Goal: Task Accomplishment & Management: Manage account settings

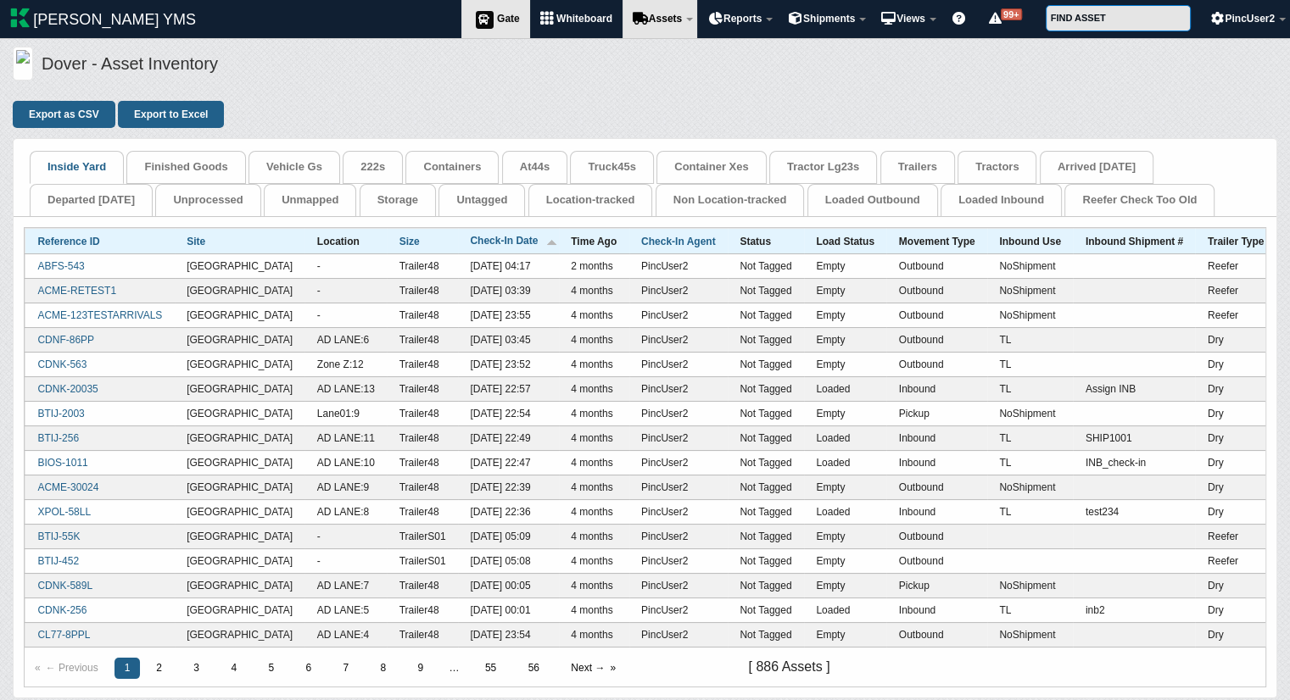
click at [483, 20] on icon at bounding box center [483, 19] width 25 height 20
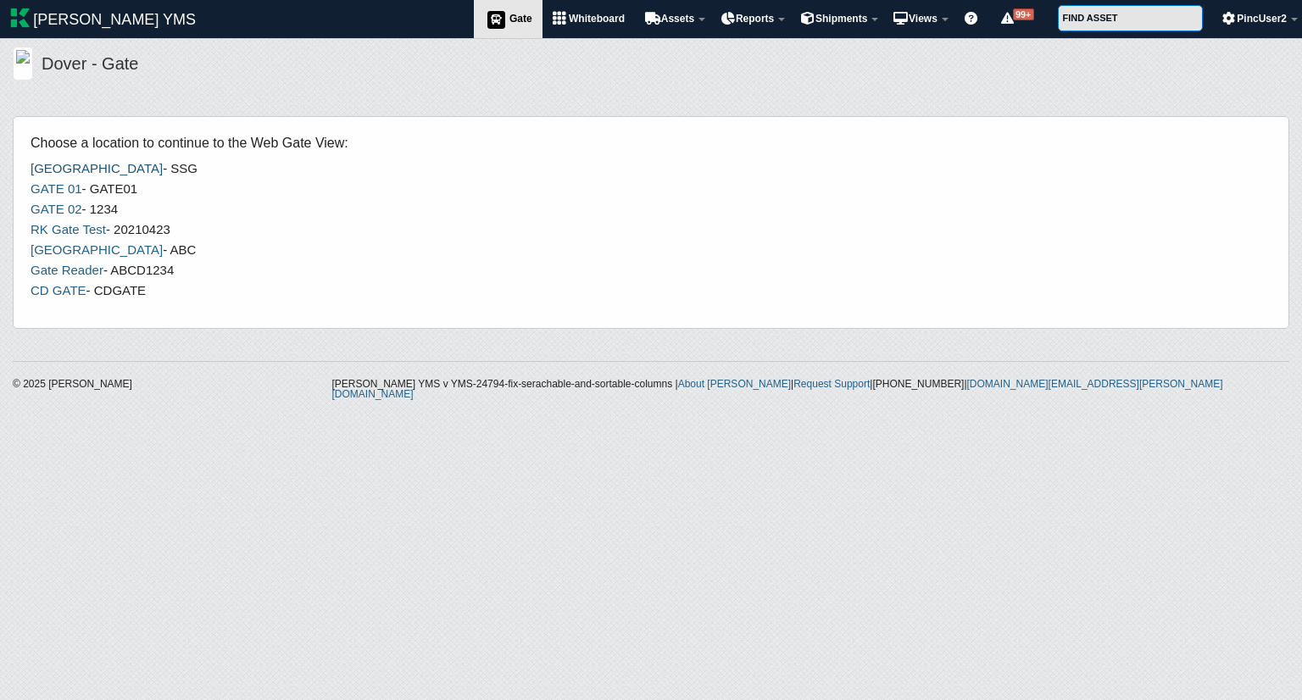
click at [47, 168] on link "South Gate" at bounding box center [97, 168] width 132 height 14
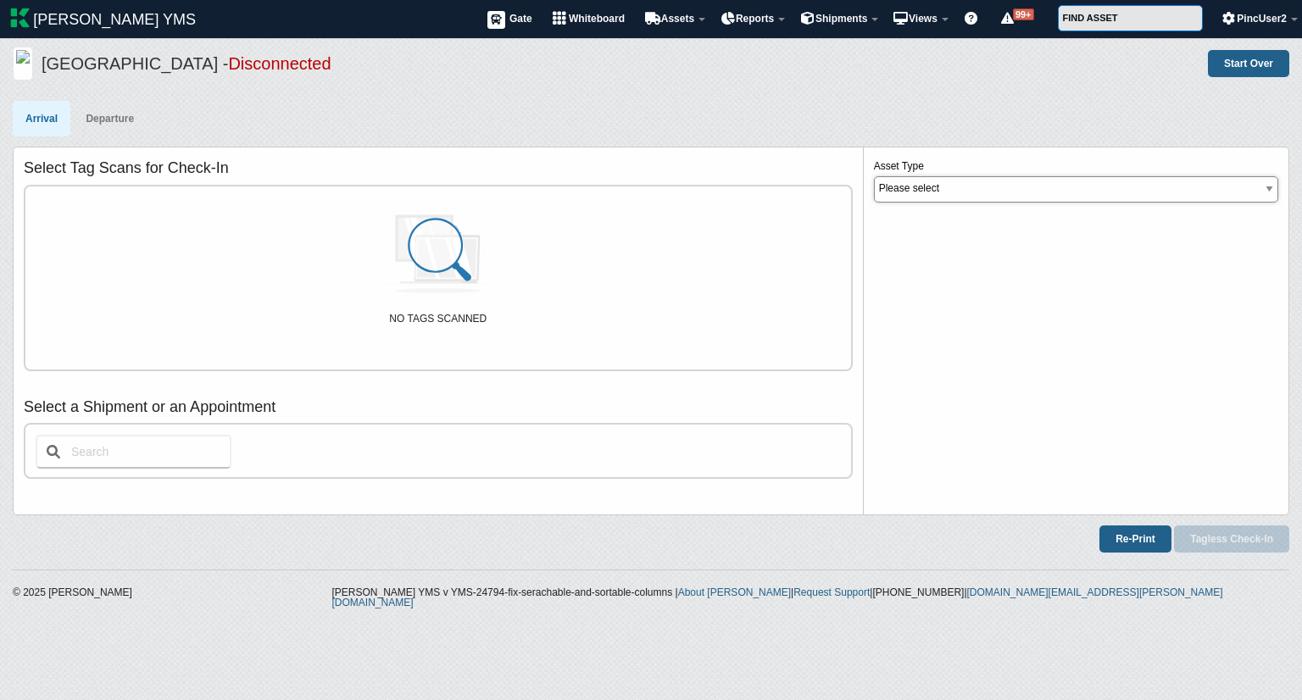
click at [1045, 187] on select "Please select FinishedGood Container ContainerX TractorLG23 Trailer Tractor" at bounding box center [1076, 189] width 404 height 26
select select "1"
click at [874, 176] on select "Please select FinishedGood Container ContainerX TractorLG23 Trailer Tractor" at bounding box center [1076, 189] width 404 height 26
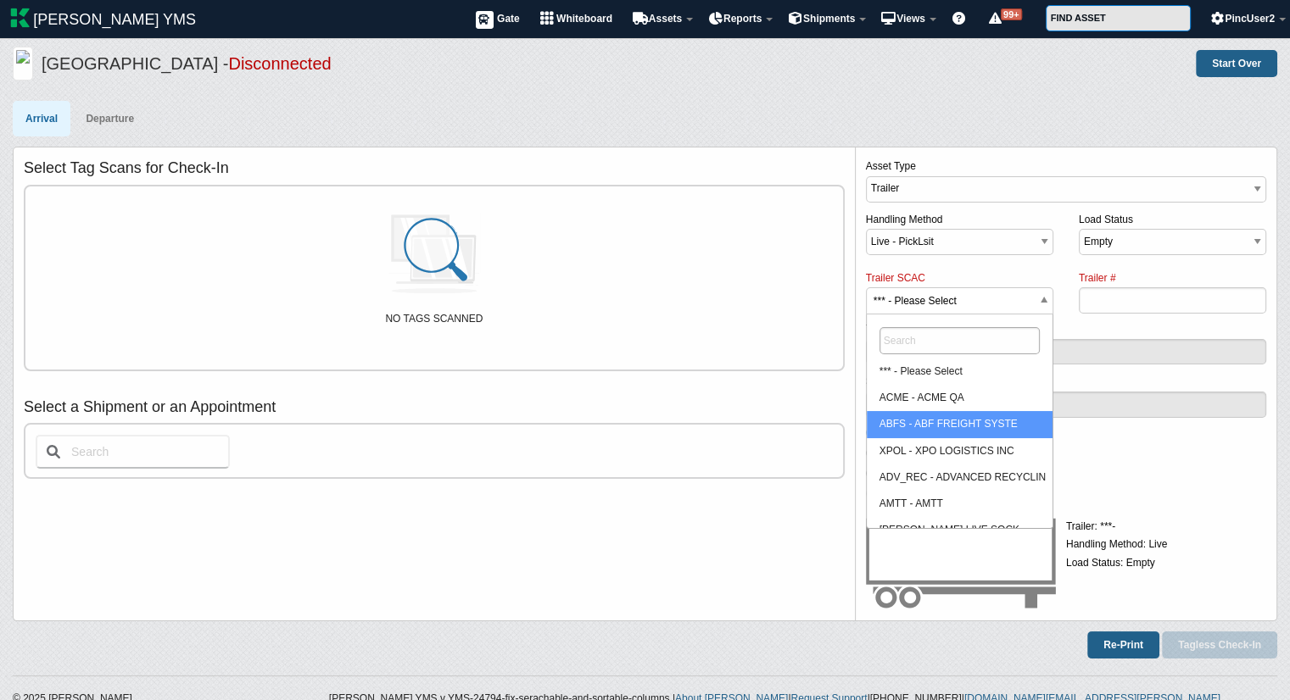
drag, startPoint x: 961, startPoint y: 303, endPoint x: 935, endPoint y: 410, distance: 110.7
select select "ACME"
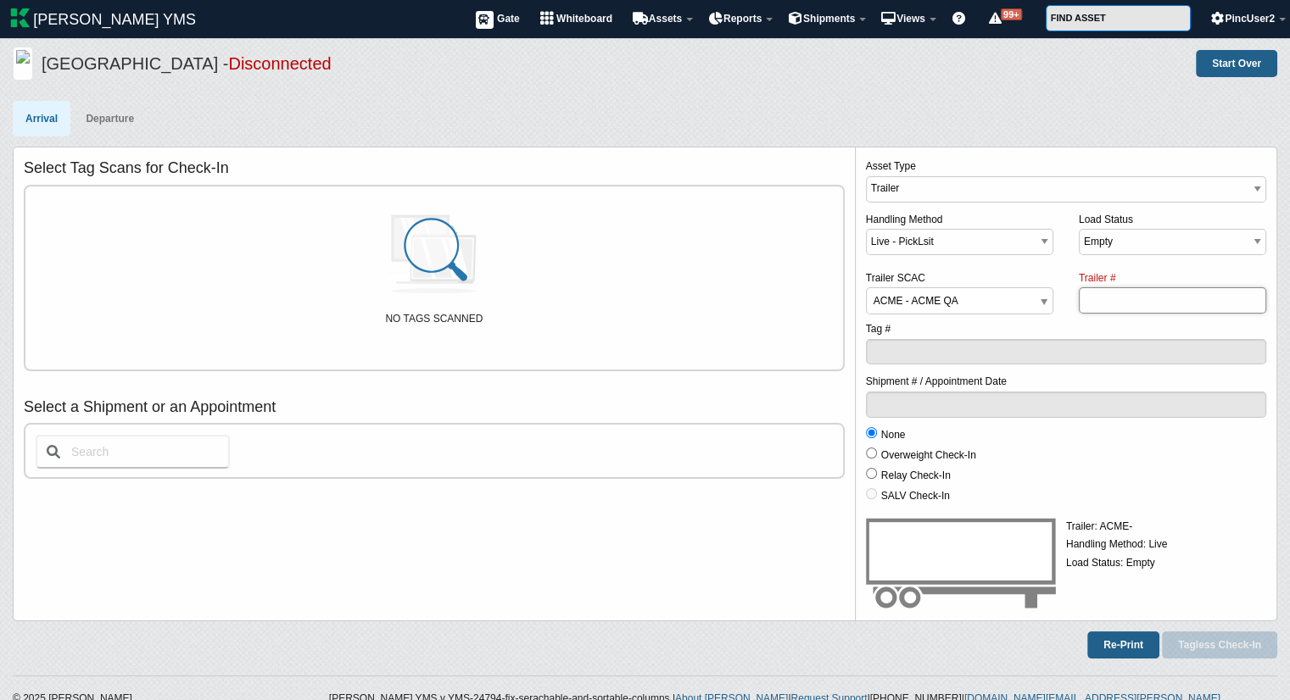
click at [1127, 293] on input "Trailer #" at bounding box center [1172, 300] width 187 height 26
type input "154"
click at [1228, 644] on button "Tagless Check-In" at bounding box center [1219, 645] width 115 height 27
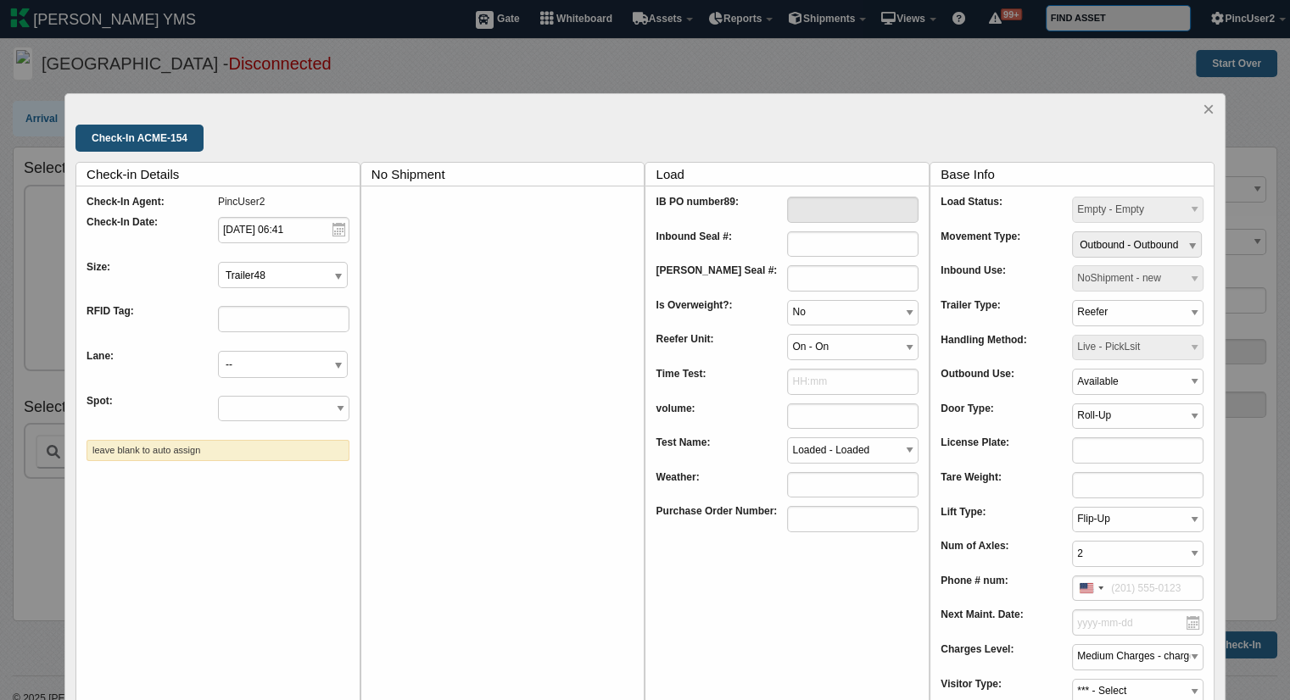
click at [155, 137] on input "Check-In ACME-154" at bounding box center [139, 138] width 128 height 27
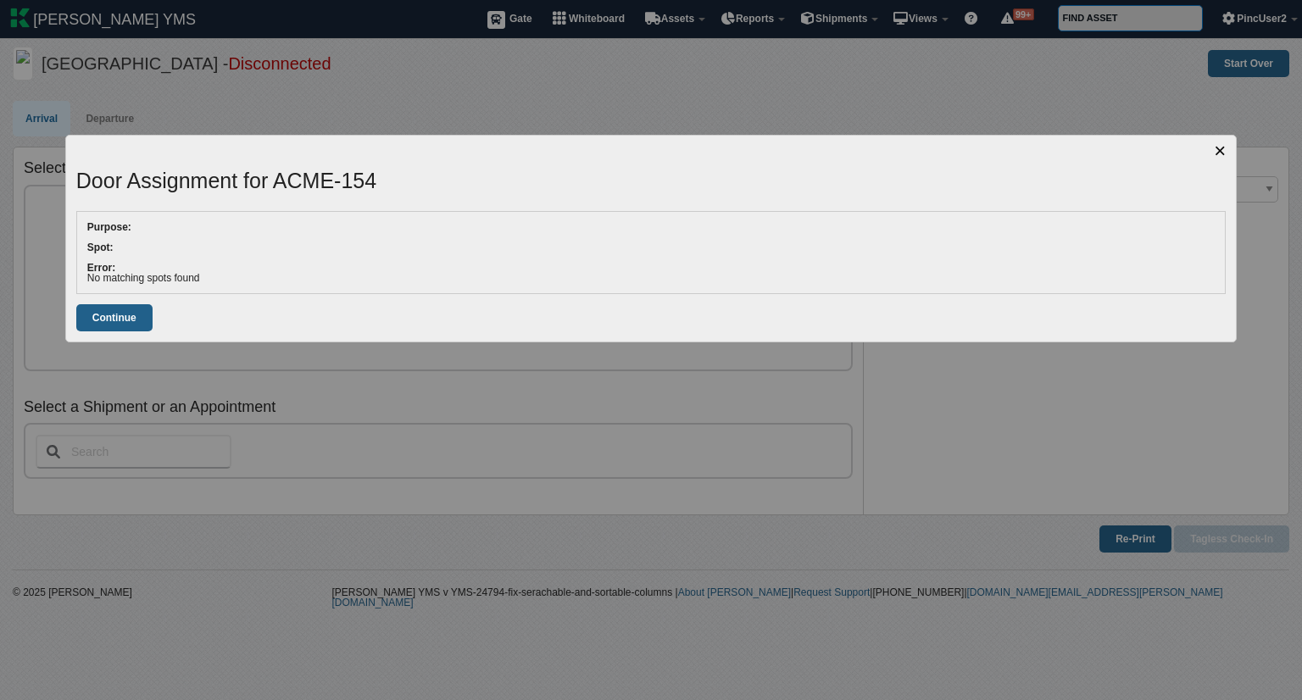
click at [1218, 150] on link "×" at bounding box center [1220, 151] width 12 height 20
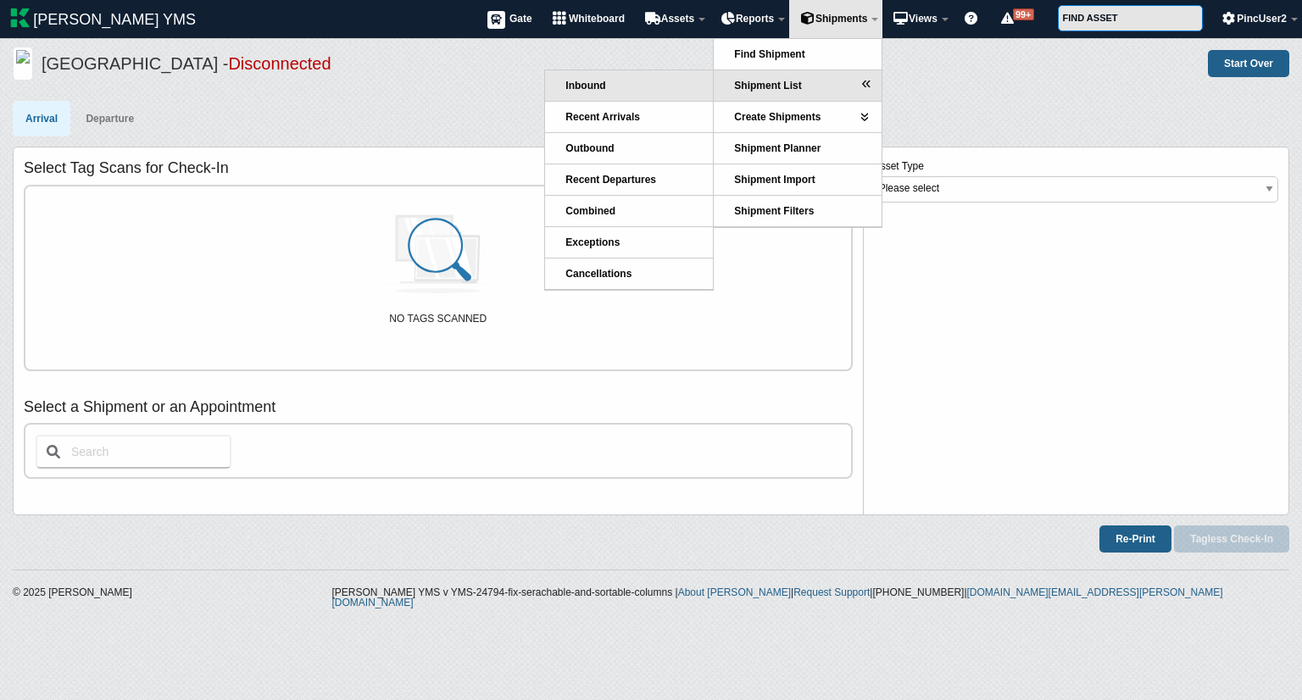
click at [617, 80] on link "Inbound" at bounding box center [629, 85] width 168 height 31
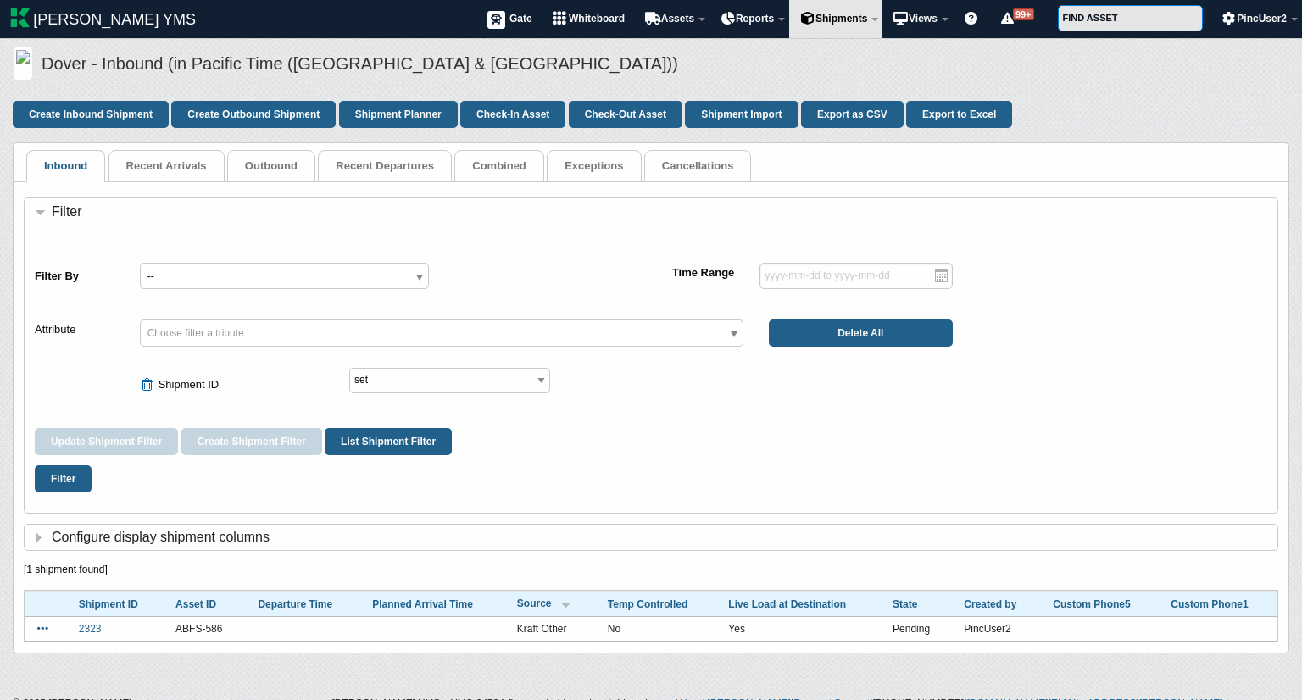
select select "shipment_id"
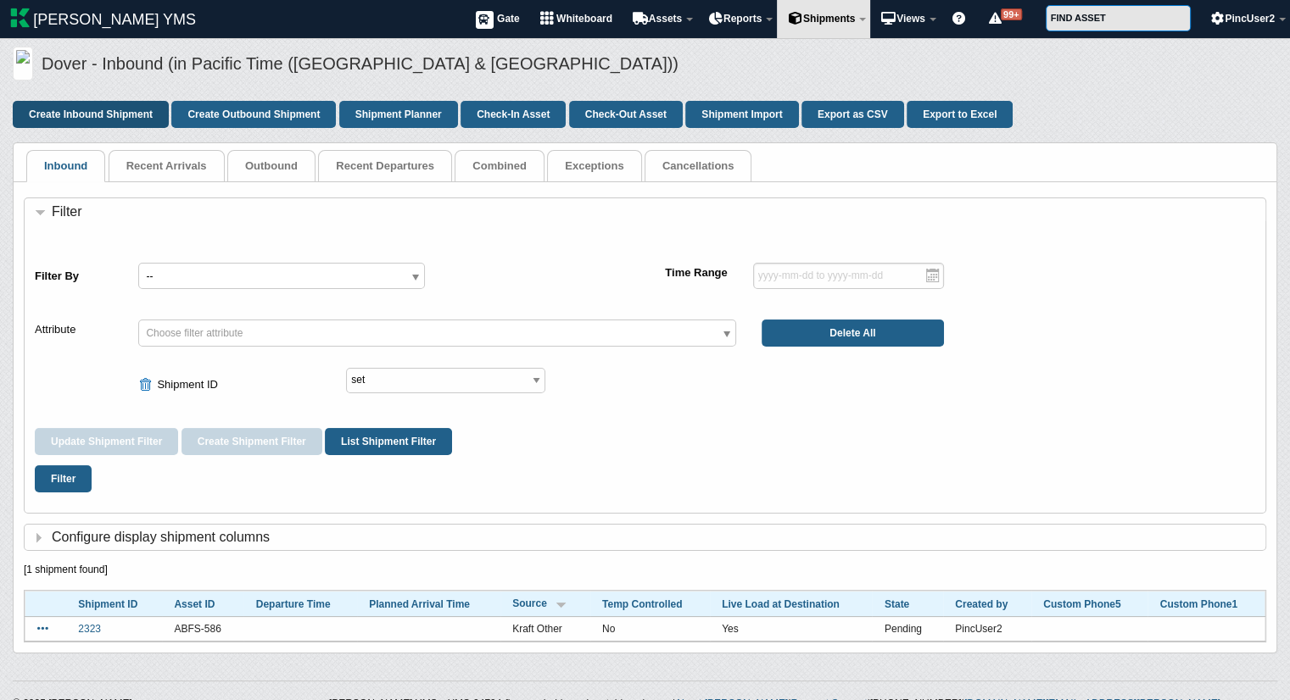
click at [76, 109] on link "Create Inbound Shipment" at bounding box center [91, 114] width 156 height 27
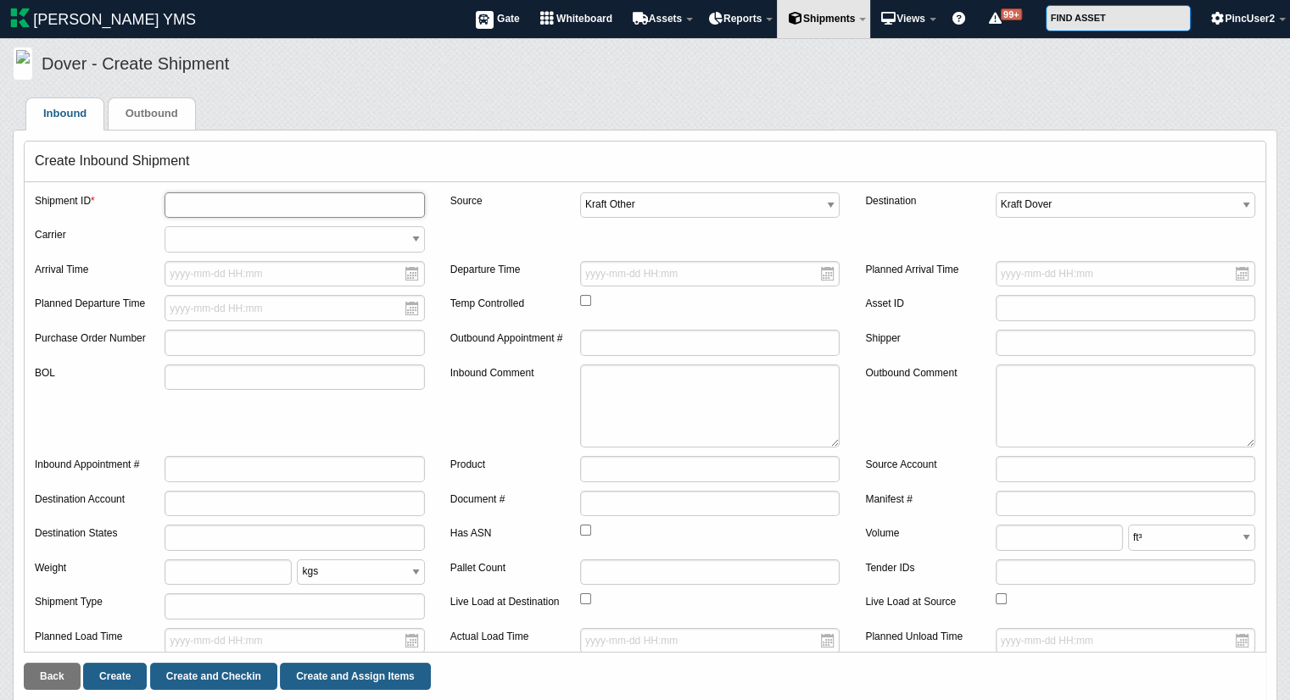
click at [244, 197] on input "text" at bounding box center [294, 205] width 259 height 26
type input "VG102"
click at [217, 674] on input "Create and Checkin" at bounding box center [213, 676] width 127 height 27
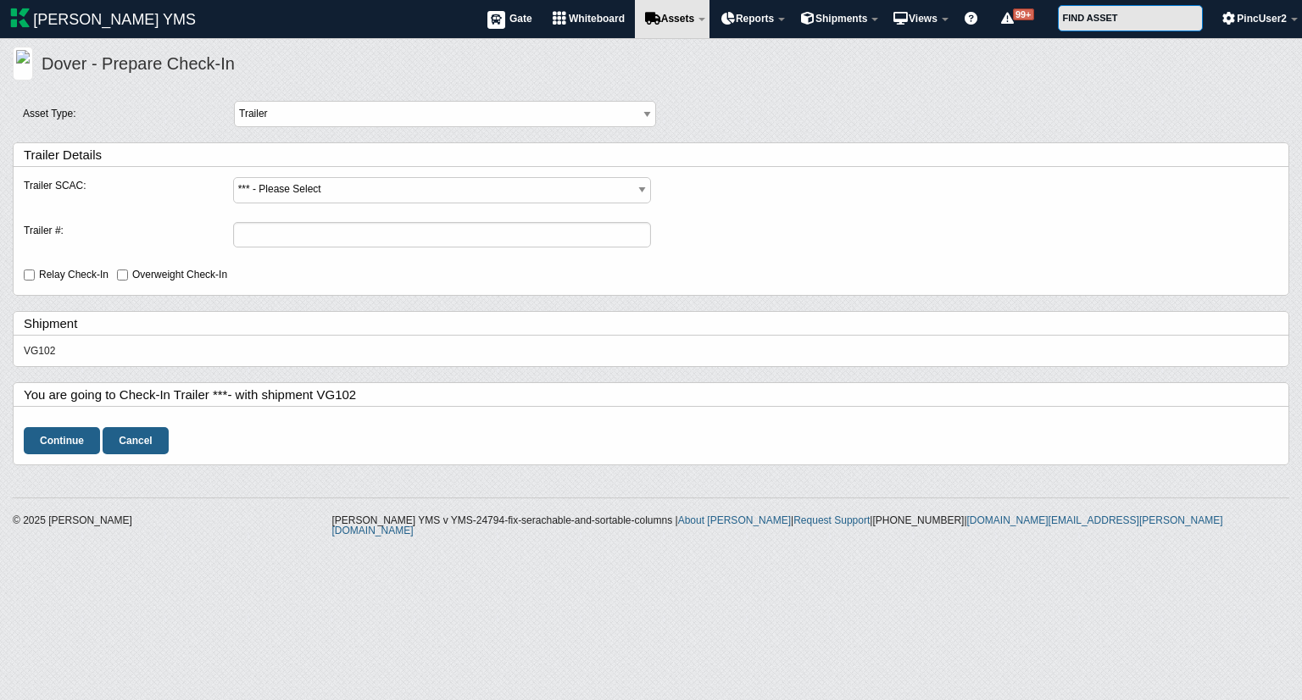
drag, startPoint x: 297, startPoint y: 193, endPoint x: 284, endPoint y: 316, distance: 123.6
click at [284, 316] on div "Trailer Details Trailer SCAC: *** - Please Select ACME - ACME QA ABFS - ABF FRE…" at bounding box center [651, 254] width 1277 height 225
select select "AMTT"
click at [233, 177] on select "*** - Please Select ACME - ACME QA ABFS - ABF FREIGHT SYSTE XPOL - XPO LOGISTIC…" at bounding box center [442, 190] width 418 height 26
click at [282, 238] on input "Trailer #:" at bounding box center [442, 235] width 418 height 26
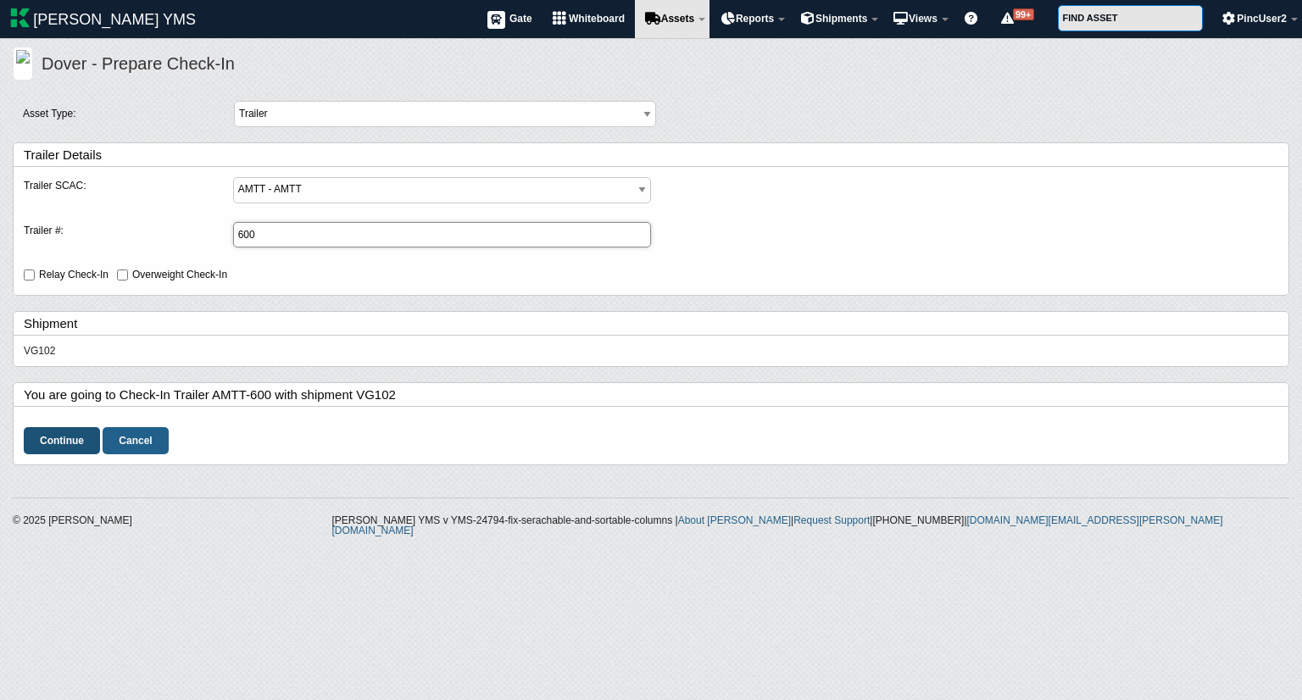
type input "600"
click at [44, 445] on input "Continue" at bounding box center [62, 440] width 76 height 27
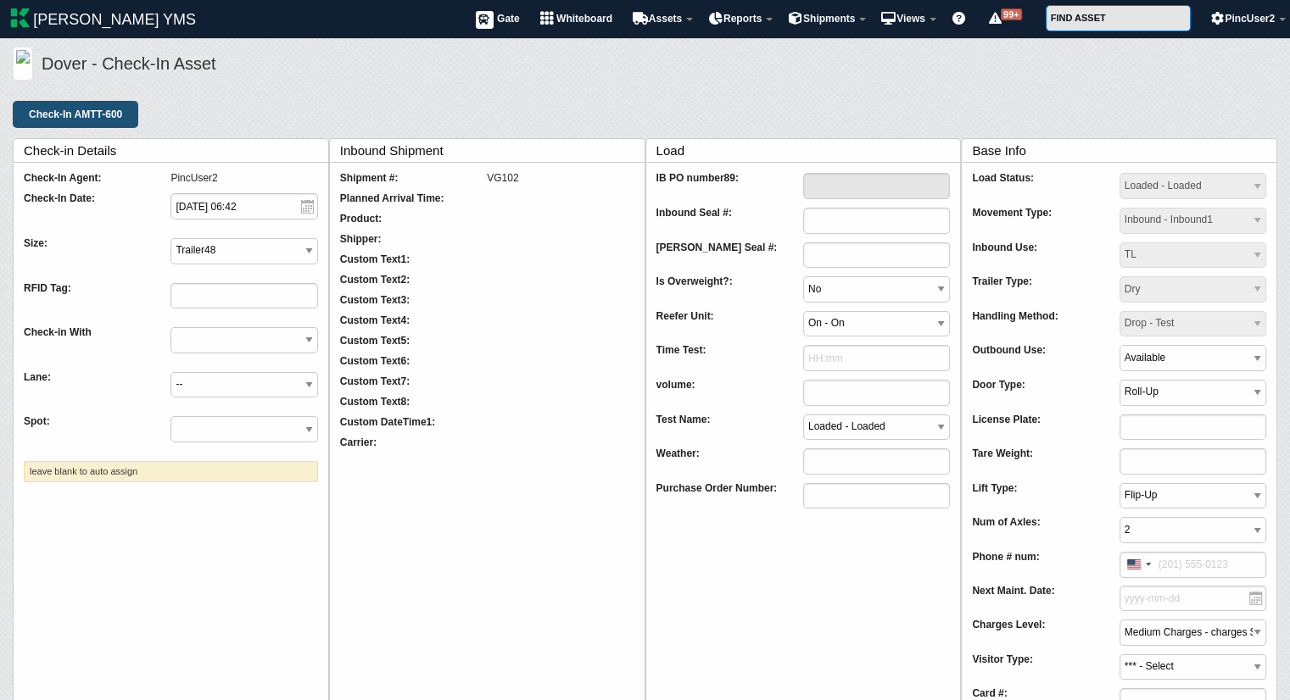
click at [71, 115] on input "Check-In AMTT-600" at bounding box center [75, 114] width 125 height 27
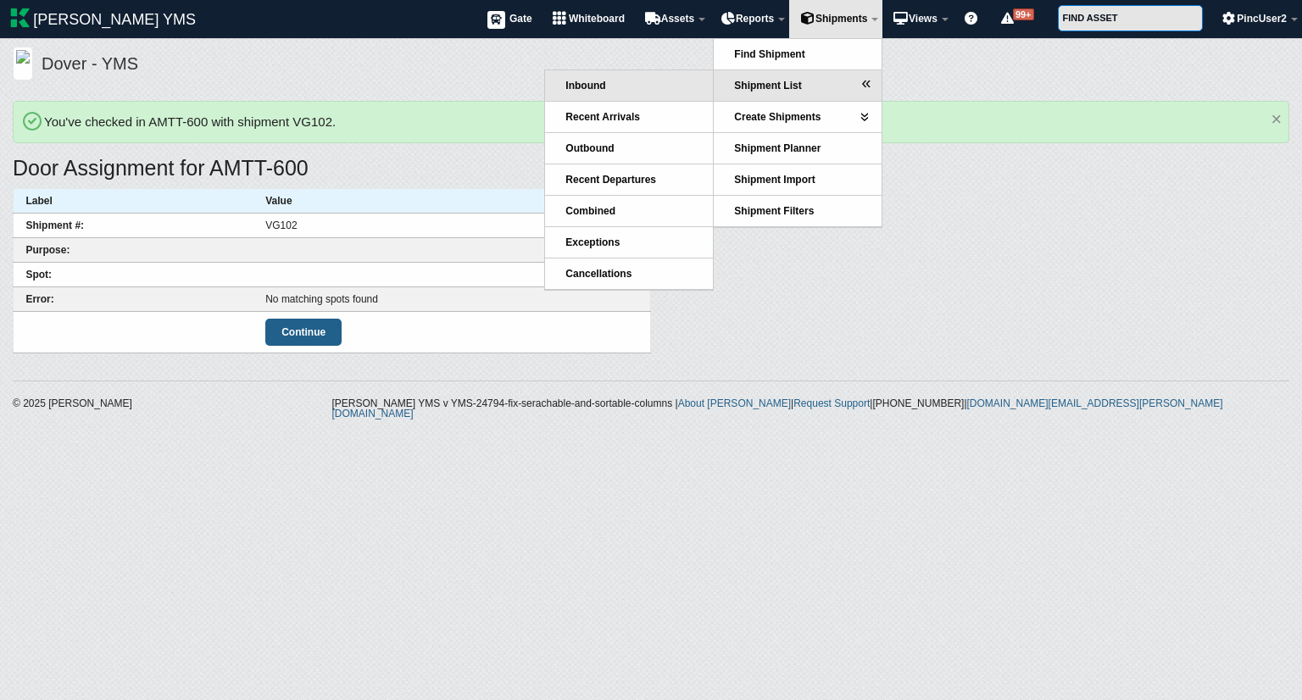
click at [642, 90] on link "Inbound" at bounding box center [629, 85] width 168 height 31
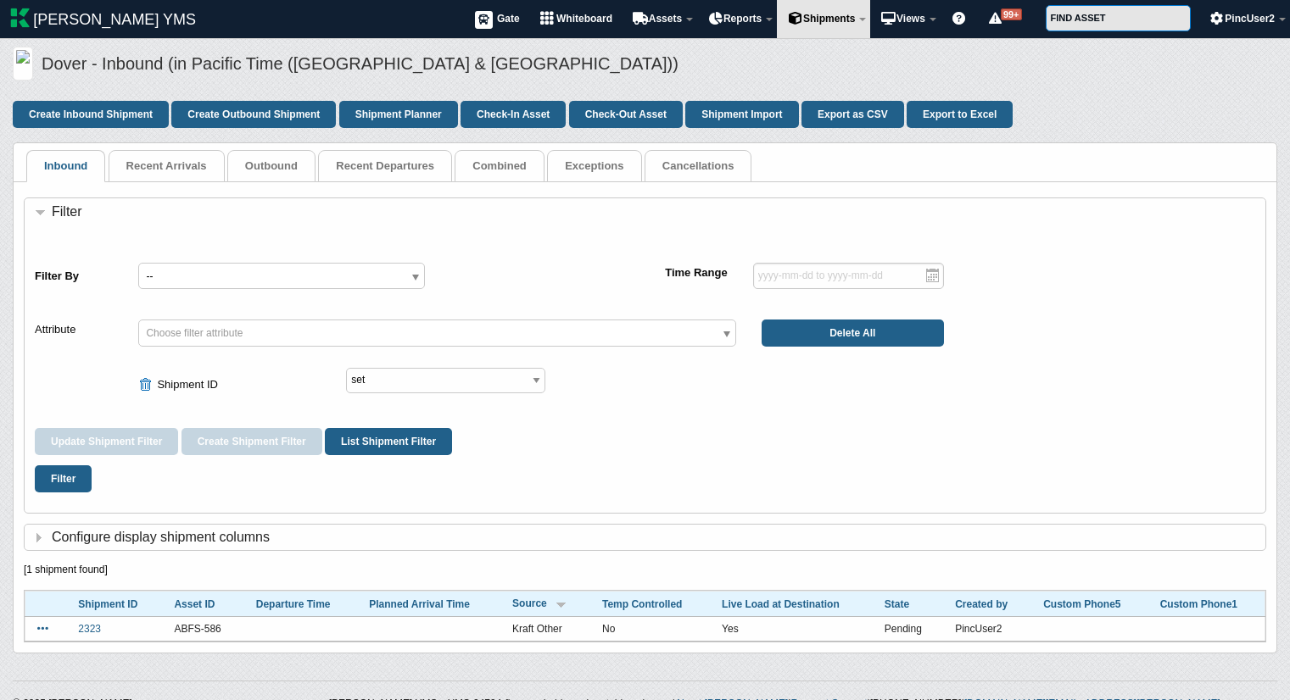
select select "shipment_id"
click at [81, 109] on link "Create Inbound Shipment" at bounding box center [91, 114] width 156 height 27
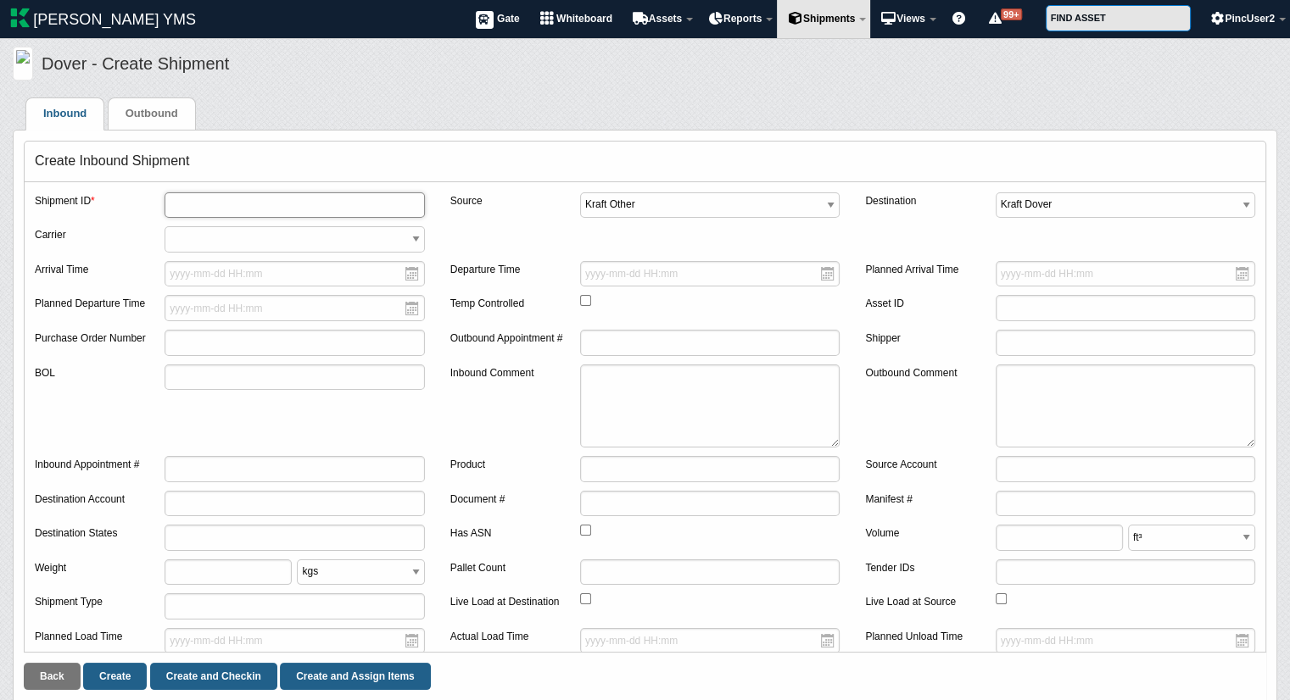
click at [254, 208] on input "text" at bounding box center [294, 205] width 259 height 26
type input "VG200"
click at [200, 672] on input "Create and Checkin" at bounding box center [213, 676] width 127 height 27
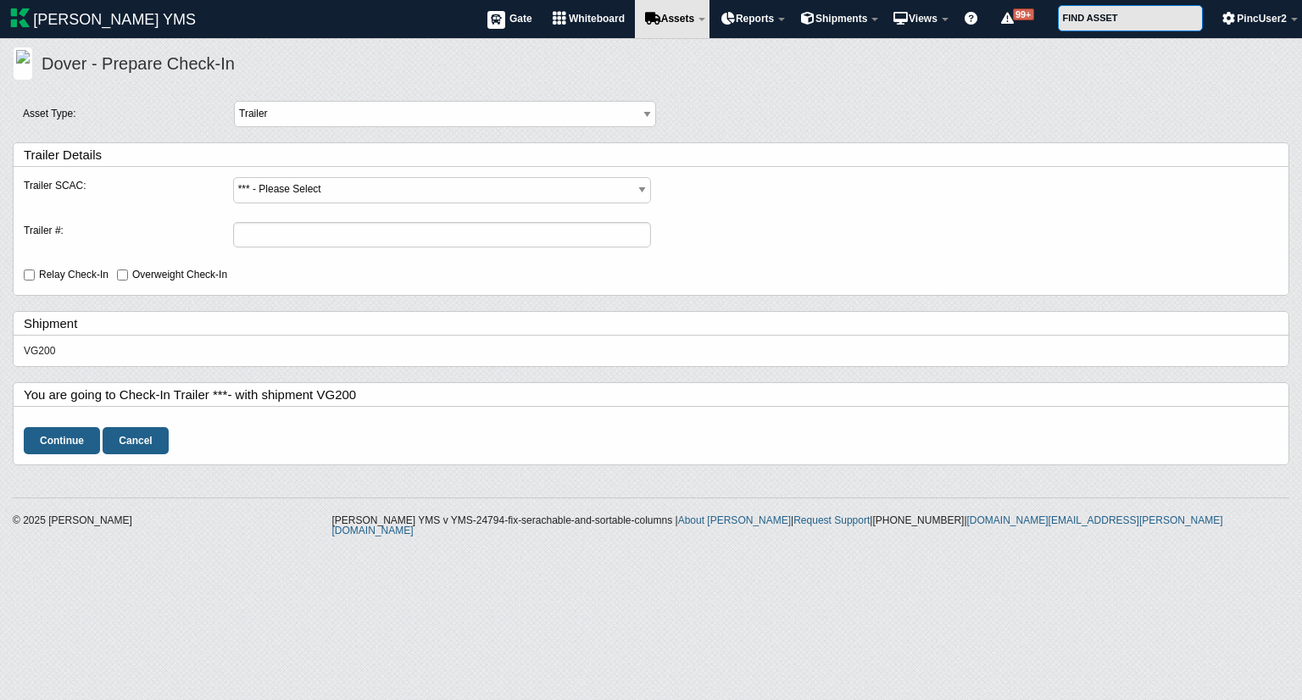
click at [339, 192] on select "*** - Please Select ACME - ACME QA ABFS - ABF FREIGHT SYSTE XPOL - XPO LOGISTIC…" at bounding box center [442, 190] width 418 height 26
select select "AMTT"
click at [233, 177] on select "*** - Please Select ACME - ACME QA ABFS - ABF FREIGHT SYSTE XPOL - XPO LOGISTIC…" at bounding box center [442, 190] width 418 height 26
click at [309, 235] on input "Trailer #:" at bounding box center [442, 235] width 418 height 26
type input "203"
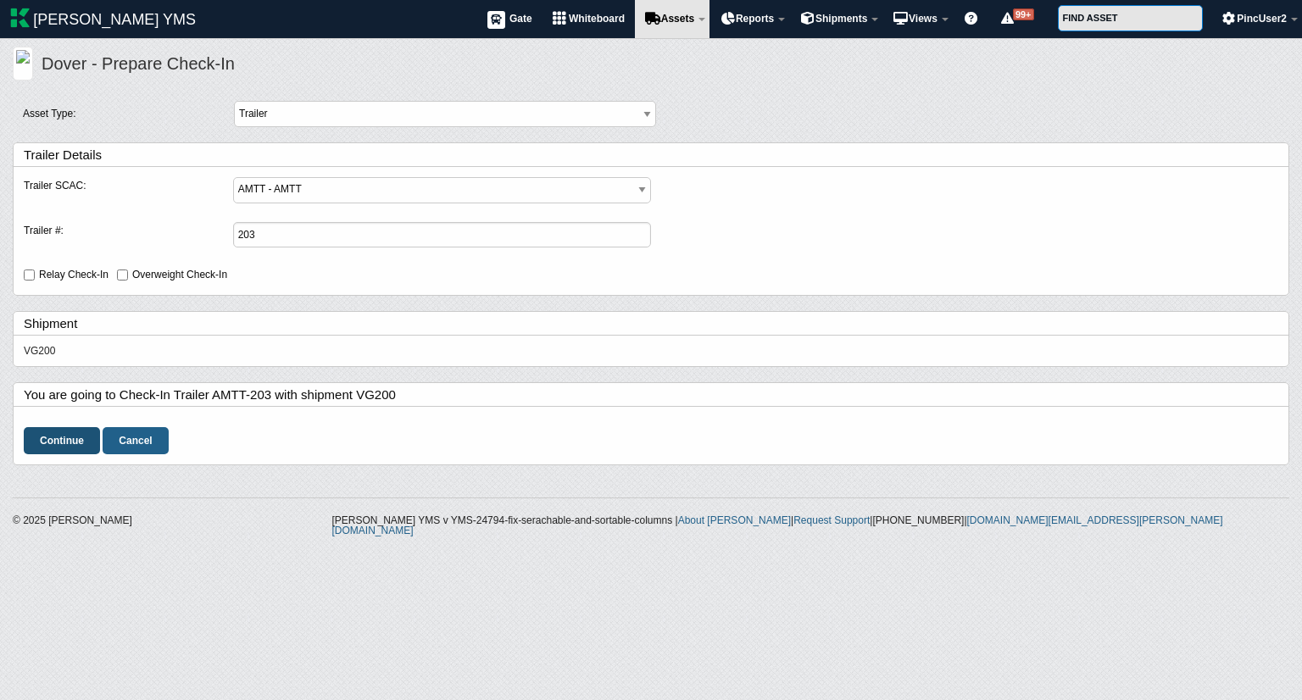
click at [59, 434] on input "Continue" at bounding box center [62, 440] width 76 height 27
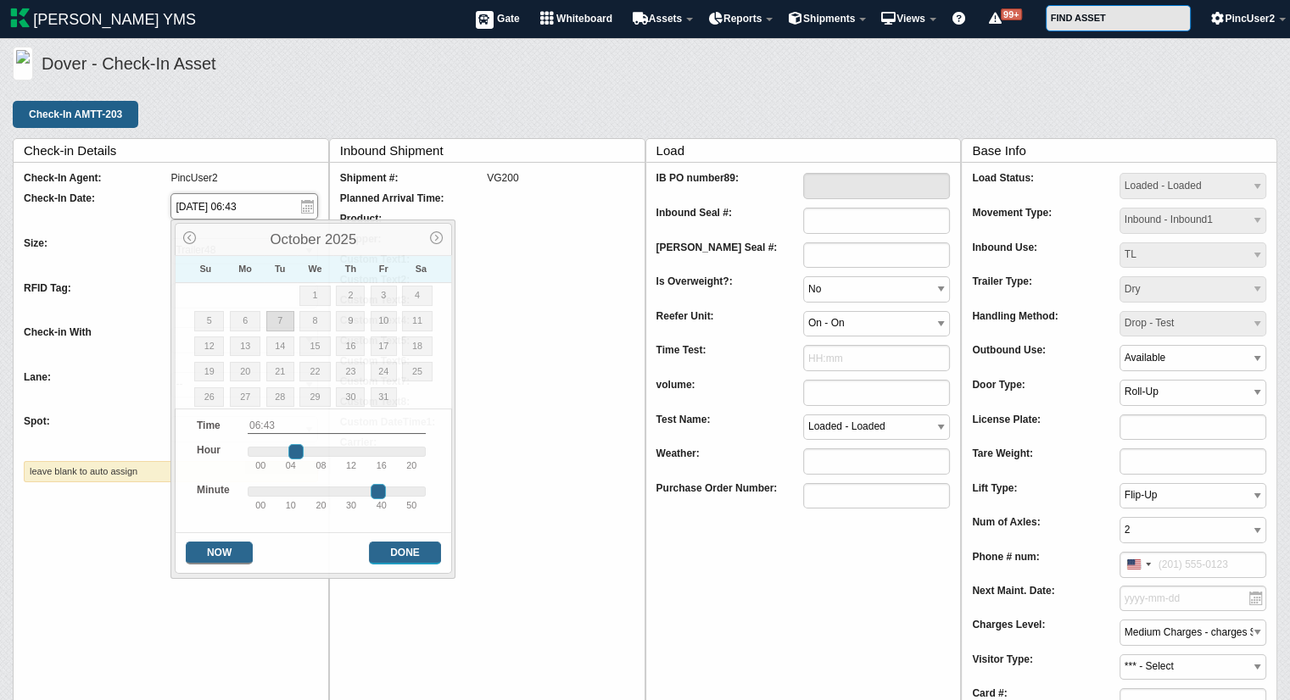
click at [241, 206] on input "2025-10-07 06:43" at bounding box center [243, 206] width 147 height 26
click at [258, 208] on input "2025-10-07 05:43" at bounding box center [243, 206] width 147 height 26
type input "2025-10-07 05:50"
click at [394, 545] on button "Done" at bounding box center [405, 553] width 72 height 23
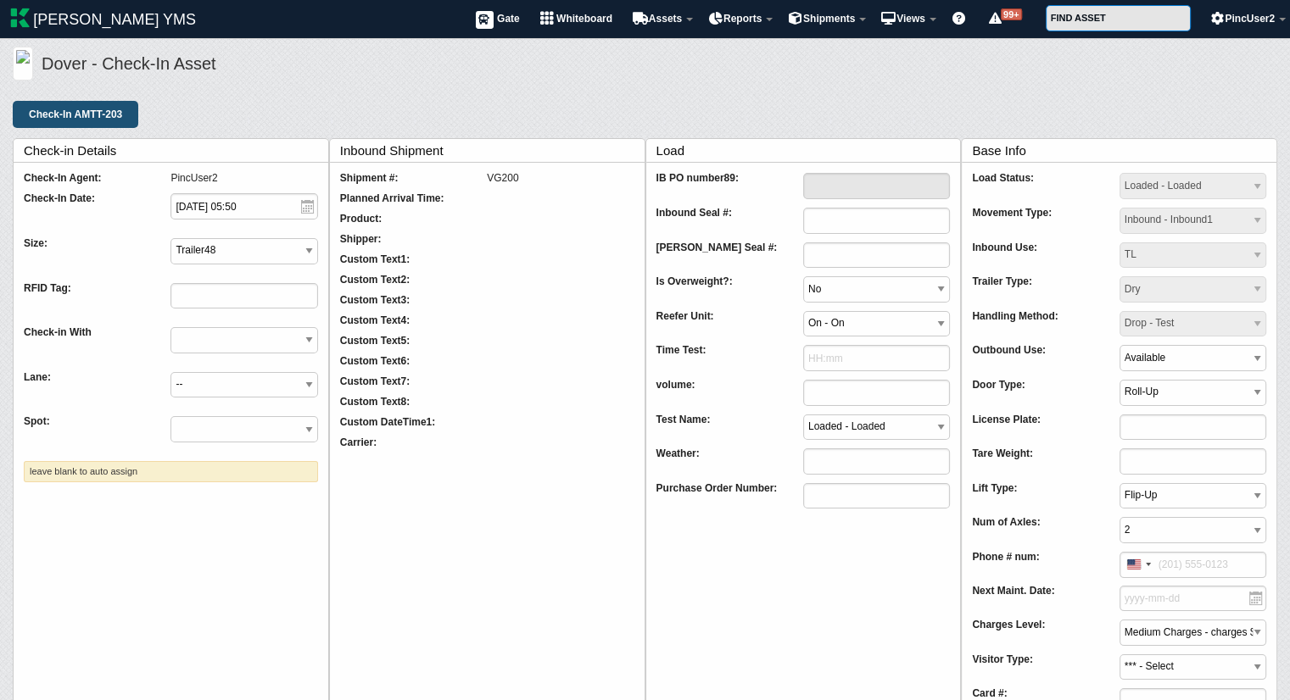
click at [42, 113] on input "Check-In AMTT-203" at bounding box center [75, 114] width 125 height 27
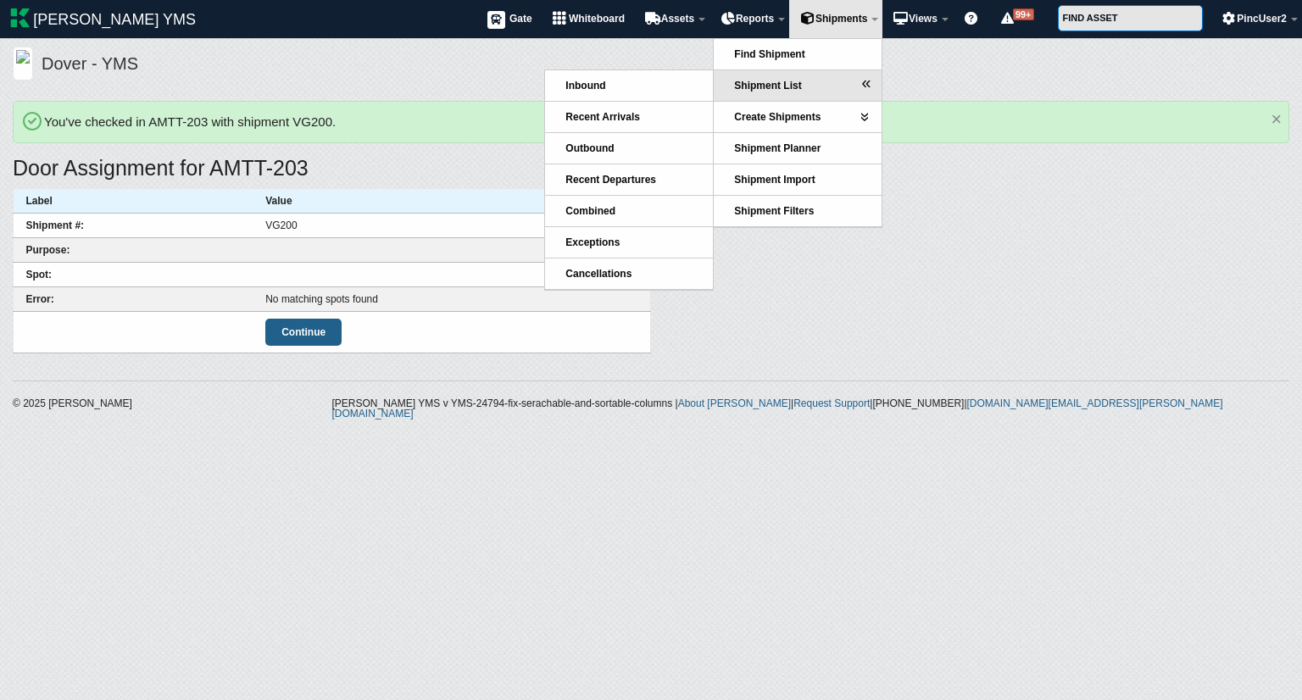
click at [794, 80] on span "Shipment List" at bounding box center [767, 86] width 67 height 12
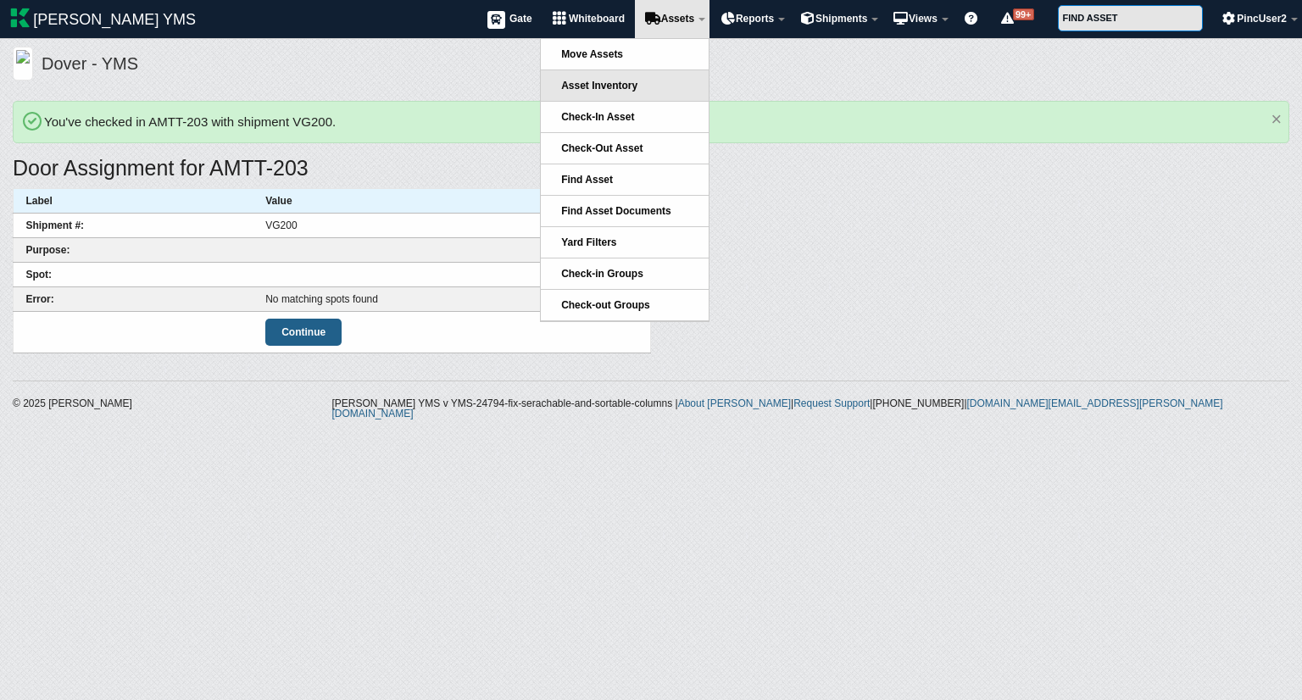
click at [633, 89] on link "Asset Inventory" at bounding box center [625, 85] width 168 height 31
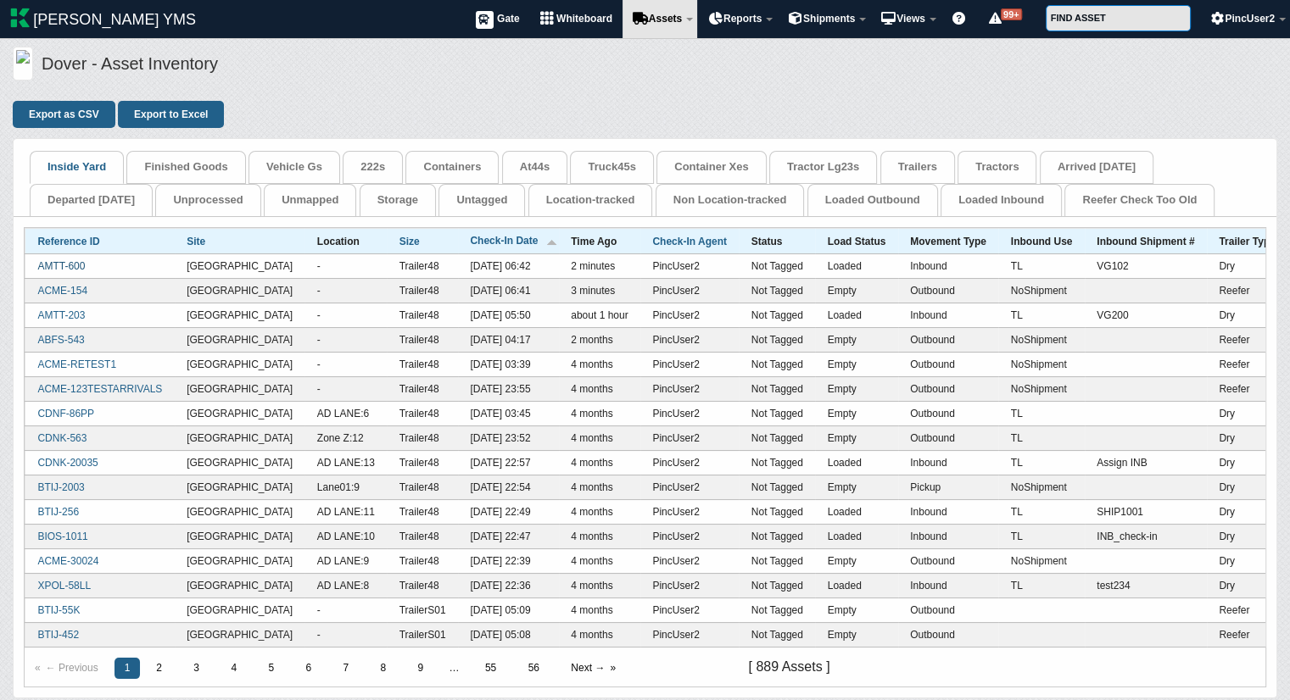
click at [77, 260] on link "AMTT-600" at bounding box center [60, 266] width 47 height 12
click at [54, 313] on link "AMTT-203" at bounding box center [60, 316] width 47 height 12
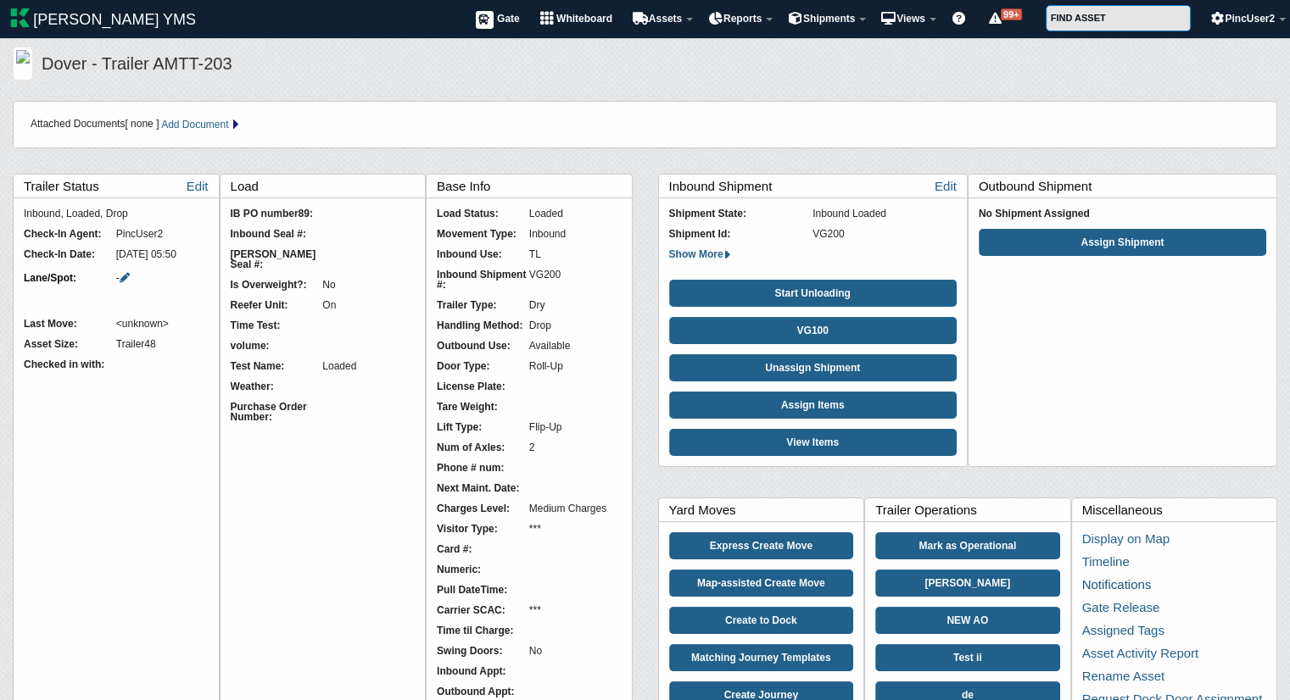
click at [1135, 583] on link "Notifications" at bounding box center [1117, 584] width 70 height 14
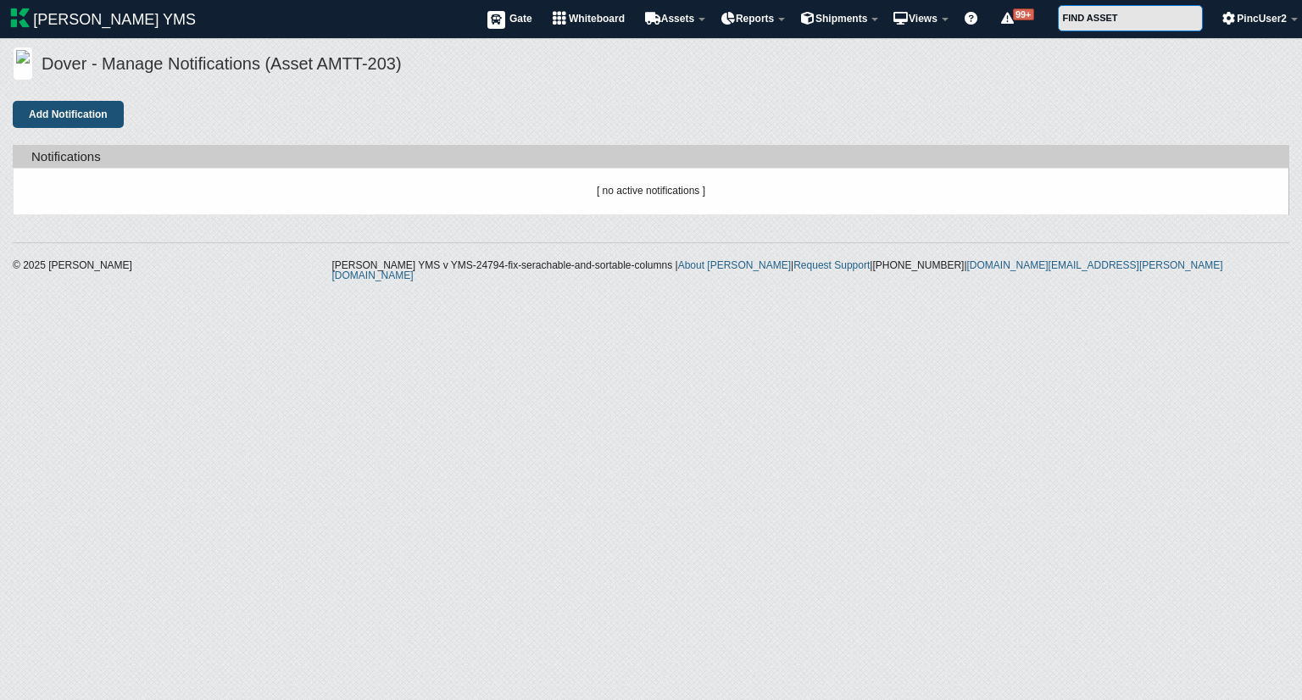
click at [81, 112] on button "Add Notification" at bounding box center [68, 114] width 111 height 27
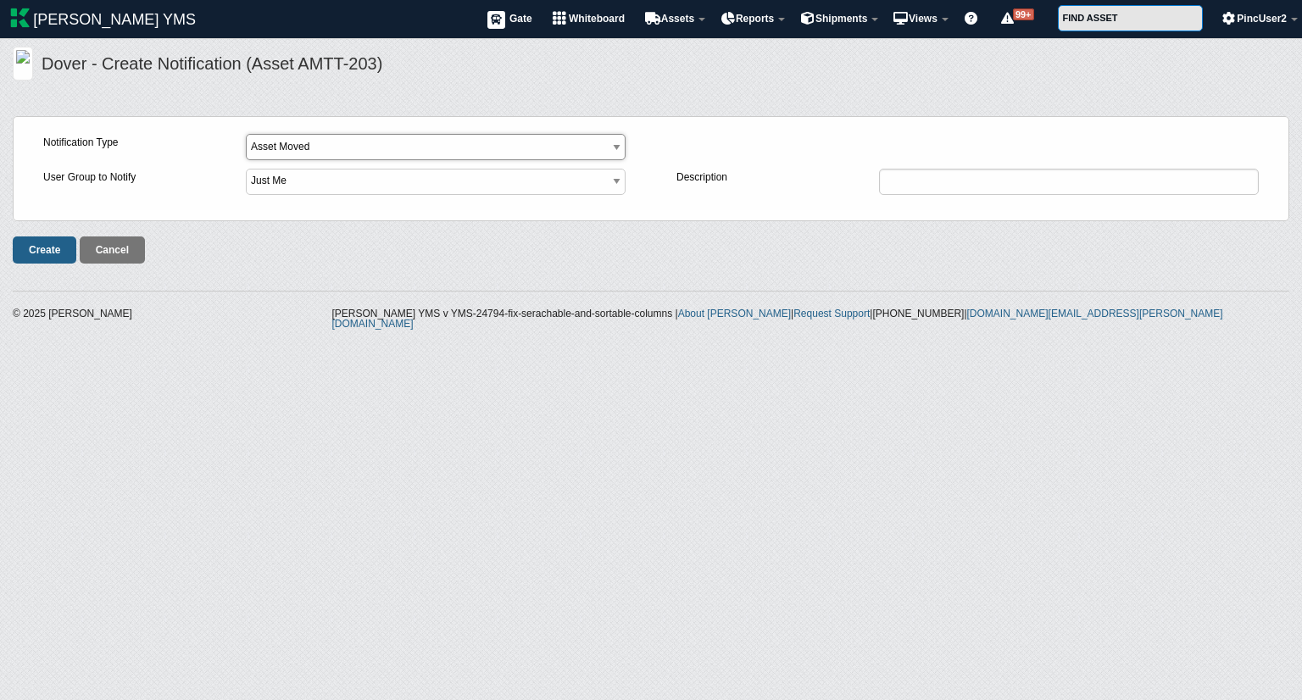
drag, startPoint x: 370, startPoint y: 148, endPoint x: 326, endPoint y: 195, distance: 64.8
click at [326, 195] on fieldset "Notification Type Asset Moved Asset Did Not Move Asset Entered Facility Asset E…" at bounding box center [651, 168] width 1277 height 104
select select "9"
click at [246, 134] on select "Asset Moved Asset Did Not Move Asset Entered Facility Asset Exited Facility Ass…" at bounding box center [436, 147] width 380 height 26
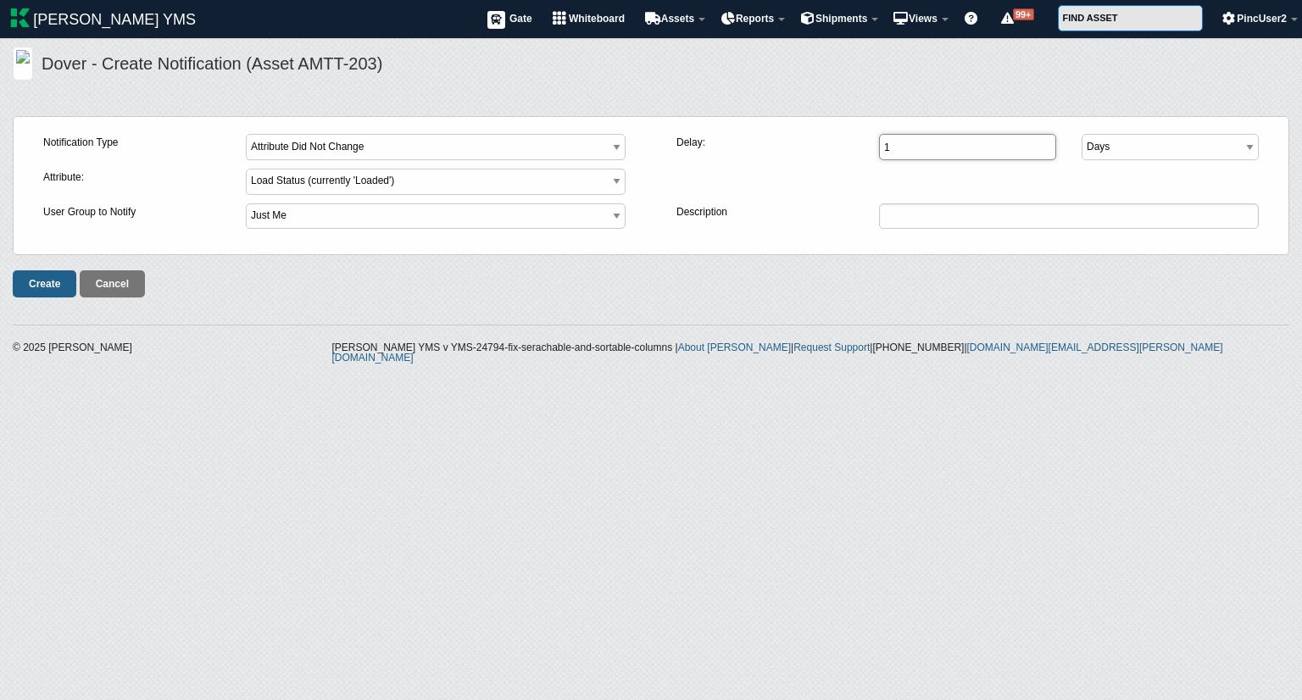
click at [918, 148] on input "1" at bounding box center [967, 147] width 177 height 26
drag, startPoint x: 1174, startPoint y: 149, endPoint x: 1144, endPoint y: 213, distance: 70.5
click at [1144, 213] on fieldset "Notification Type Asset Moved Asset Did Not Move Asset Entered Facility Asset E…" at bounding box center [651, 185] width 1277 height 139
select select "minute"
click at [1082, 134] on select "Days Hours Minutes" at bounding box center [1170, 147] width 177 height 26
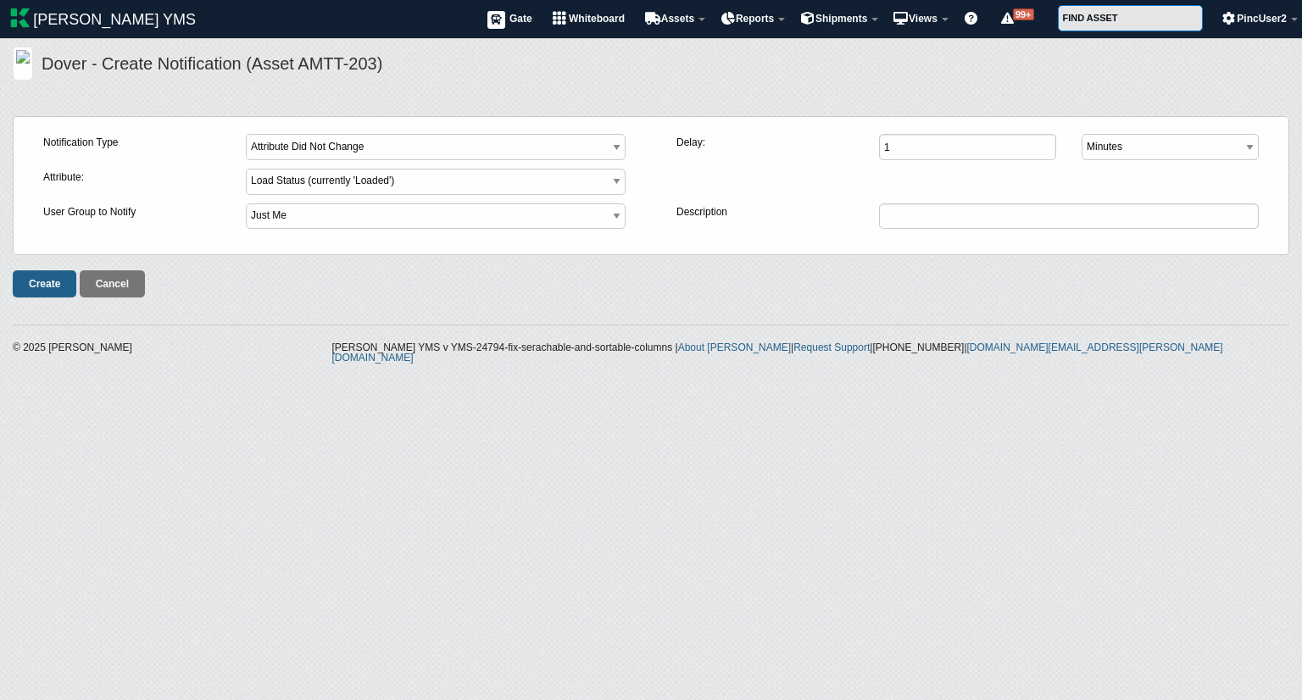
click at [960, 160] on div "1" at bounding box center [967, 151] width 177 height 35
click at [943, 152] on input "1" at bounding box center [967, 147] width 177 height 26
type input "45"
click at [50, 277] on input "Create" at bounding box center [45, 284] width 64 height 27
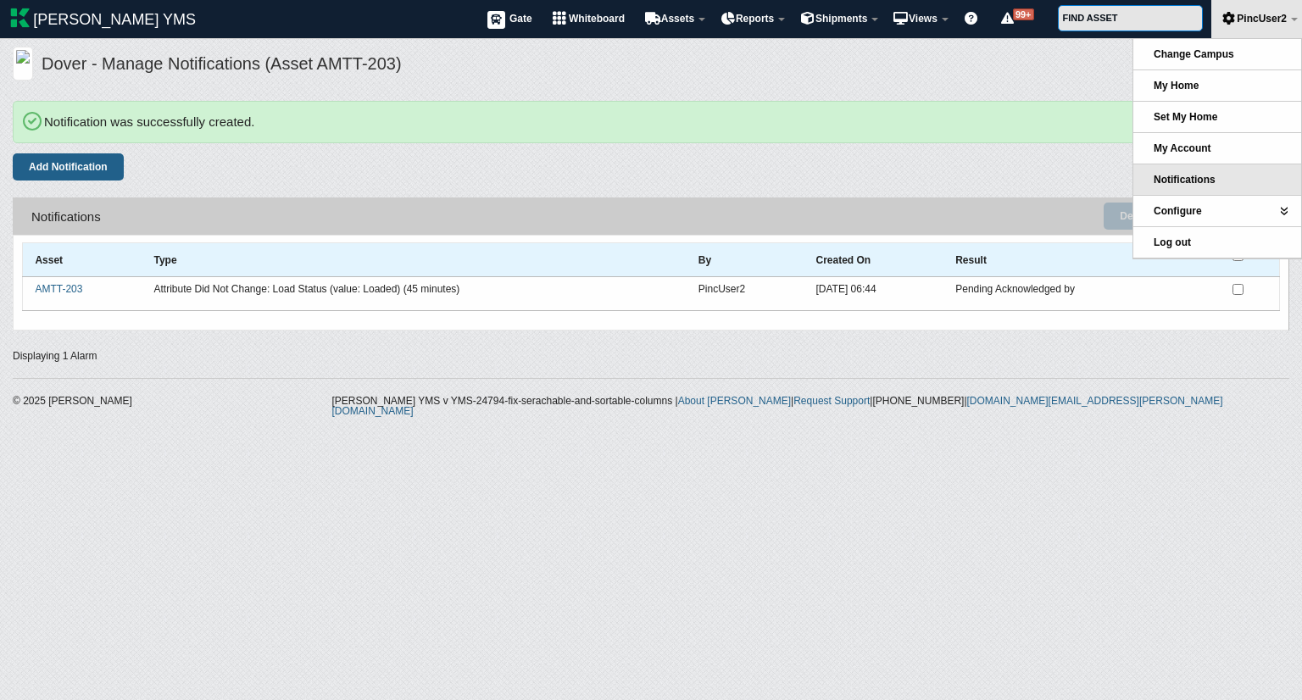
click at [1211, 174] on span "Notifications" at bounding box center [1185, 180] width 62 height 12
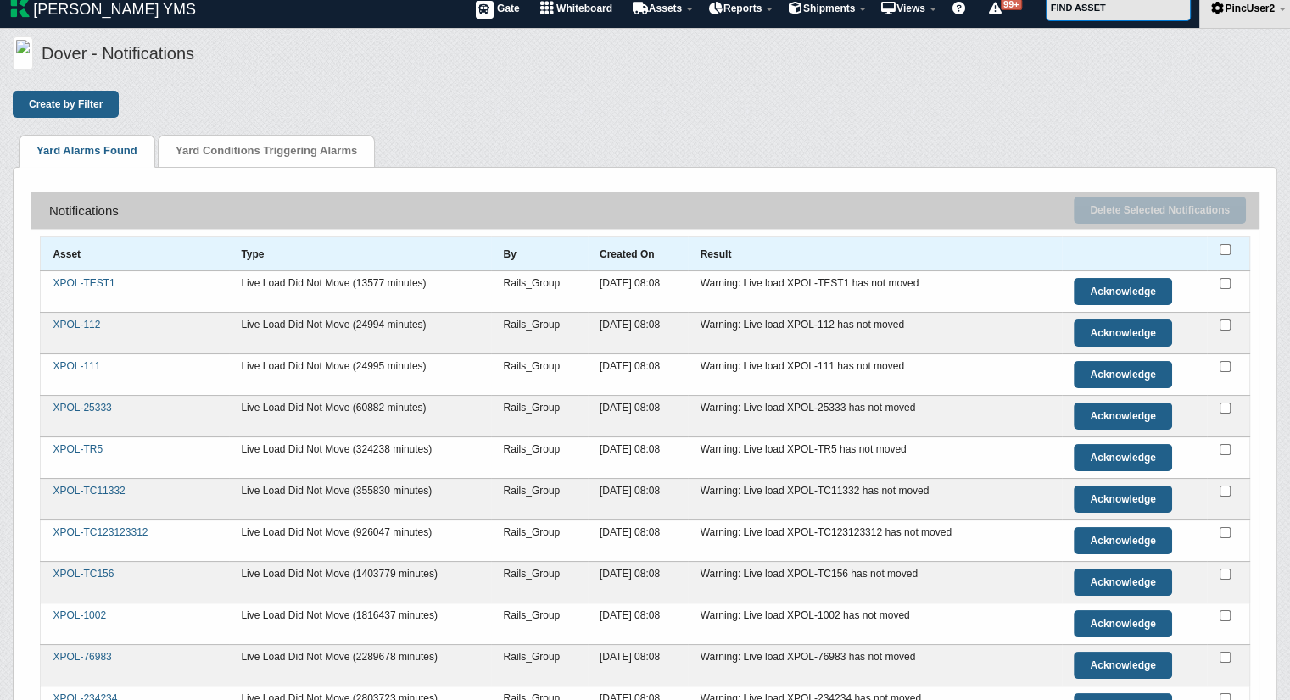
scroll to position [10, 0]
click at [1222, 248] on input "checkbox" at bounding box center [1224, 249] width 11 height 11
checkbox input "true"
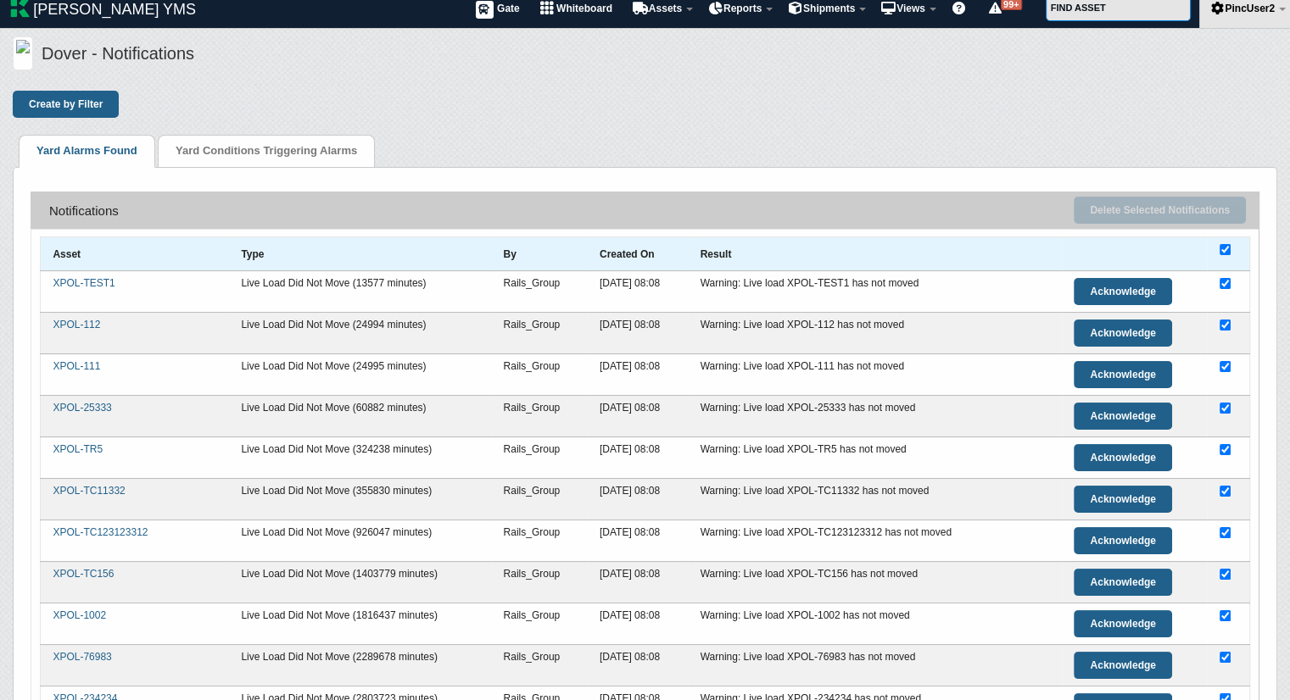
checkbox input "true"
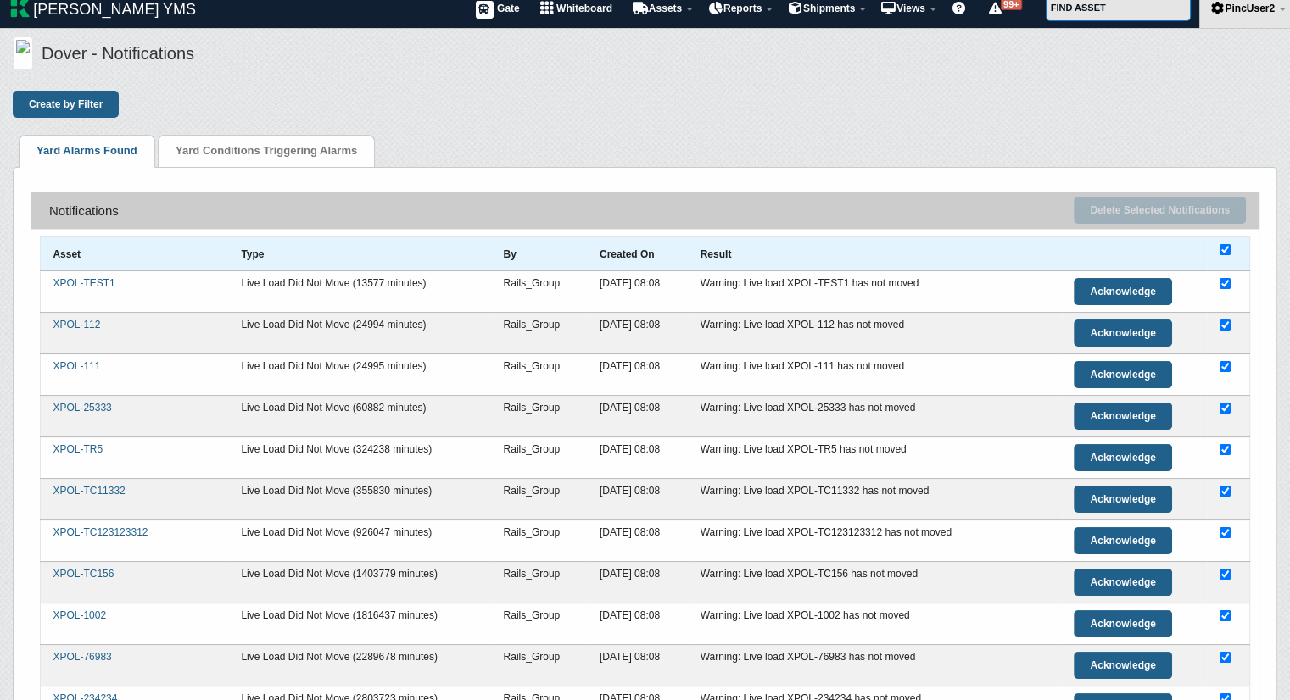
checkbox input "true"
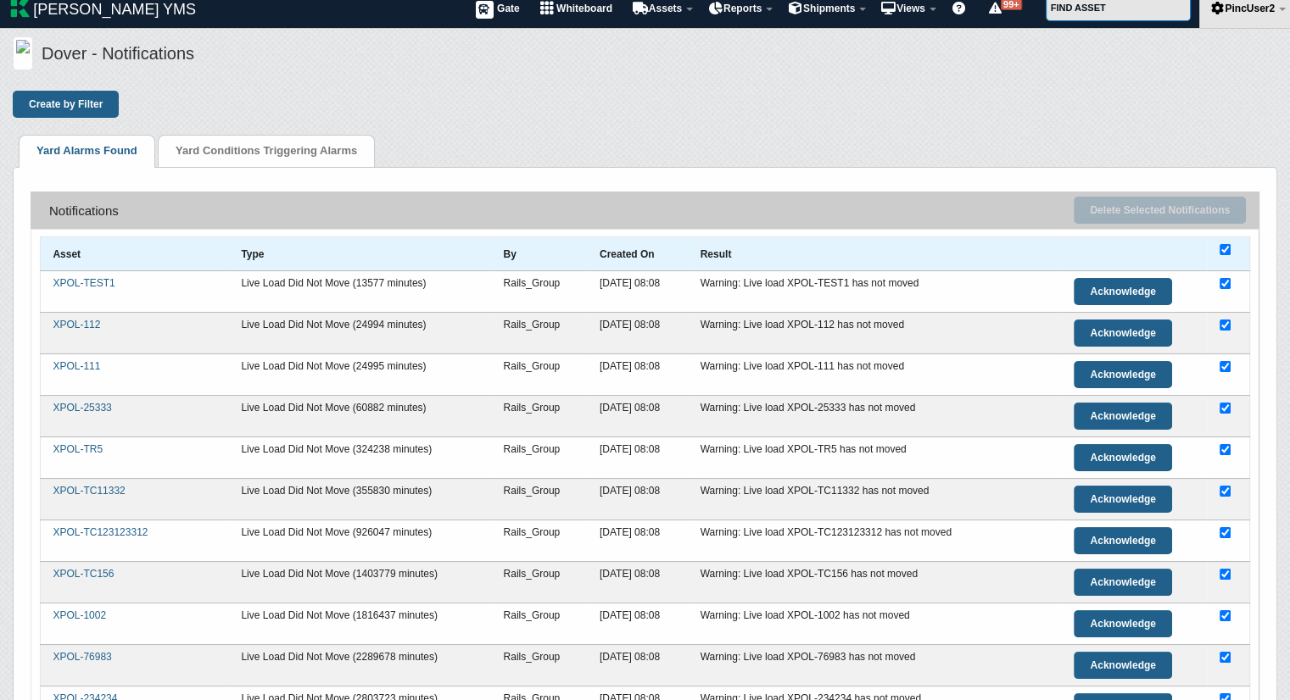
checkbox input "true"
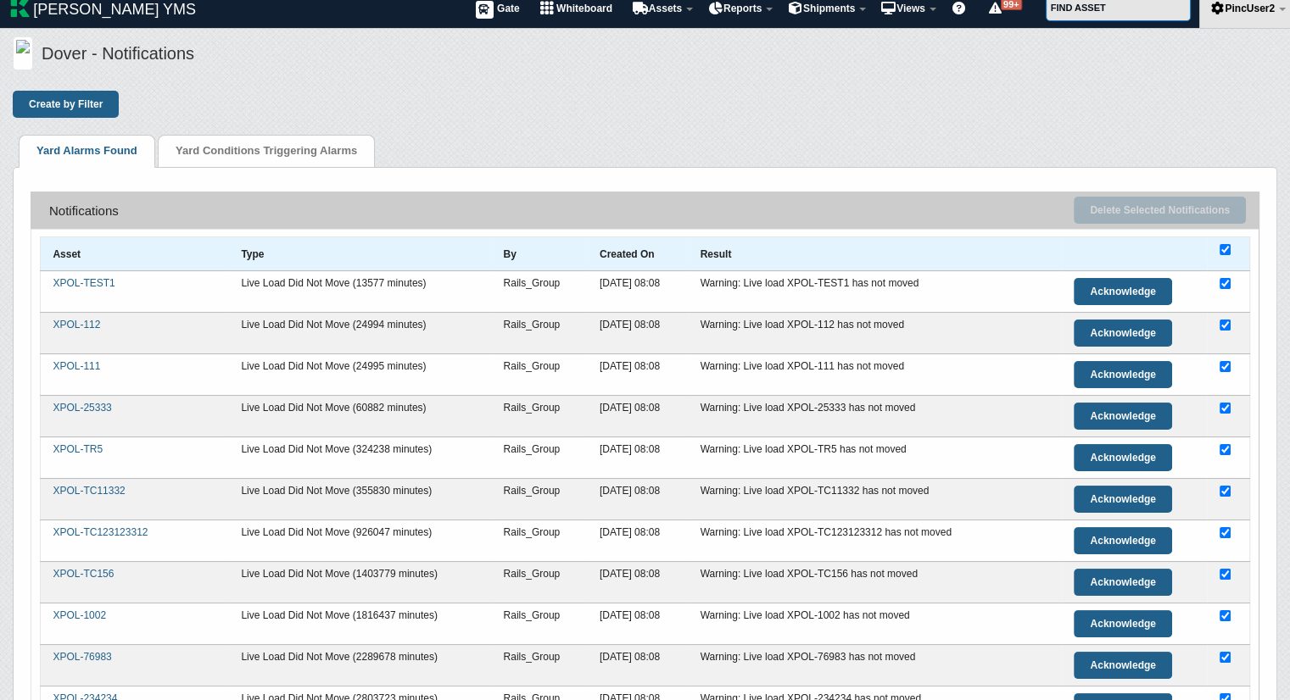
checkbox input "true"
click at [1153, 203] on button "Delete Selected Notifications" at bounding box center [1160, 210] width 172 height 27
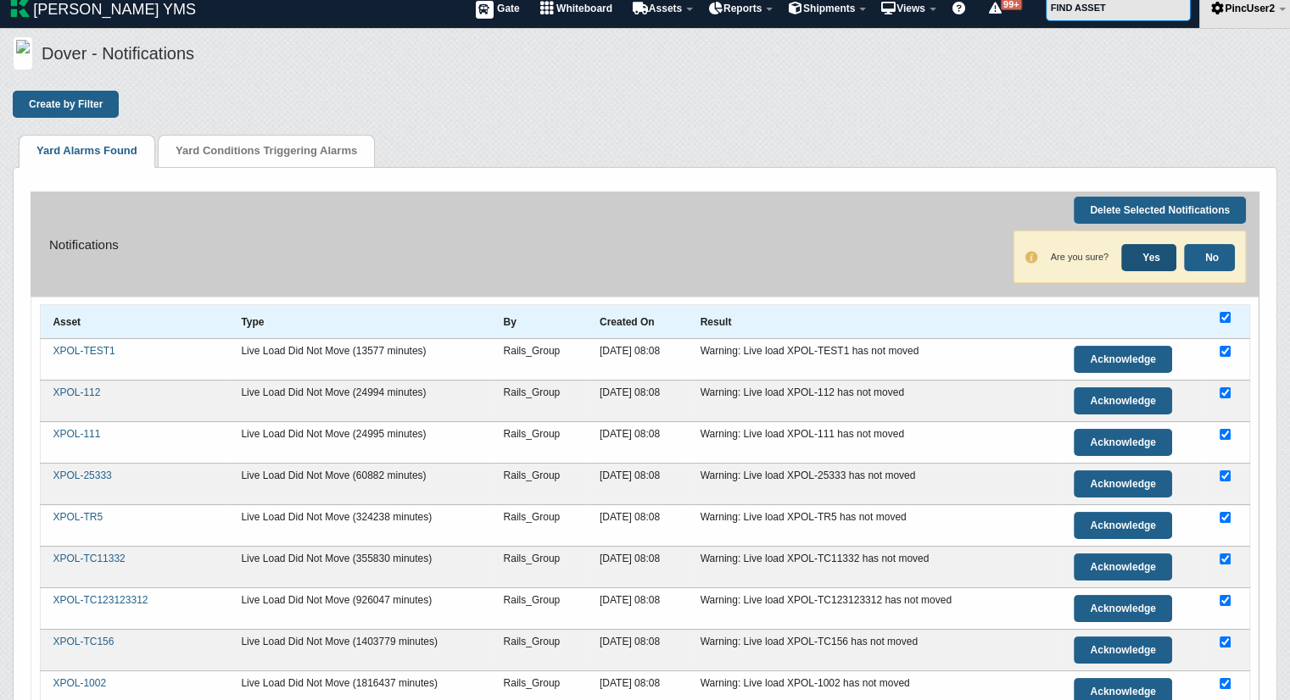
click at [1140, 256] on link "Yes" at bounding box center [1148, 257] width 55 height 27
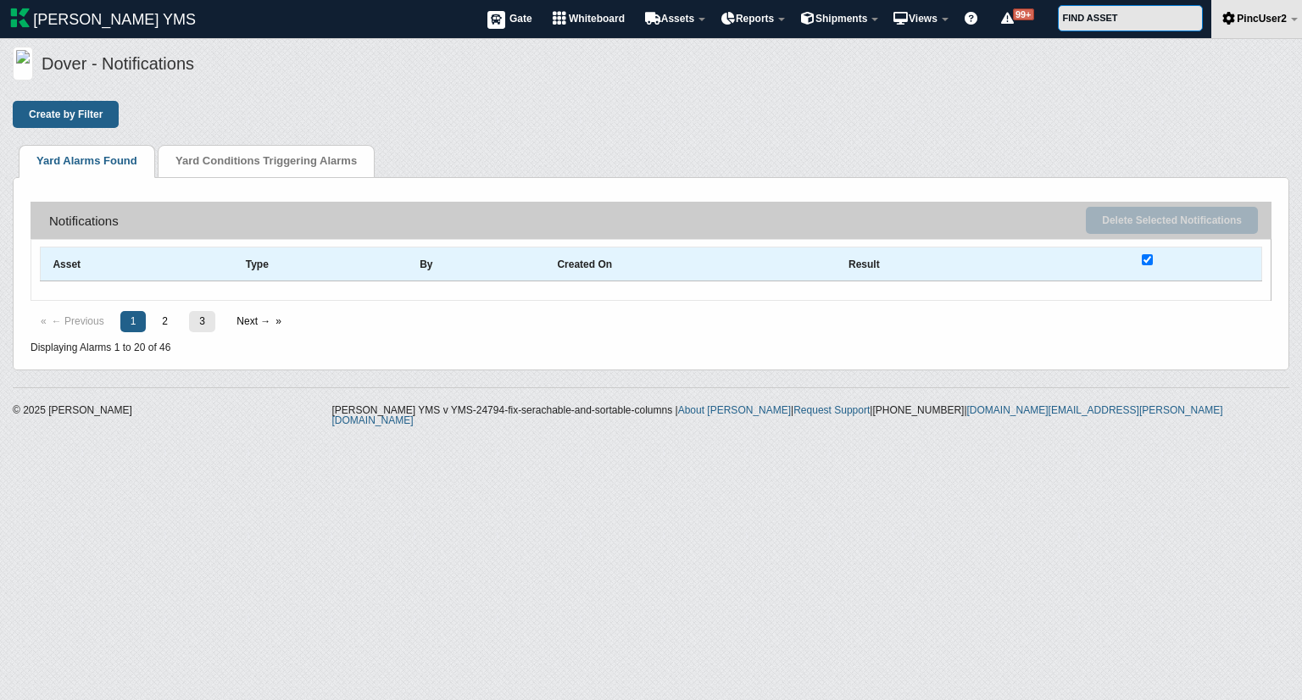
click at [202, 332] on link "3" at bounding box center [202, 321] width 26 height 21
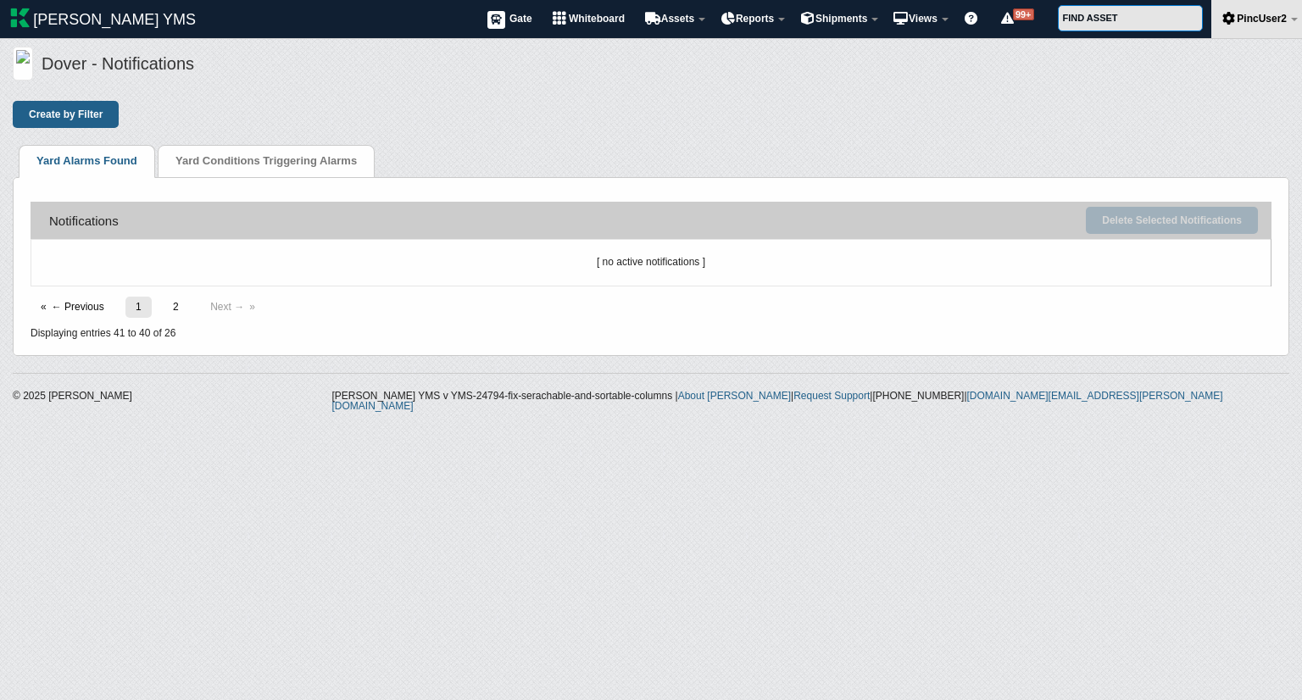
click at [125, 317] on link "1" at bounding box center [138, 307] width 26 height 21
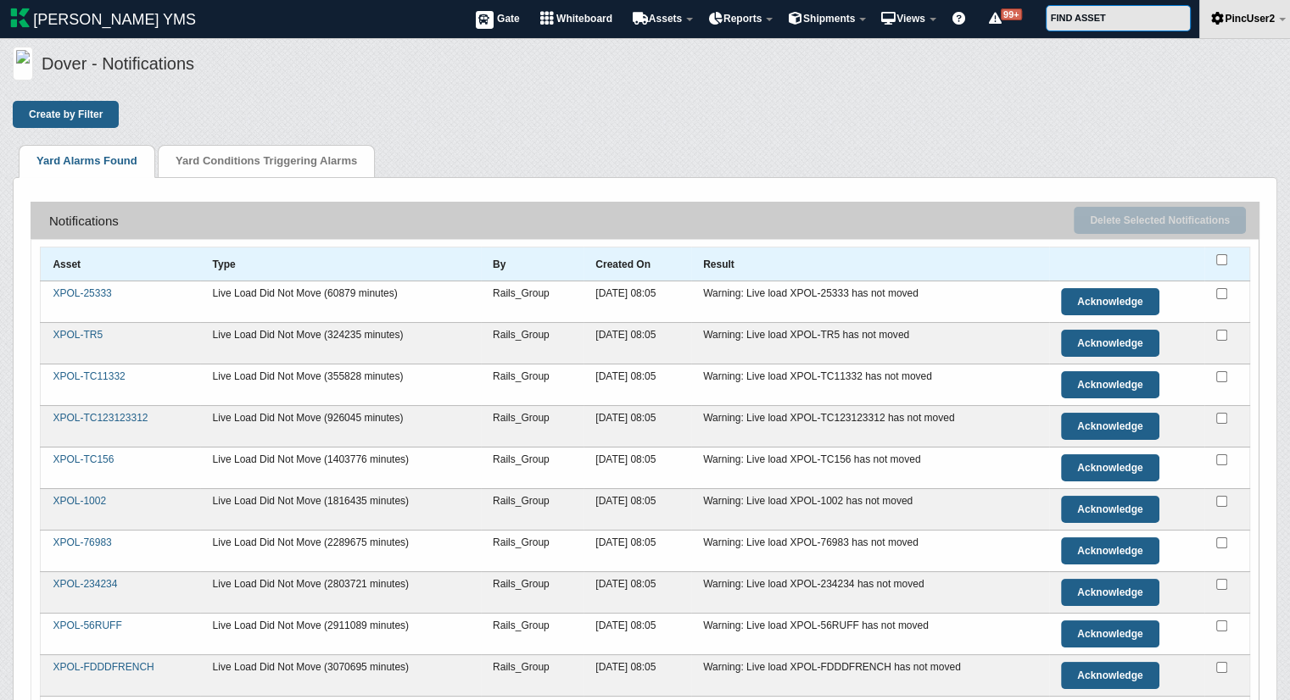
click at [1221, 259] on input "checkbox" at bounding box center [1221, 259] width 11 height 11
checkbox input "true"
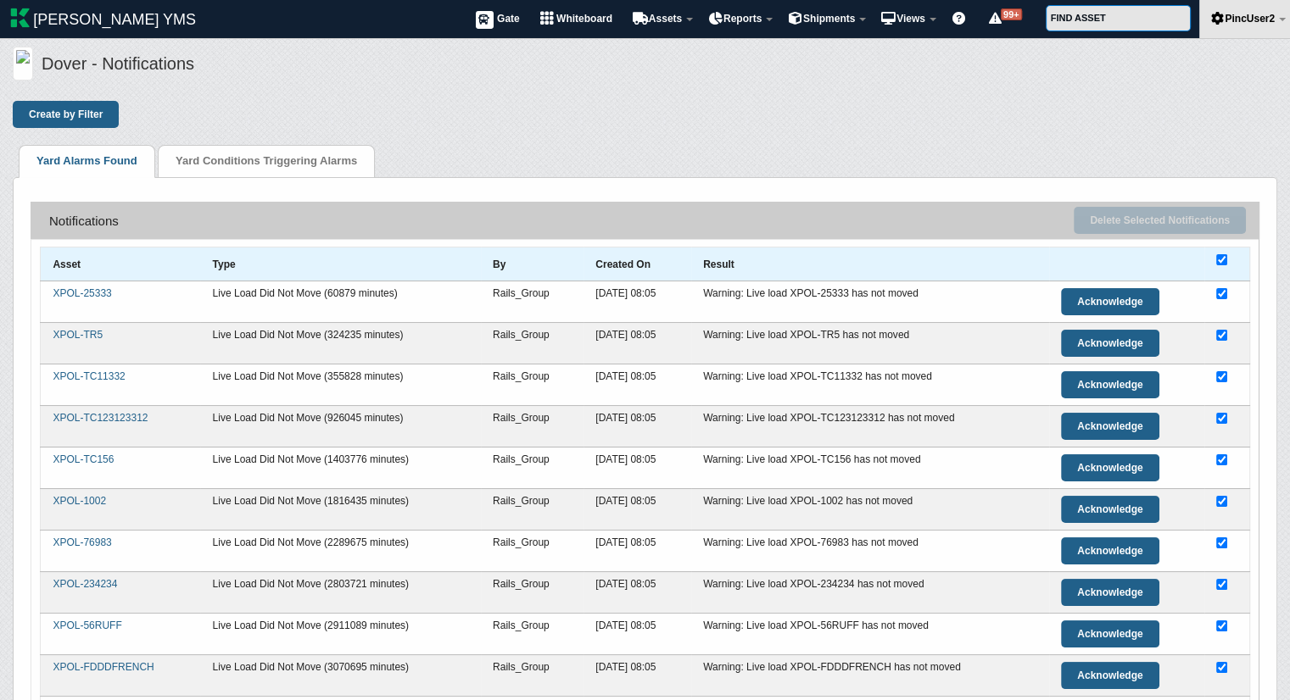
checkbox input "true"
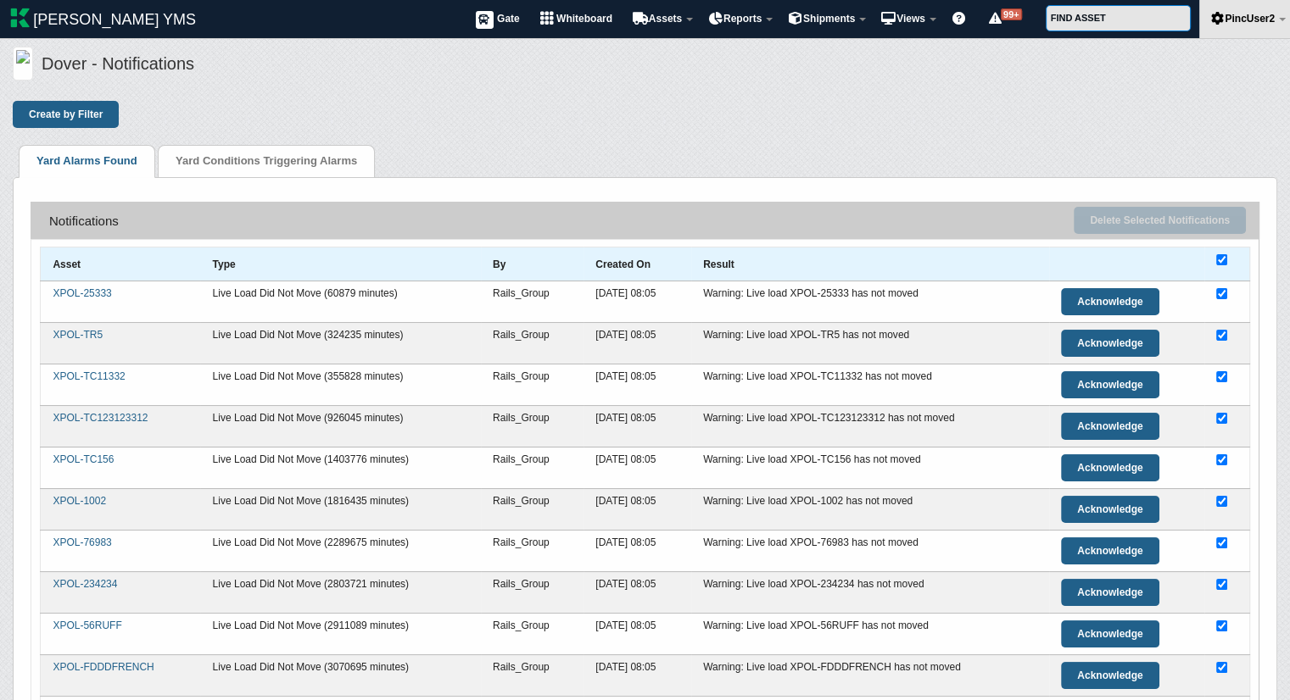
checkbox input "true"
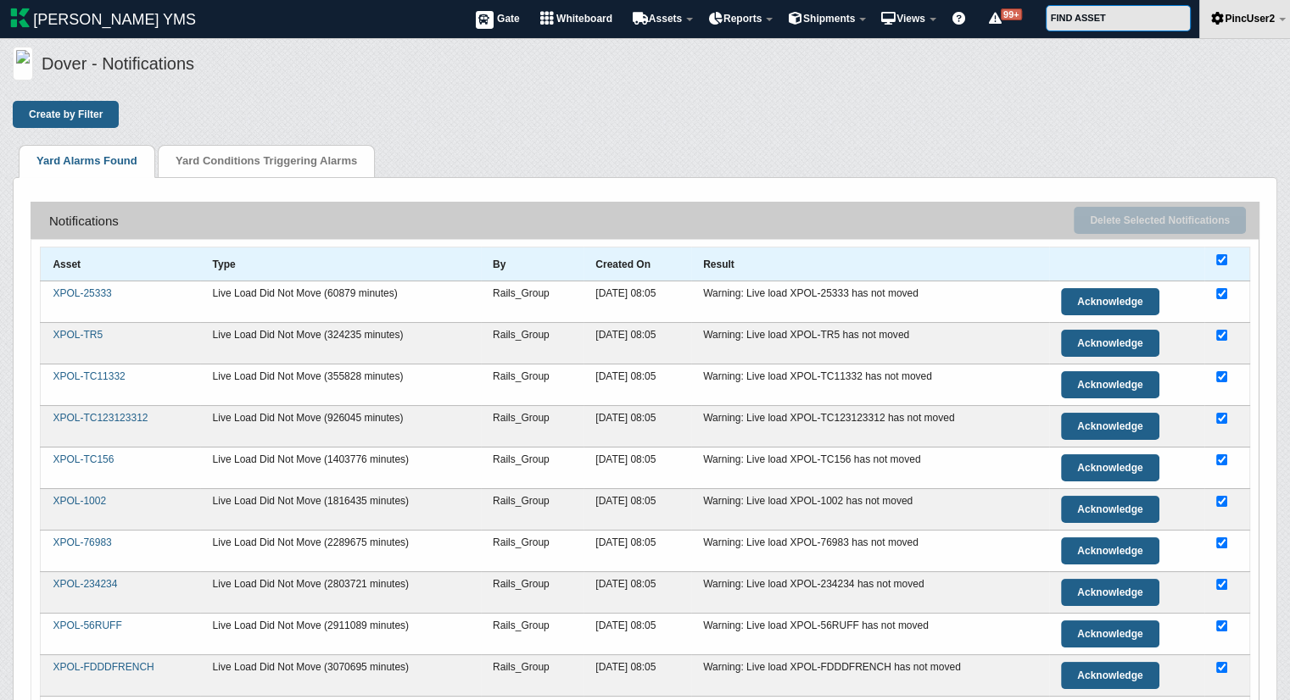
checkbox input "true"
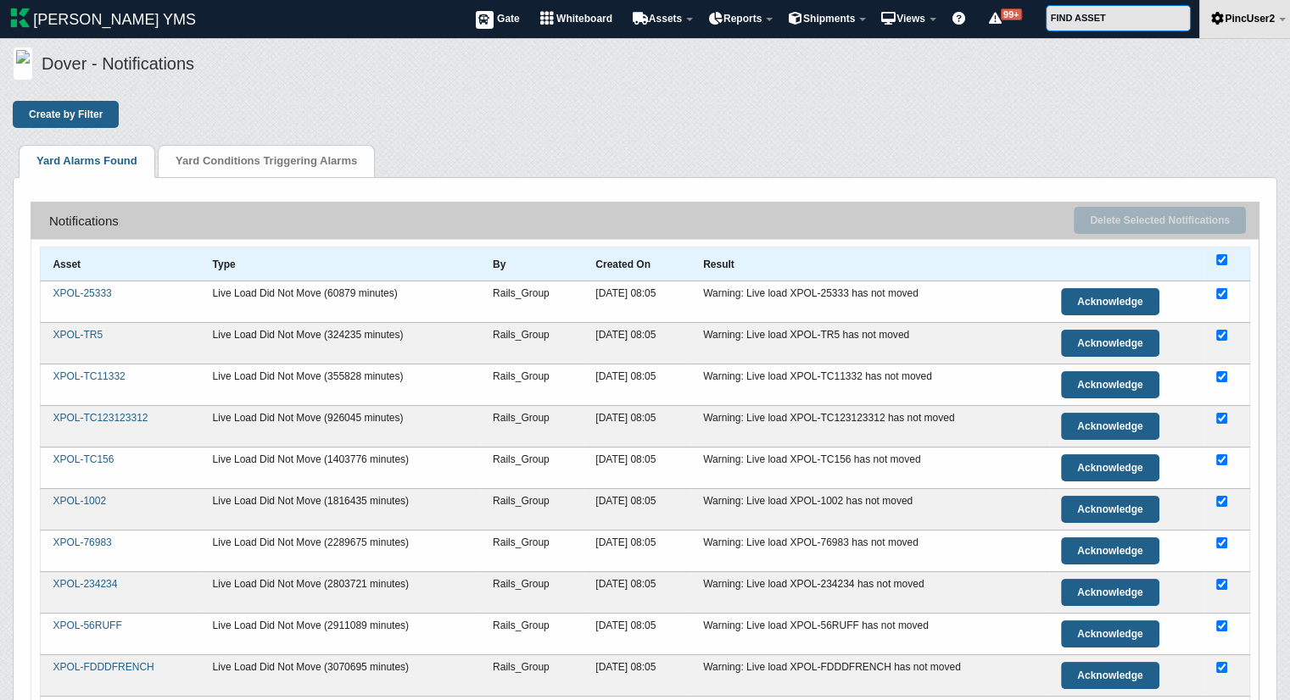
checkbox input "true"
click at [1140, 216] on button "Delete Selected Notifications" at bounding box center [1160, 220] width 172 height 27
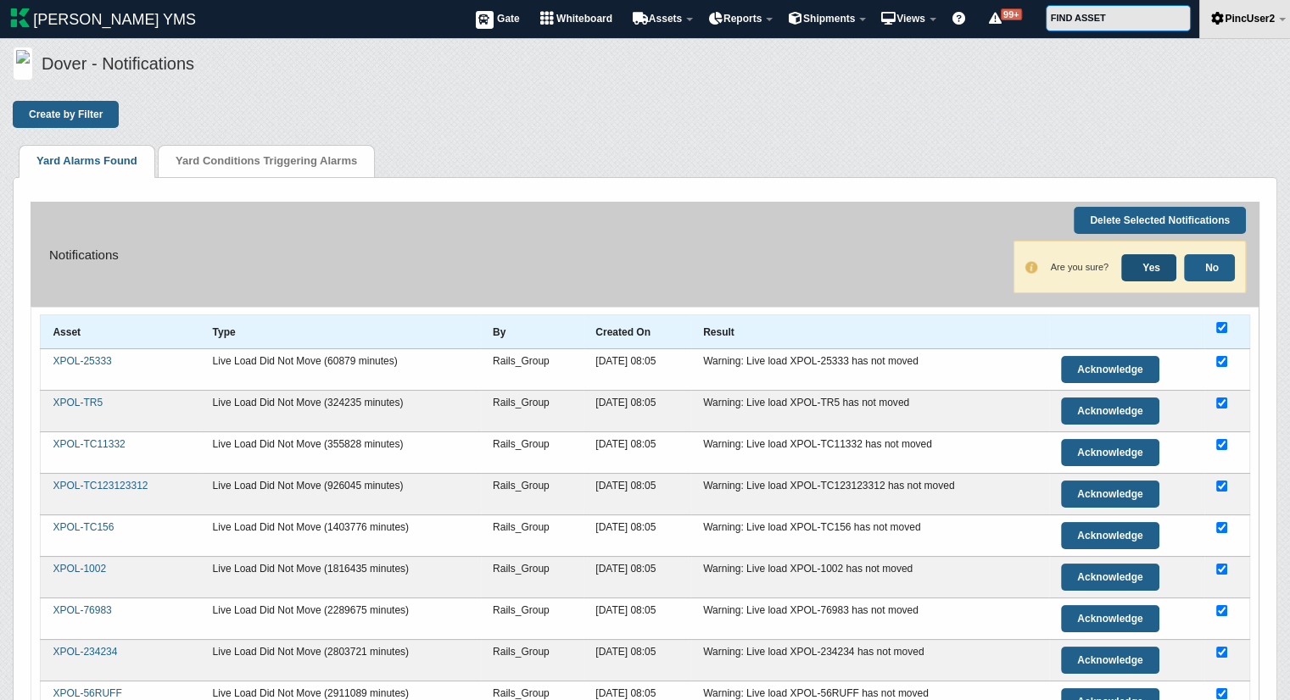
click at [1144, 269] on link "Yes" at bounding box center [1148, 267] width 55 height 27
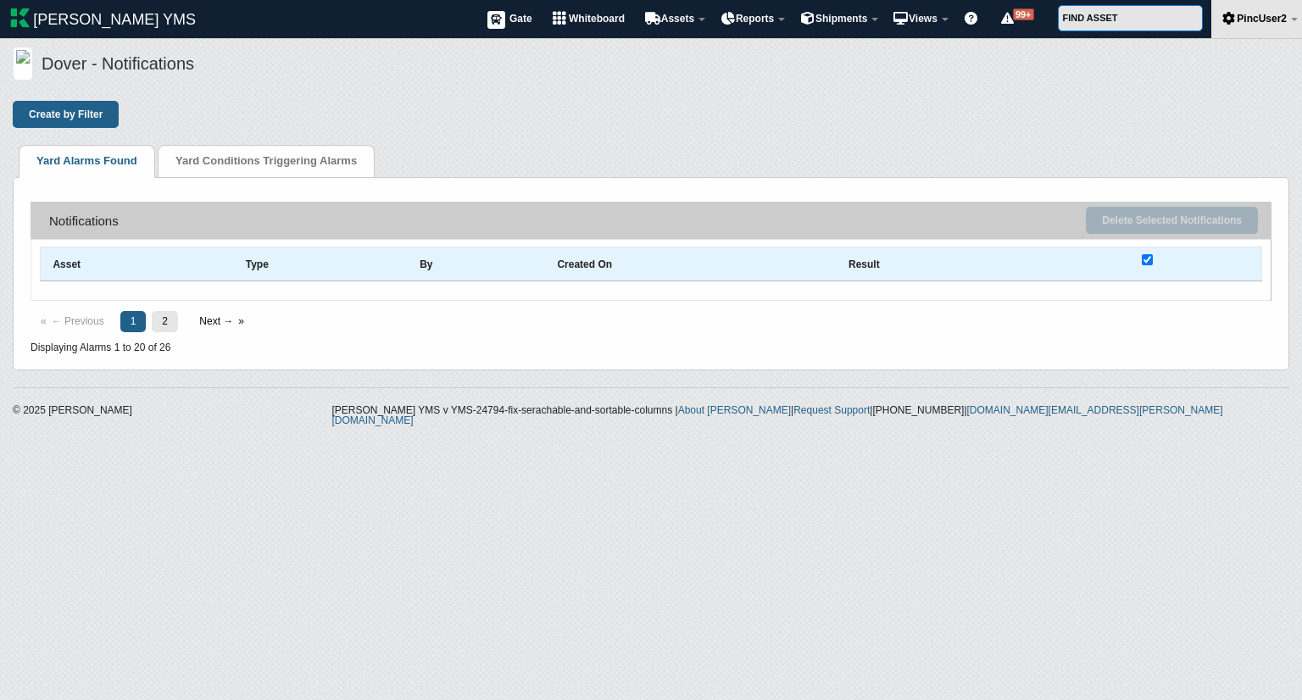
click at [161, 332] on link "2" at bounding box center [165, 321] width 26 height 21
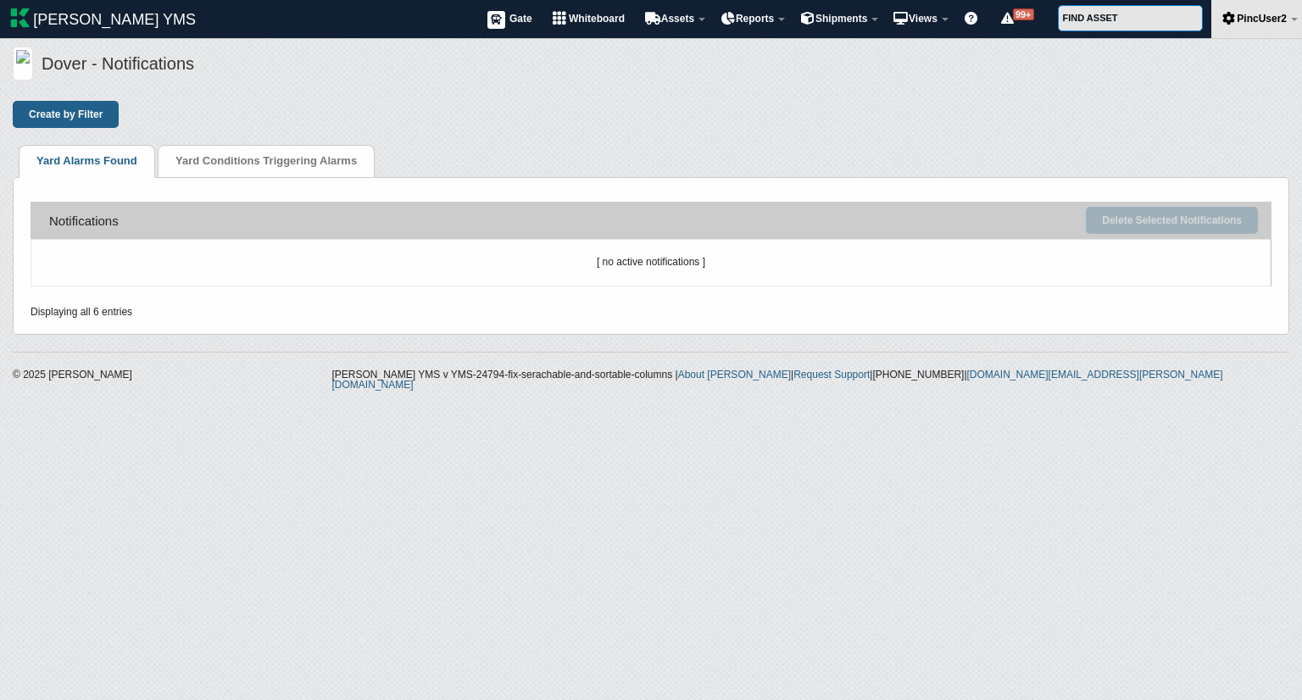
click at [253, 356] on div "© 2025 [PERSON_NAME] YMS v YMS-24794-fix-serachable-and-sortable-columns | Abou…" at bounding box center [651, 367] width 1302 height 65
click at [193, 166] on link "Yard Conditions Triggering Alarms" at bounding box center [266, 160] width 181 height 13
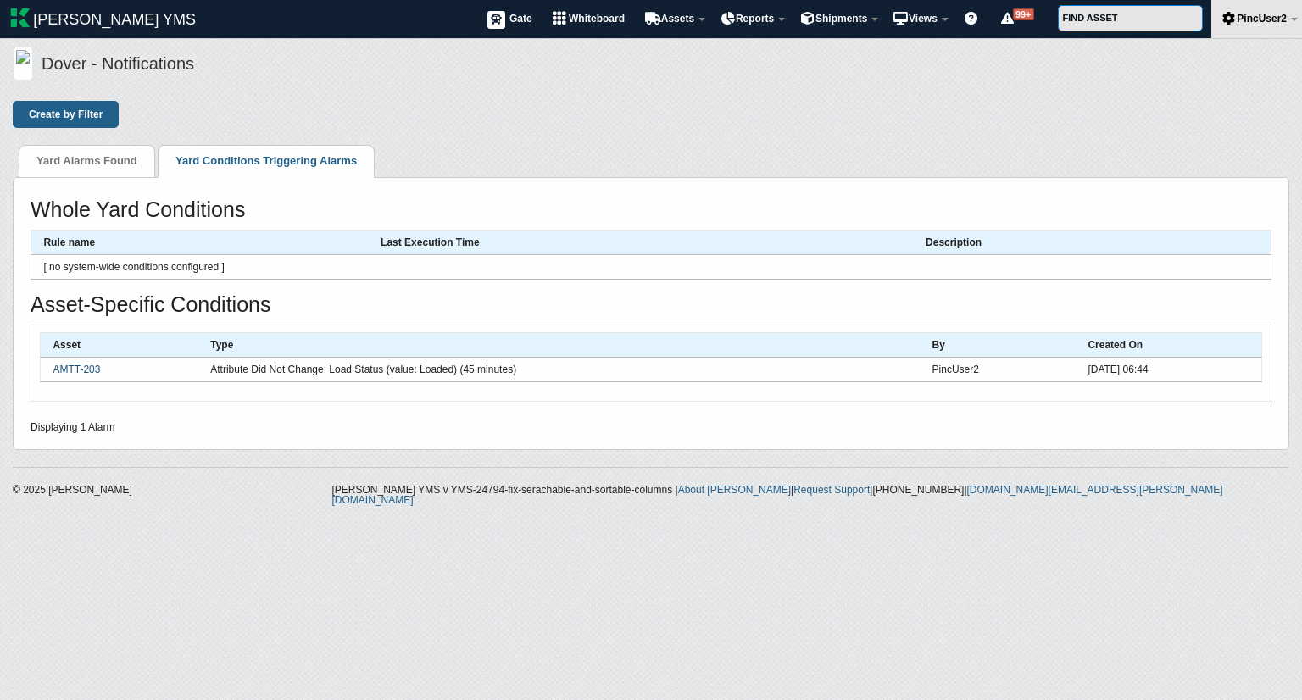
click at [86, 365] on link "AMTT-203" at bounding box center [76, 370] width 47 height 12
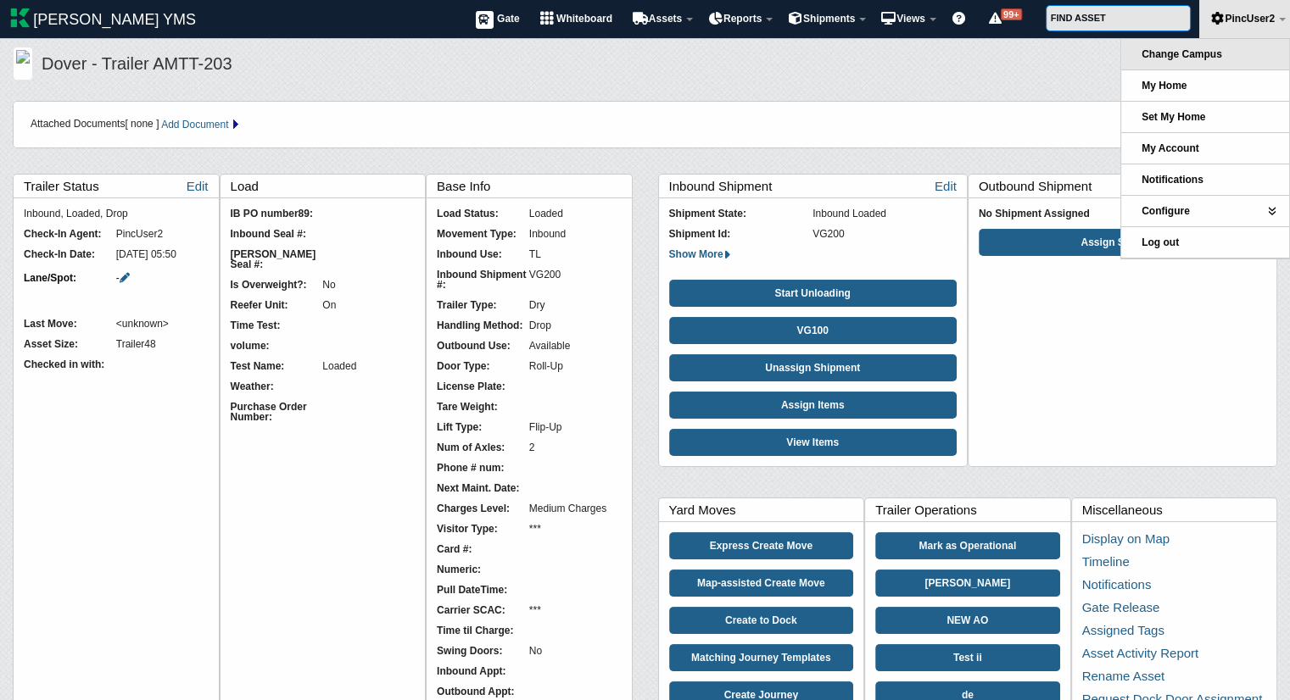
click at [1196, 47] on link "Change Campus" at bounding box center [1205, 54] width 168 height 31
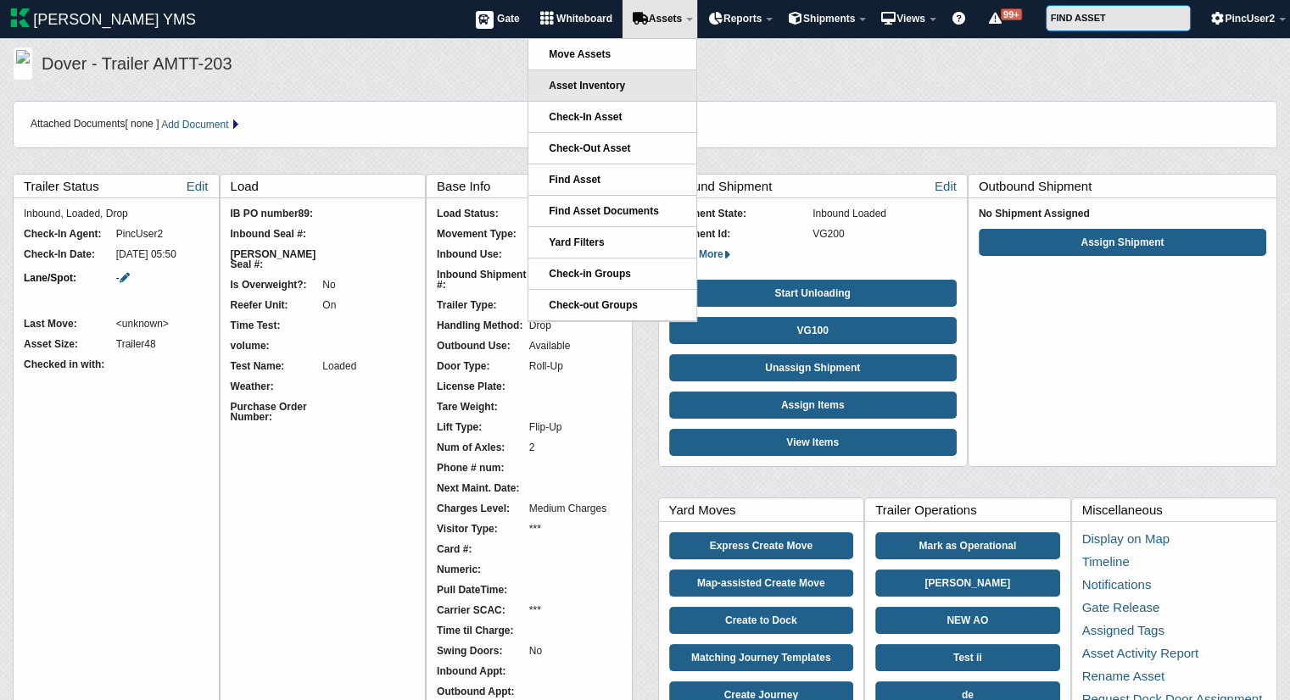
click at [648, 93] on link "Asset Inventory" at bounding box center [612, 85] width 168 height 31
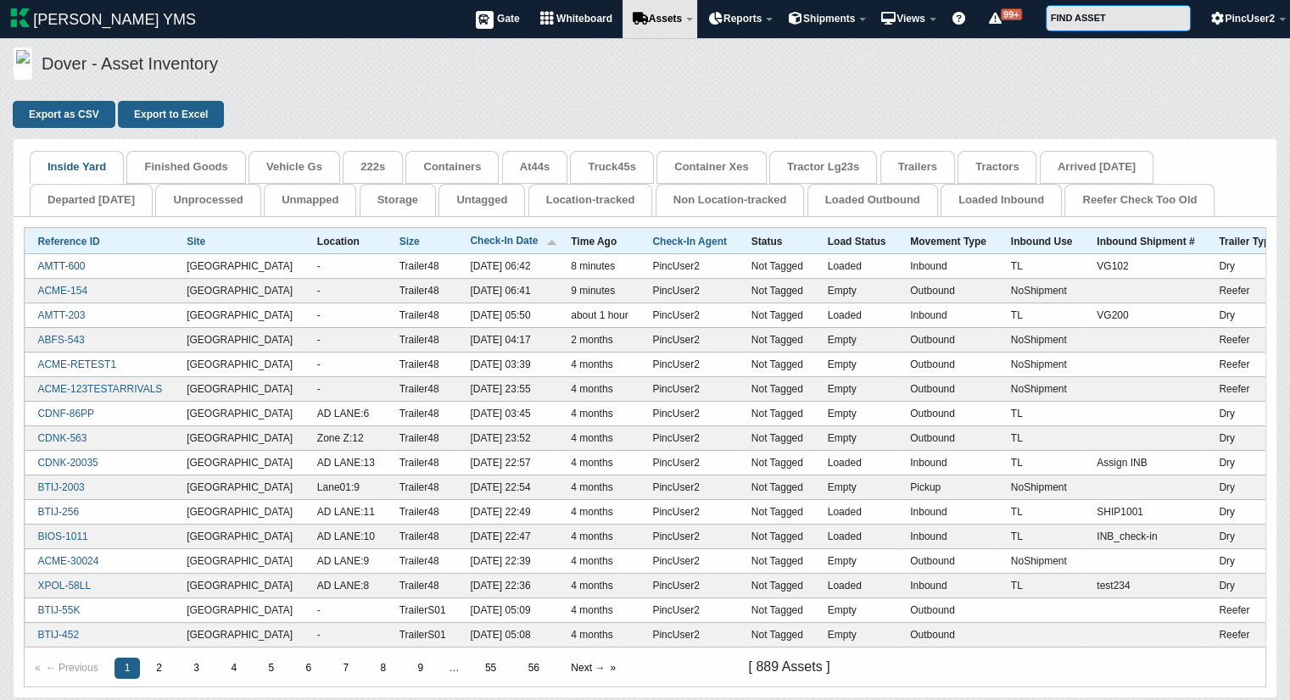
click at [75, 263] on link "AMTT-600" at bounding box center [60, 266] width 47 height 12
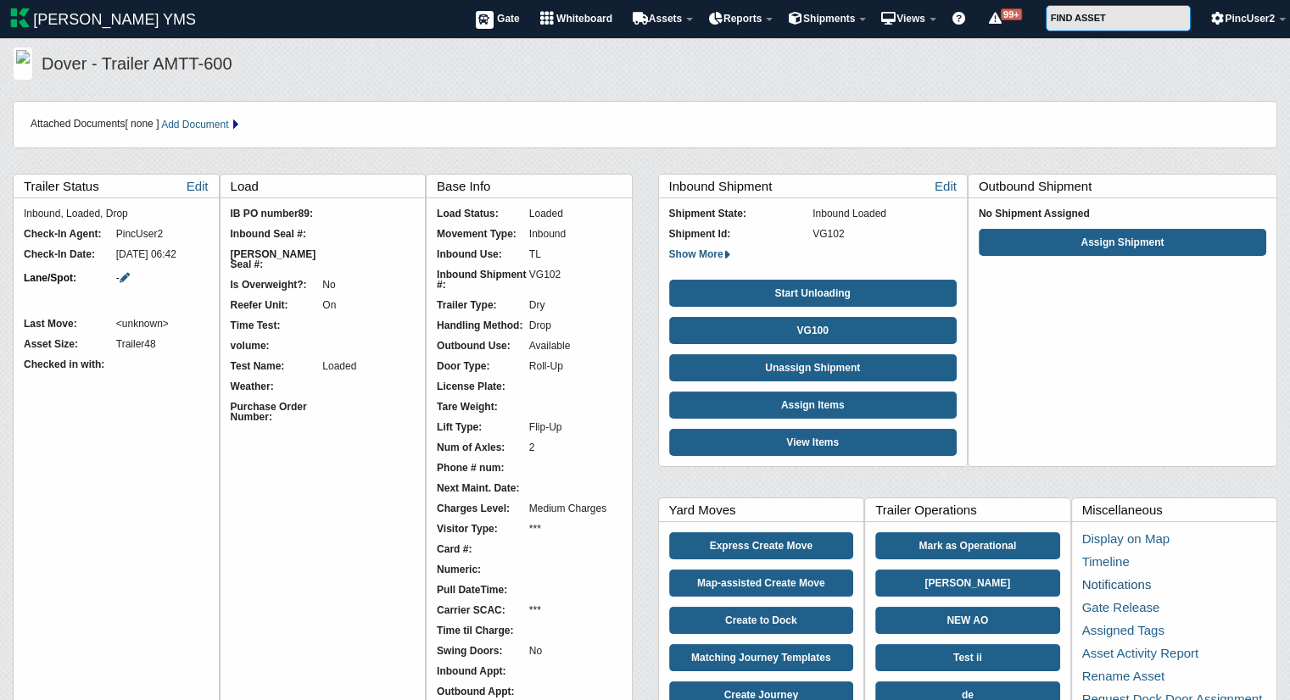
click at [1116, 584] on link "Notifications" at bounding box center [1117, 584] width 70 height 14
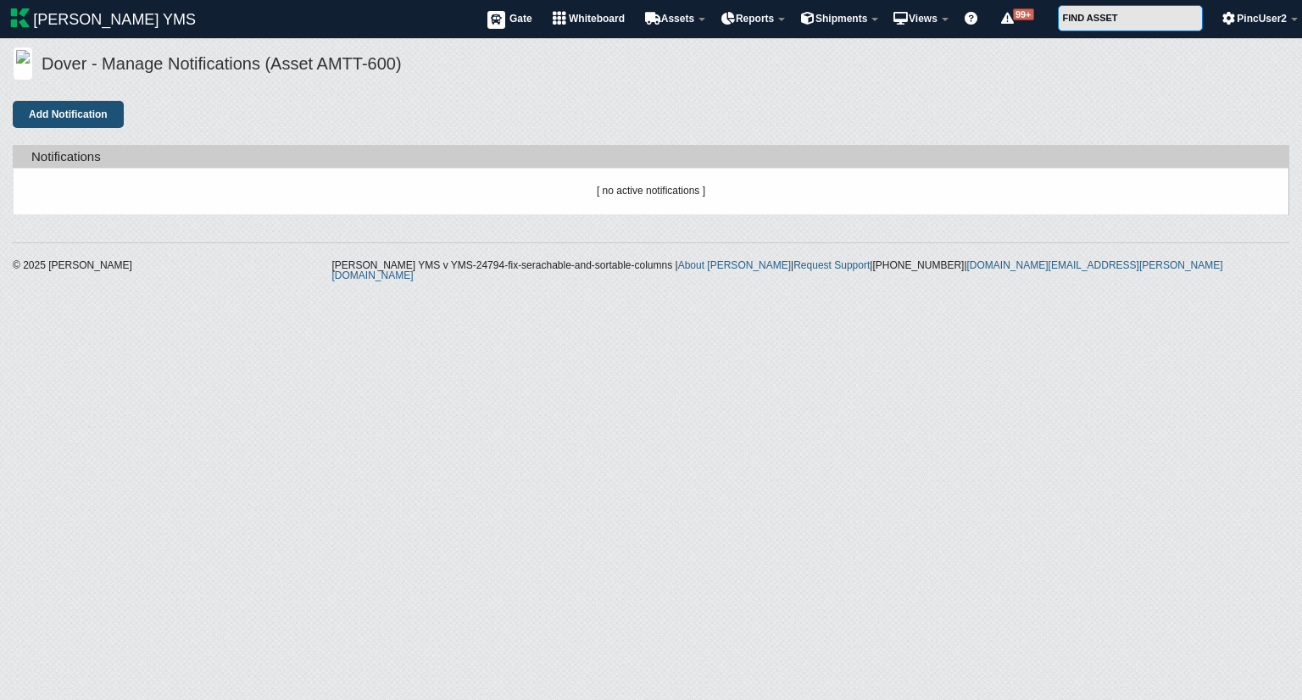
click at [36, 113] on button "Add Notification" at bounding box center [68, 114] width 111 height 27
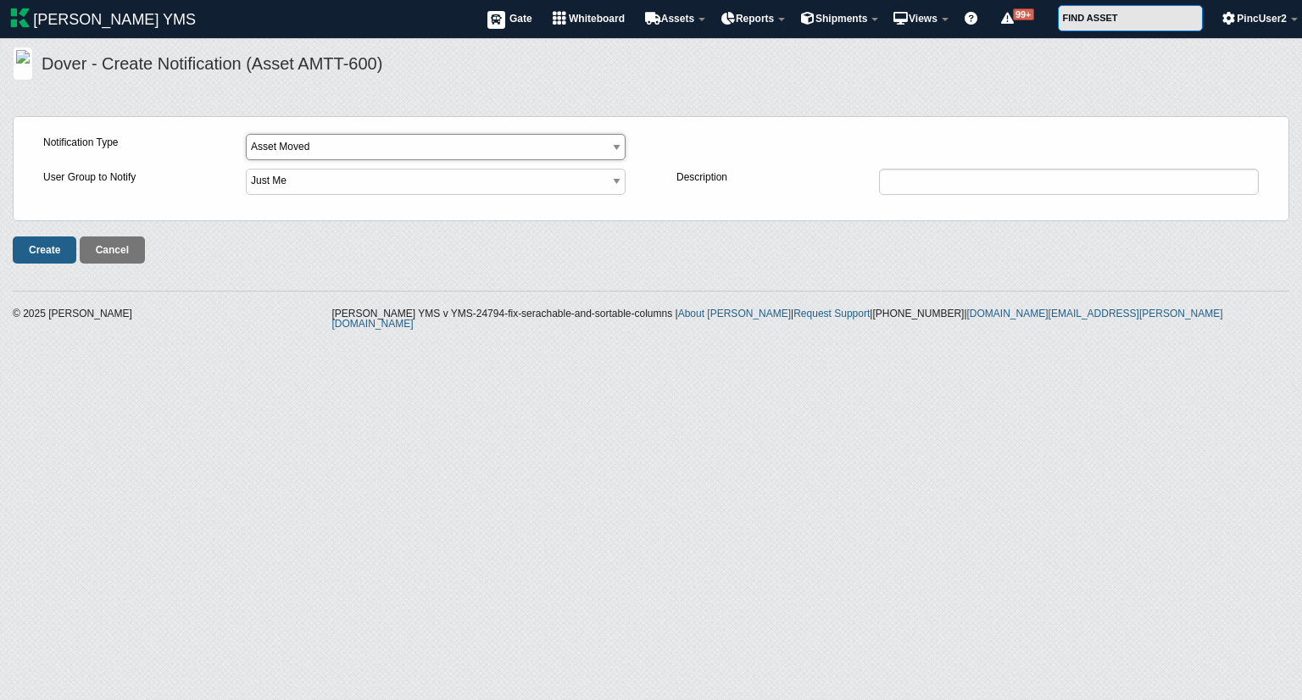
click at [396, 144] on select "Asset Moved Asset Did Not Move Asset Entered Facility Asset Exited Facility Ass…" at bounding box center [436, 147] width 380 height 26
select select "8"
click at [246, 134] on select "Asset Moved Asset Did Not Move Asset Entered Facility Asset Exited Facility Ass…" at bounding box center [436, 147] width 380 height 26
click at [940, 136] on select "Load Status (currently 'Loaded') Movement Type (currently 'Inbound') Inbound Us…" at bounding box center [1069, 147] width 380 height 26
select select "5"
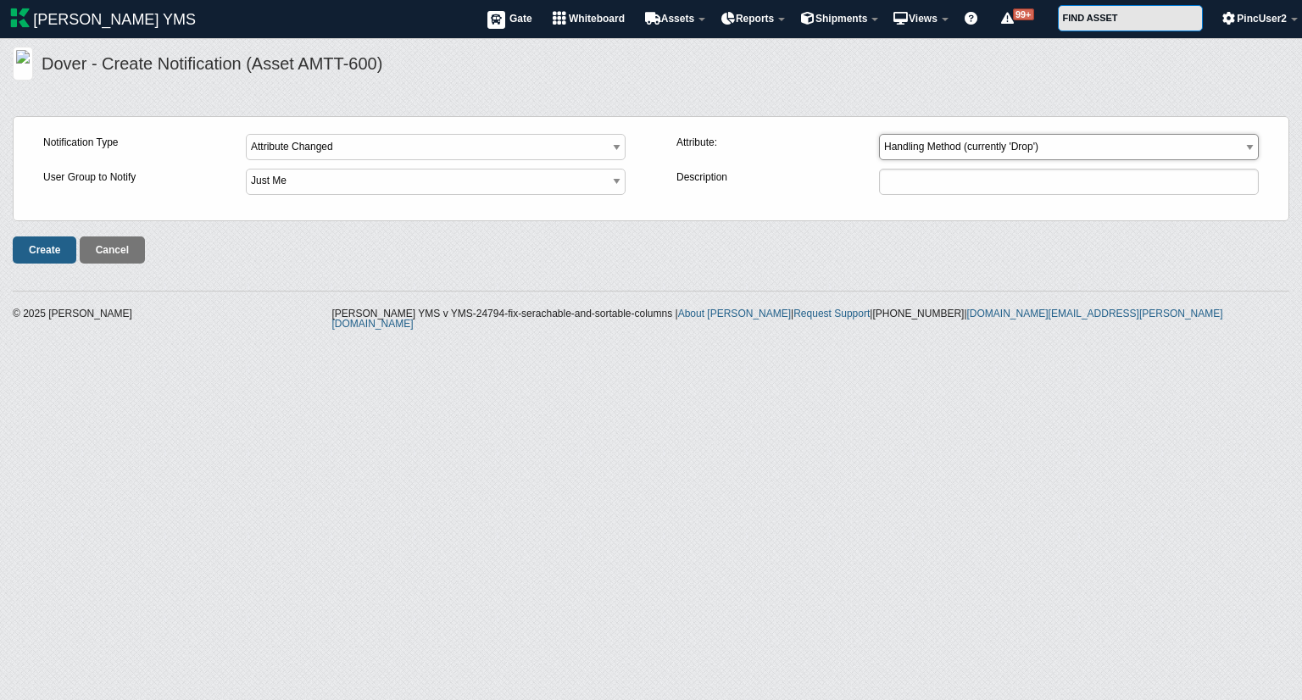
click at [879, 134] on select "Load Status (currently 'Loaded') Movement Type (currently 'Inbound') Inbound Us…" at bounding box center [1069, 147] width 380 height 26
click at [34, 253] on input "Create" at bounding box center [45, 250] width 64 height 27
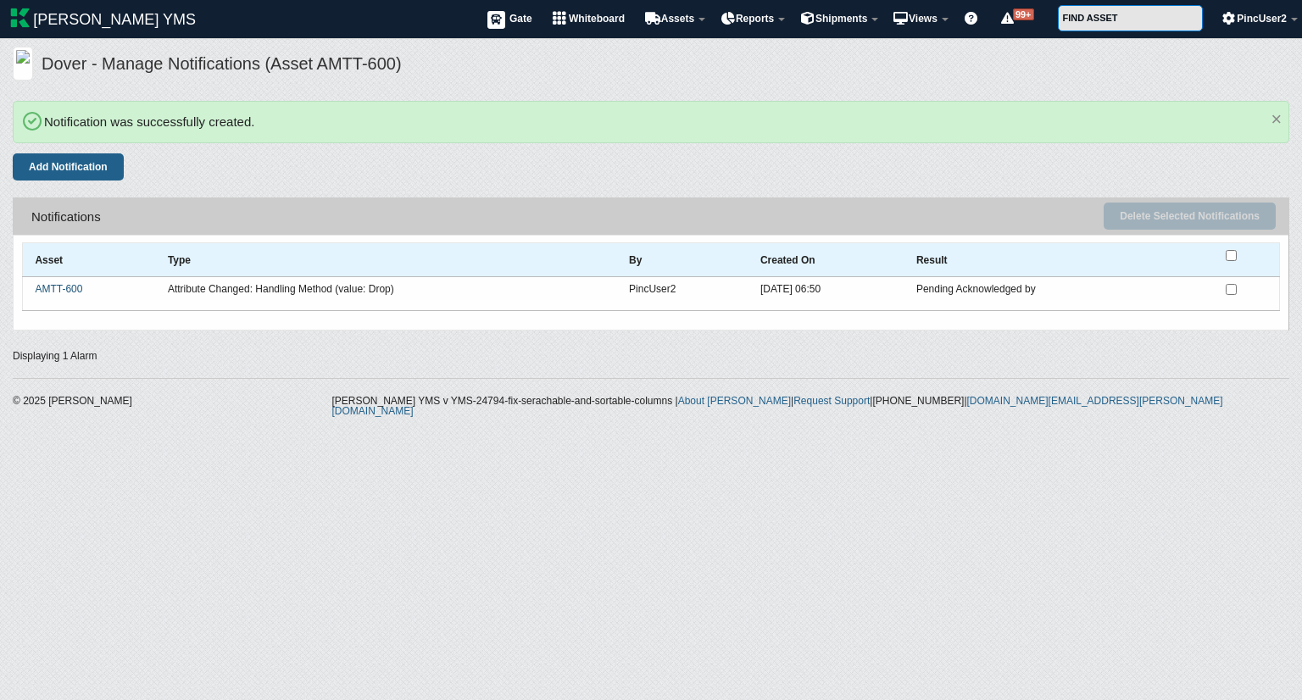
click at [47, 287] on link "AMTT-600" at bounding box center [58, 289] width 47 height 12
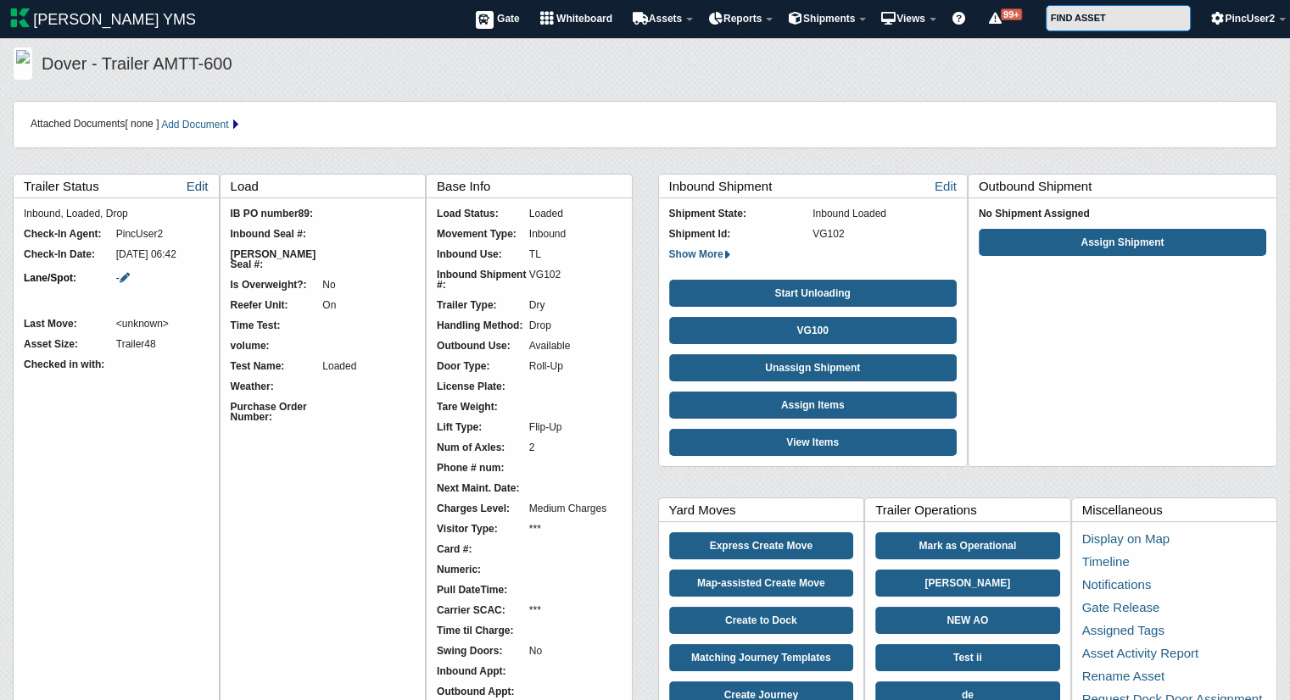
click at [201, 184] on link "Edit" at bounding box center [198, 186] width 22 height 23
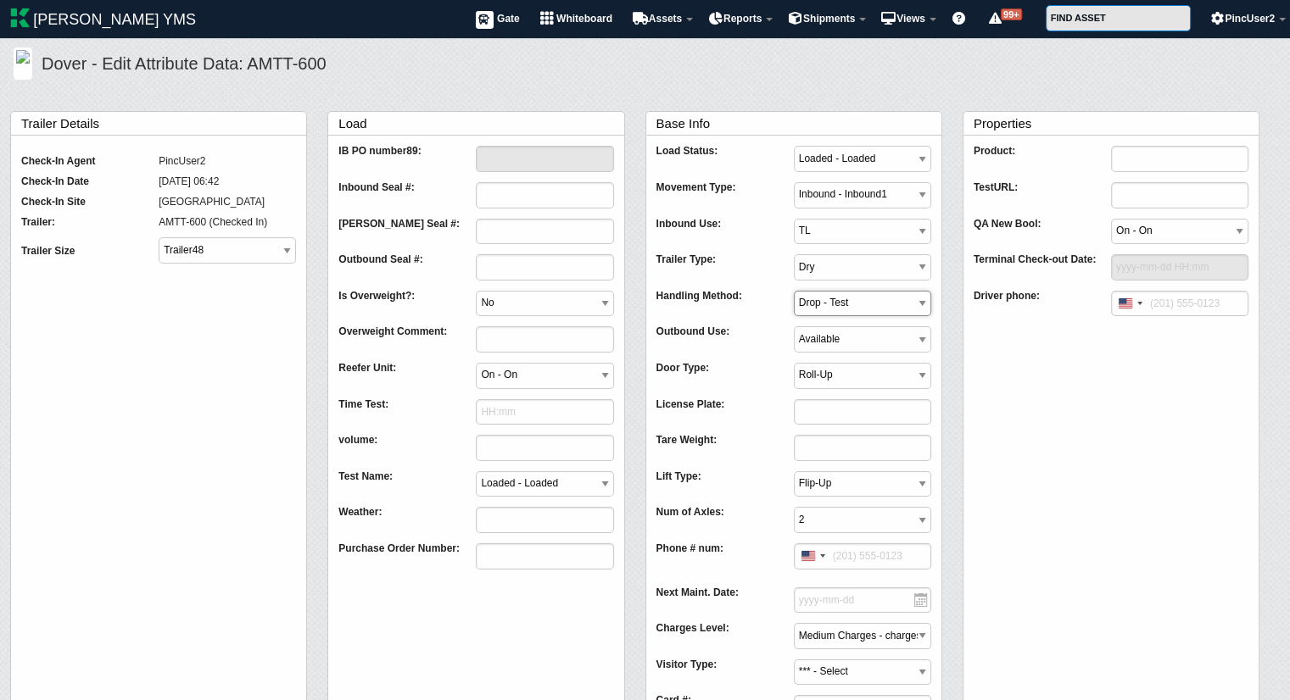
drag, startPoint x: 824, startPoint y: 306, endPoint x: 821, endPoint y: 319, distance: 13.2
click at [821, 319] on div "Load Status: Loaded - Loaded Empty - Empty Loading - Loading Unloading - Unload…" at bounding box center [793, 596] width 275 height 921
select select "Live"
click at [794, 291] on select "Live - PickLsit Drop - Test" at bounding box center [862, 304] width 137 height 26
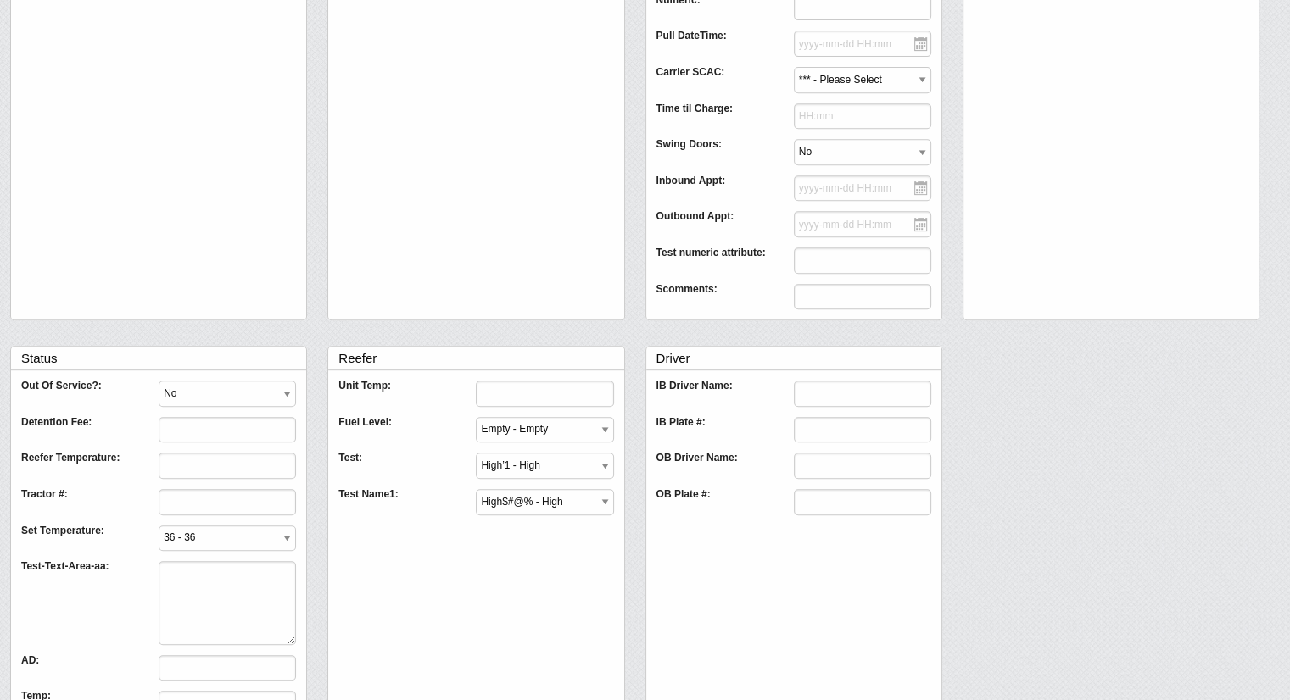
scroll to position [806, 0]
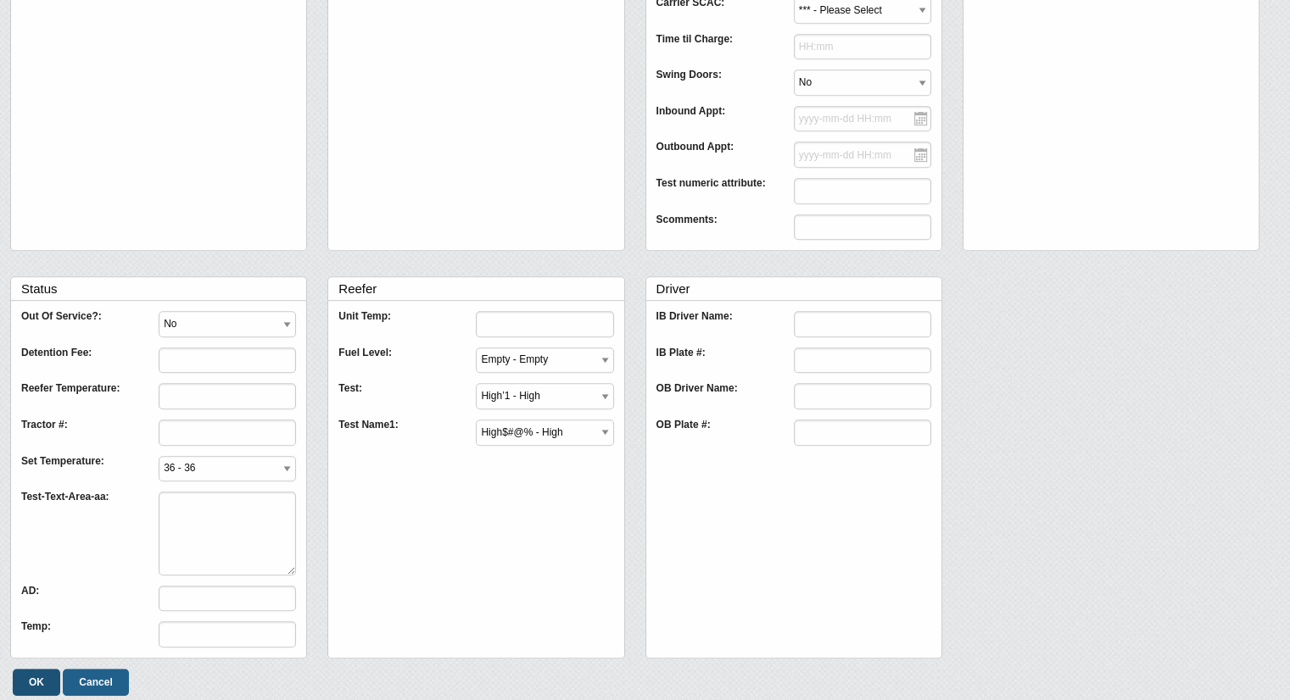
click at [38, 676] on input "OK" at bounding box center [36, 682] width 47 height 27
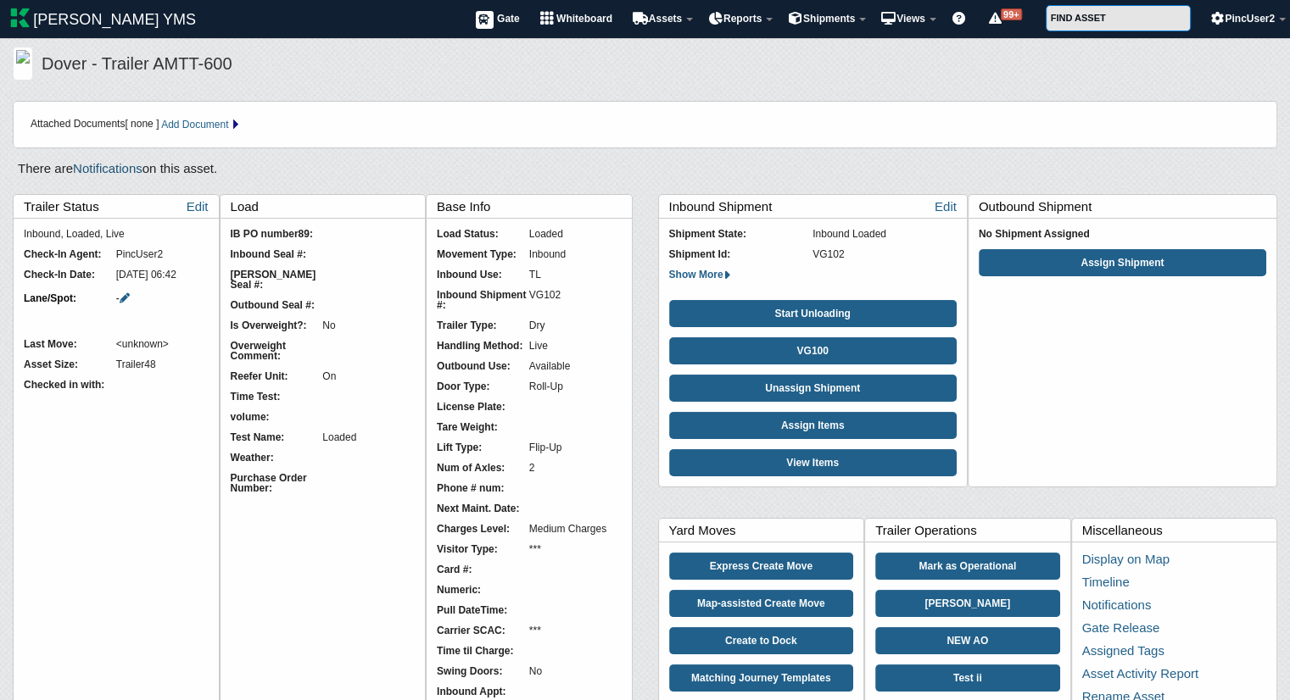
click at [123, 167] on link "Notifications" at bounding box center [108, 168] width 70 height 14
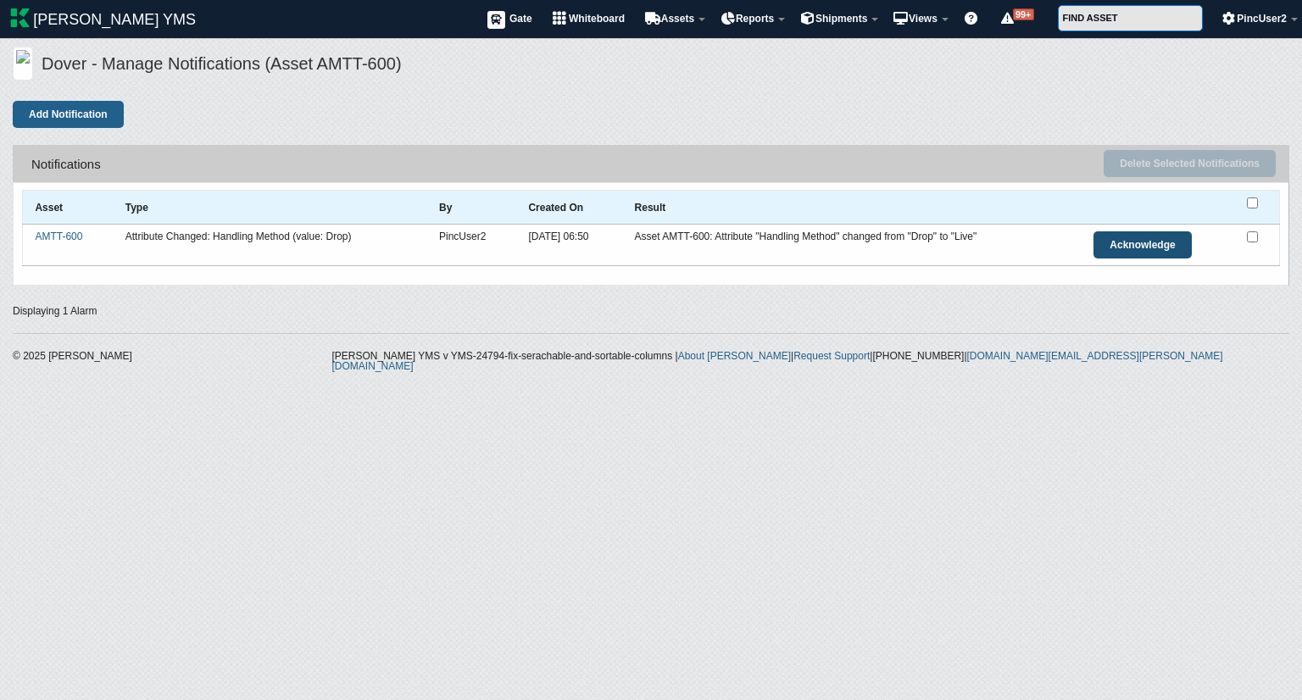
click at [1169, 242] on link "Acknowledge" at bounding box center [1143, 244] width 98 height 27
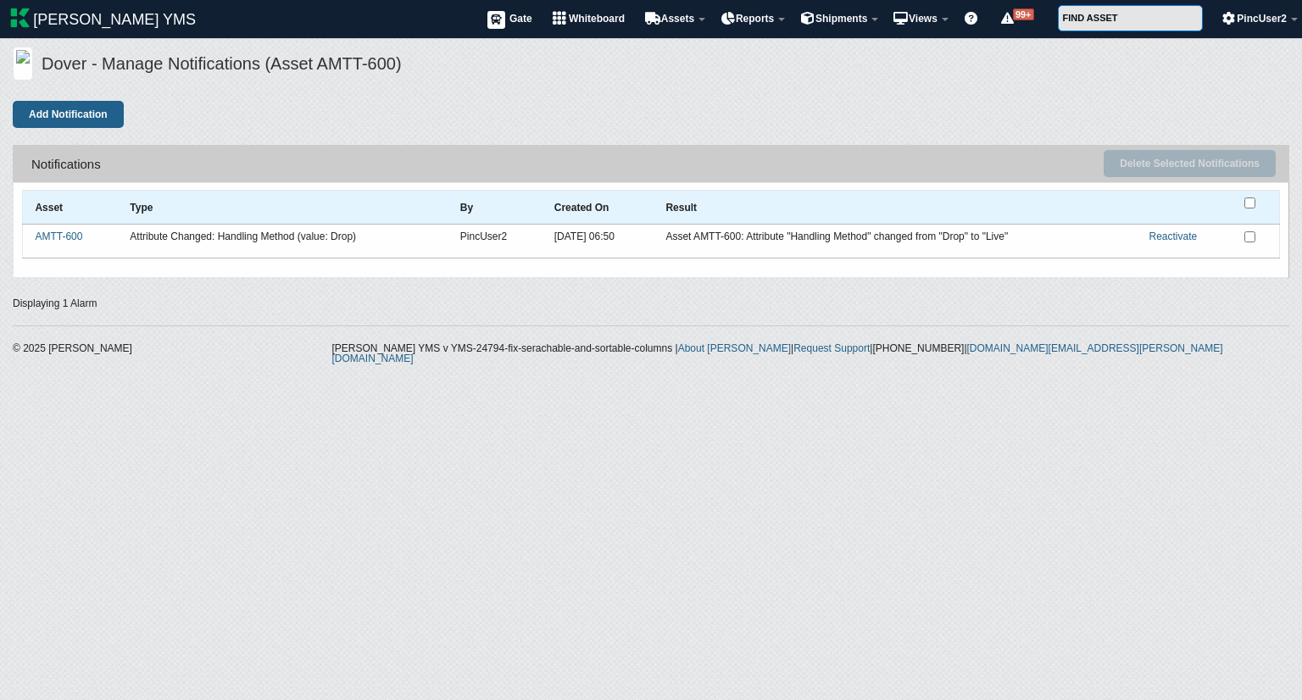
click at [1252, 200] on input "checkbox" at bounding box center [1250, 203] width 11 height 11
checkbox input "true"
click at [1184, 164] on button "Delete Selected Notifications" at bounding box center [1190, 163] width 172 height 27
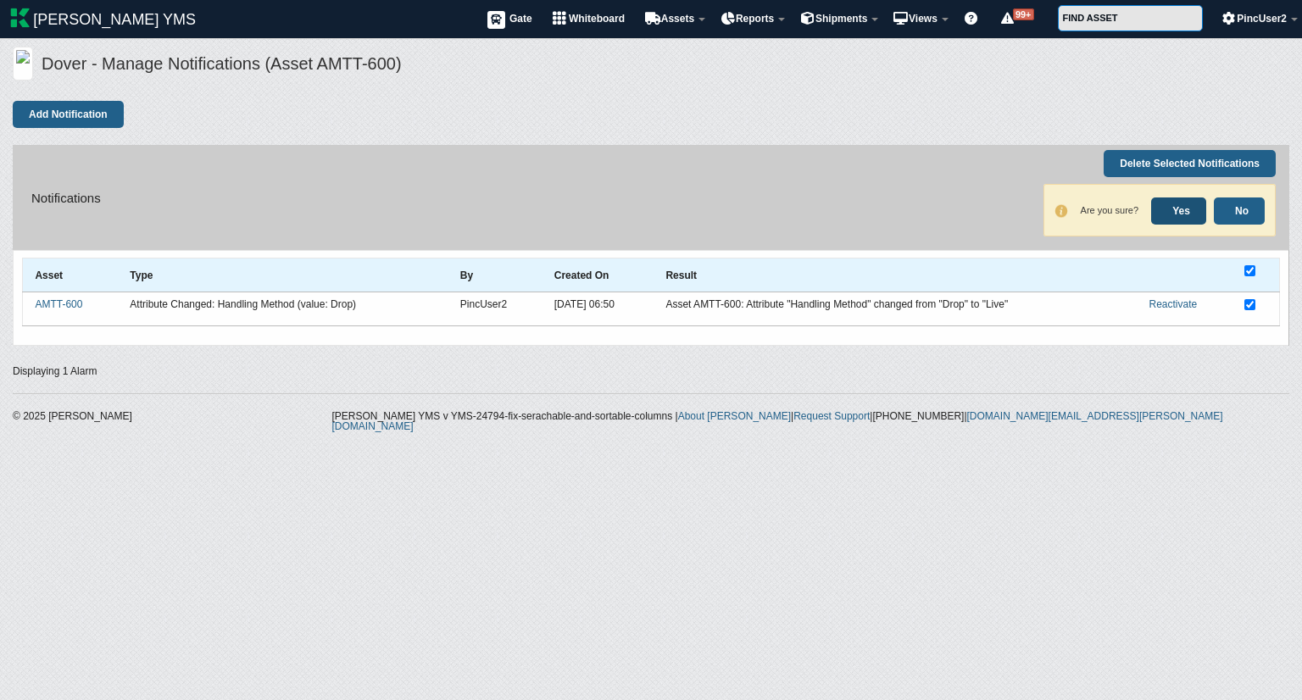
click at [1185, 208] on link "Yes" at bounding box center [1179, 211] width 55 height 27
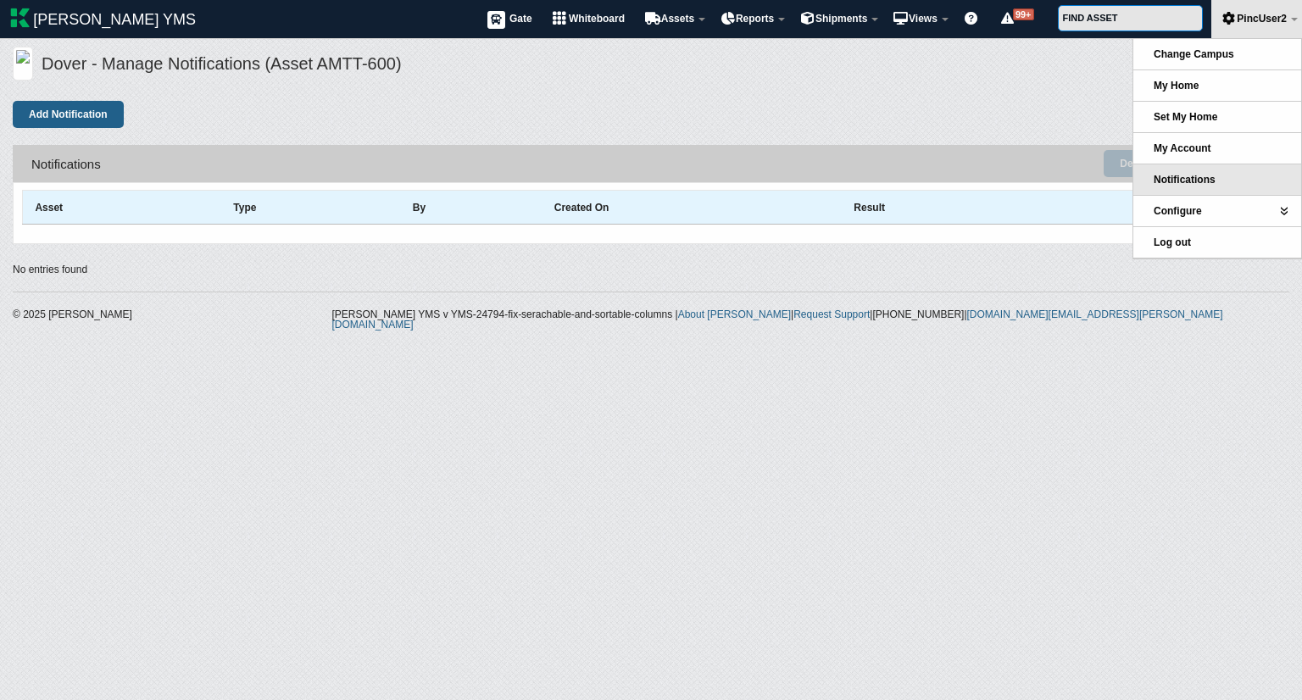
click at [1181, 176] on span "Notifications" at bounding box center [1185, 180] width 62 height 12
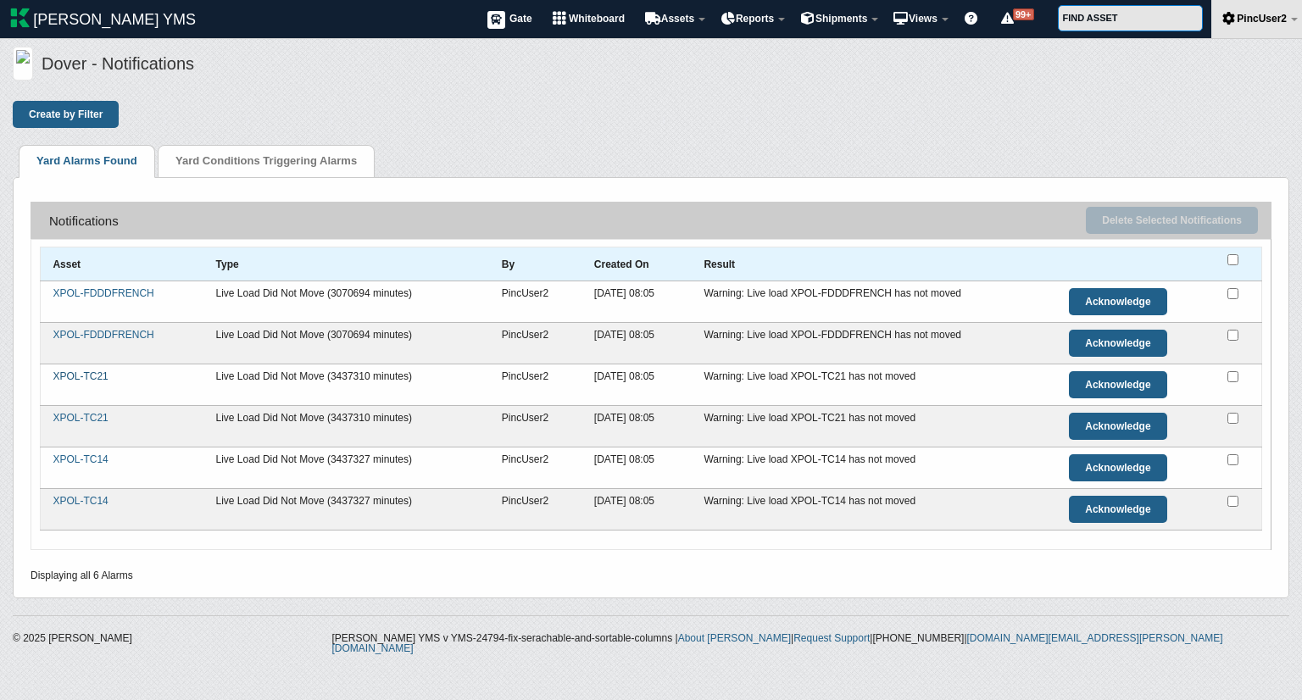
click at [97, 373] on link "XPOL-TC21" at bounding box center [80, 377] width 55 height 12
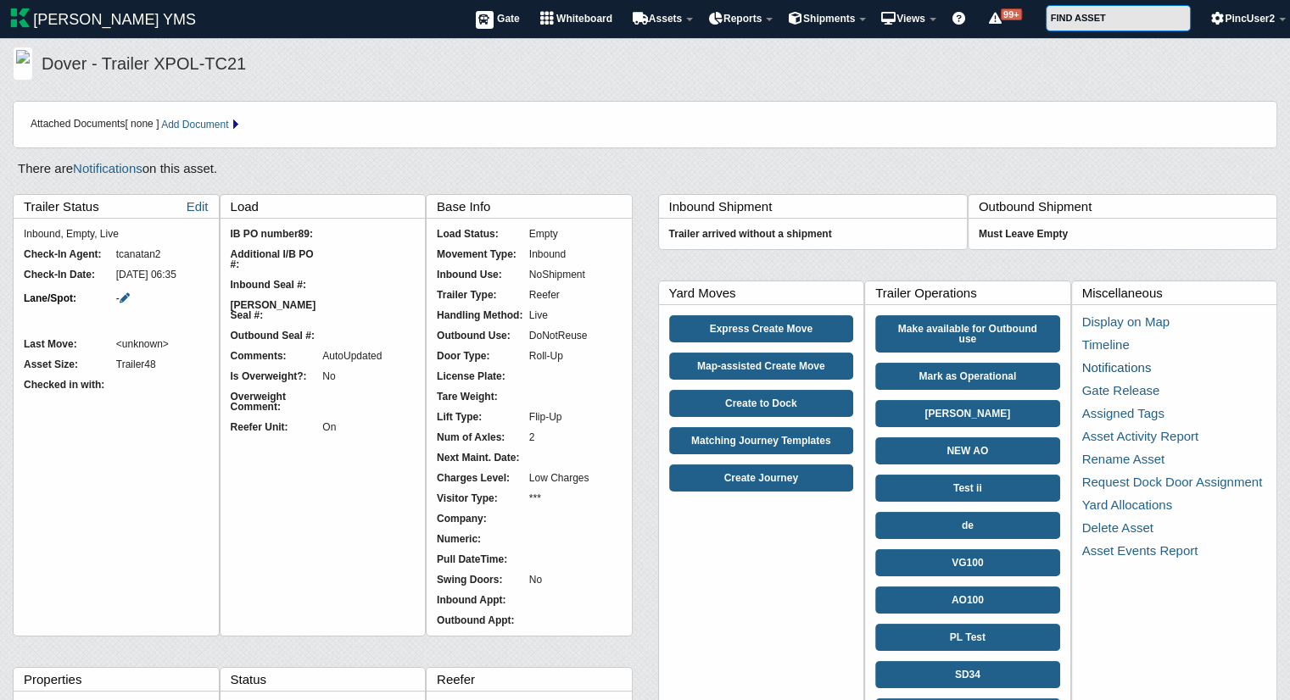
click at [1117, 364] on link "Notifications" at bounding box center [1117, 367] width 70 height 14
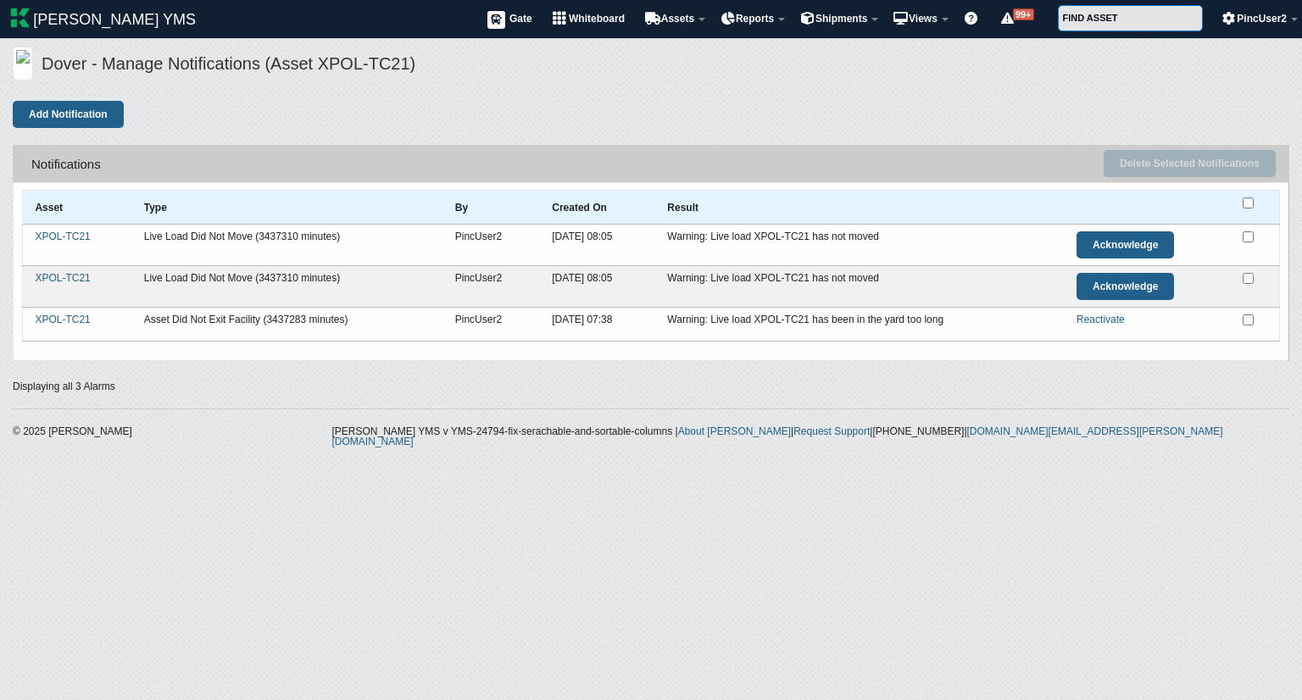
click at [1250, 199] on input "checkbox" at bounding box center [1248, 203] width 11 height 11
checkbox input "true"
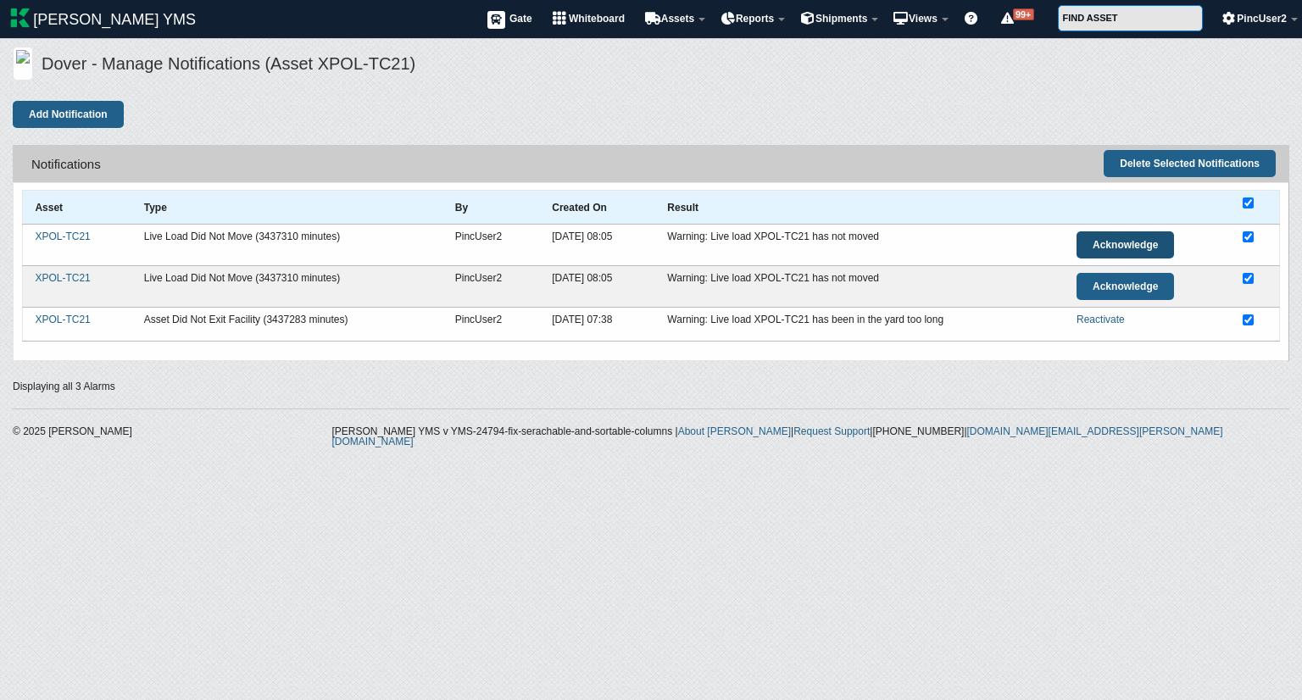
click at [1129, 237] on link "Acknowledge" at bounding box center [1126, 244] width 98 height 27
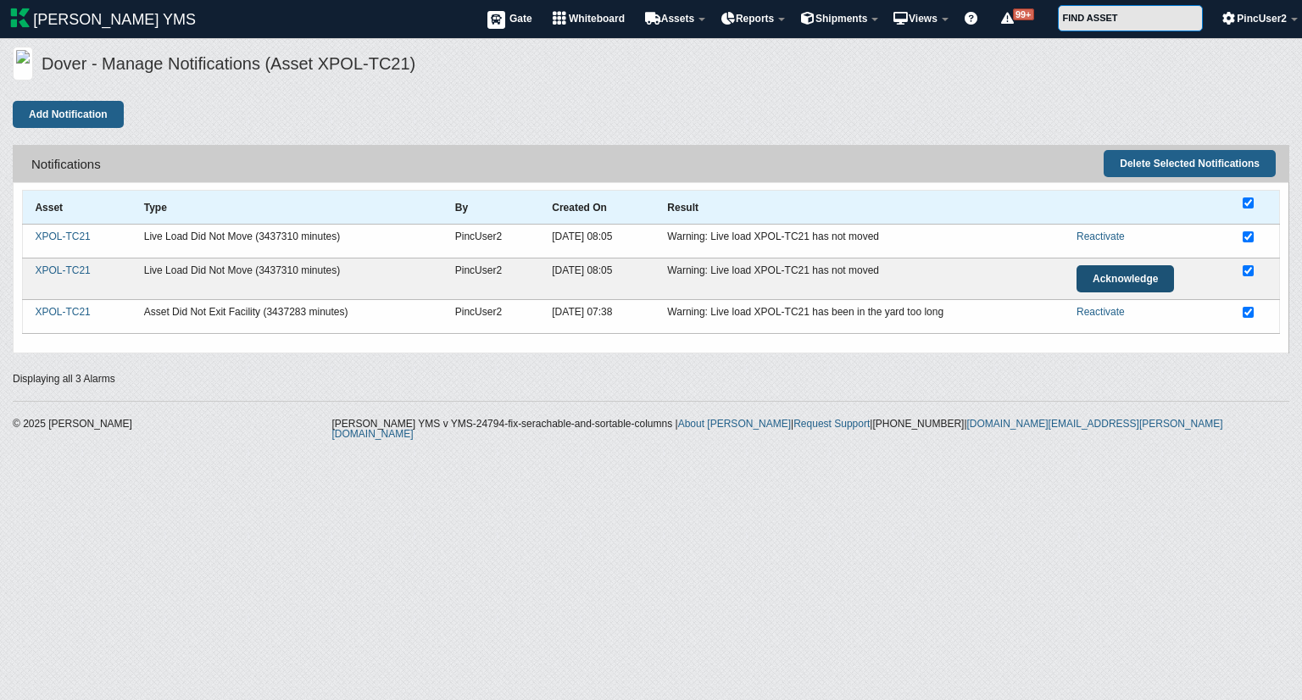
click at [1132, 270] on link "Acknowledge" at bounding box center [1126, 278] width 98 height 27
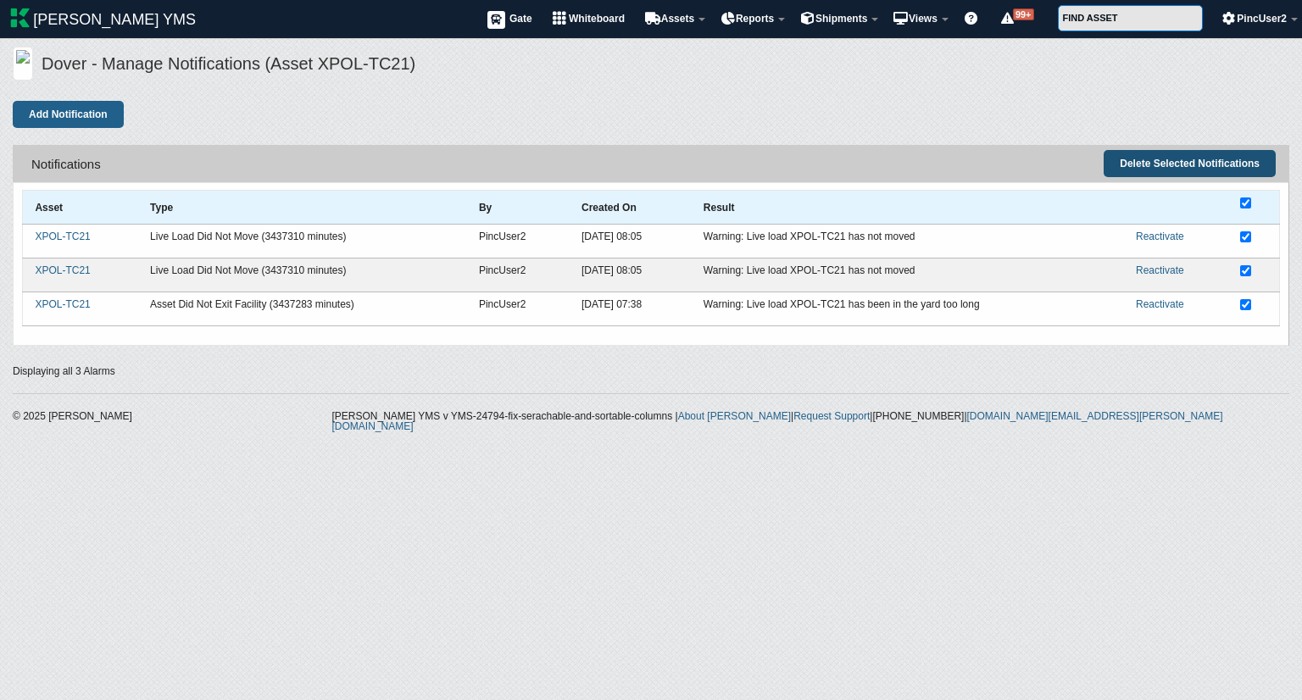
click at [1196, 159] on button "Delete Selected Notifications" at bounding box center [1190, 163] width 172 height 27
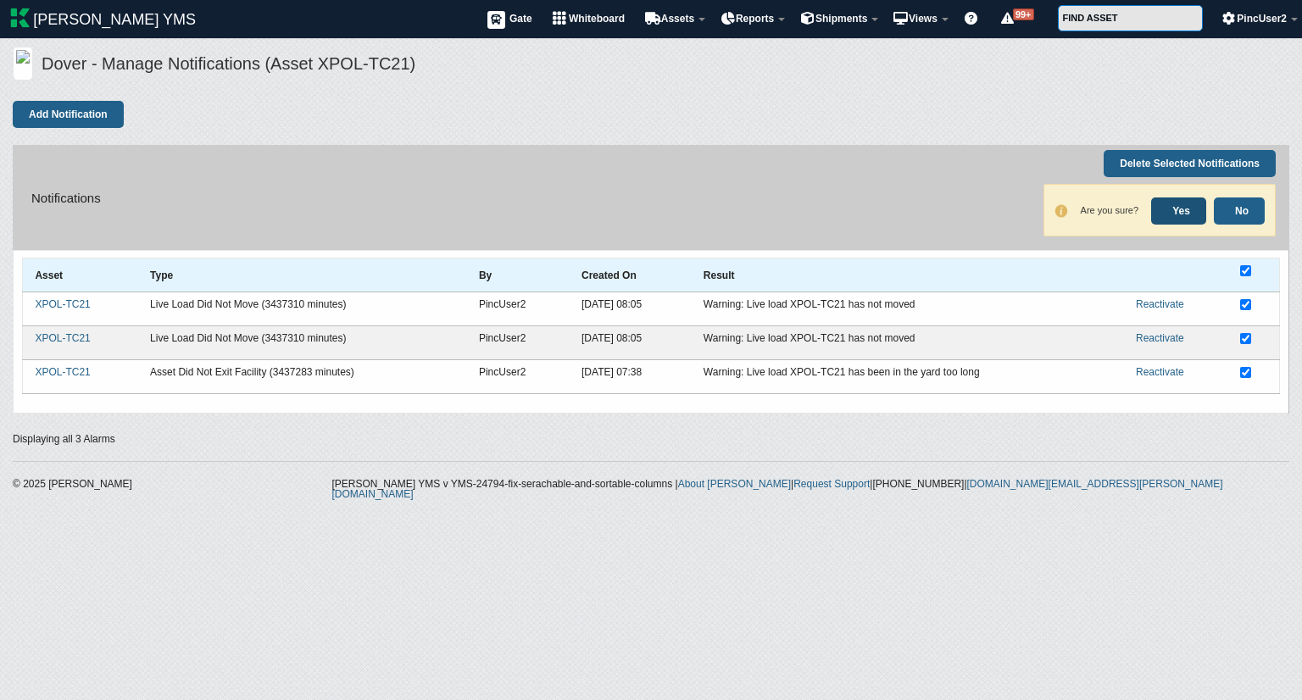
click at [1170, 211] on link "Yes" at bounding box center [1179, 211] width 55 height 27
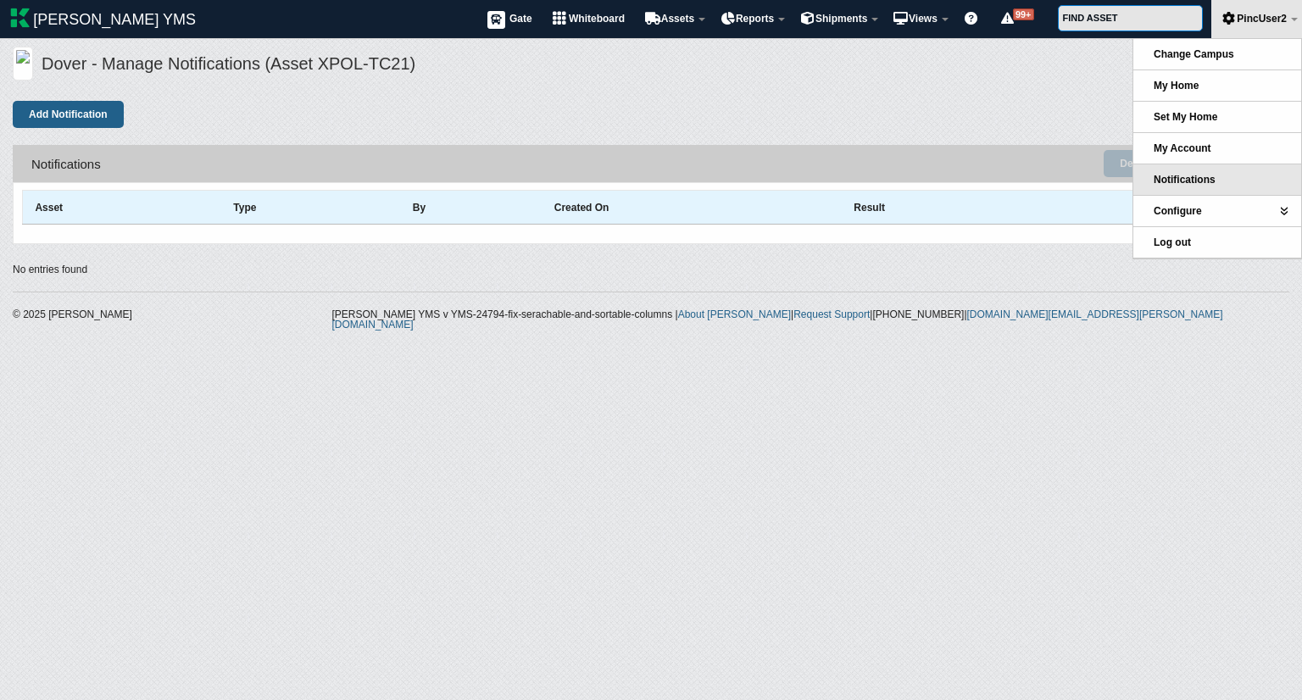
click at [1193, 170] on link "Notifications" at bounding box center [1218, 180] width 168 height 31
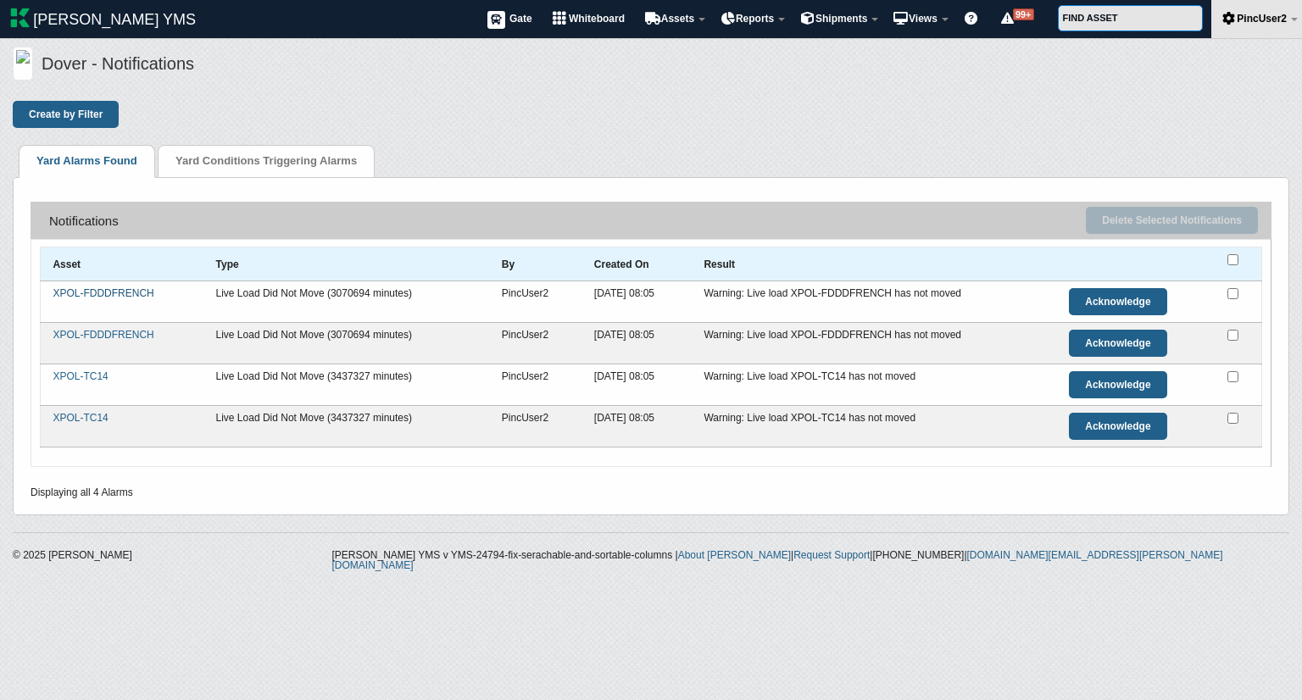
click at [125, 296] on link "XPOL-FDDDFRENCH" at bounding box center [103, 293] width 101 height 12
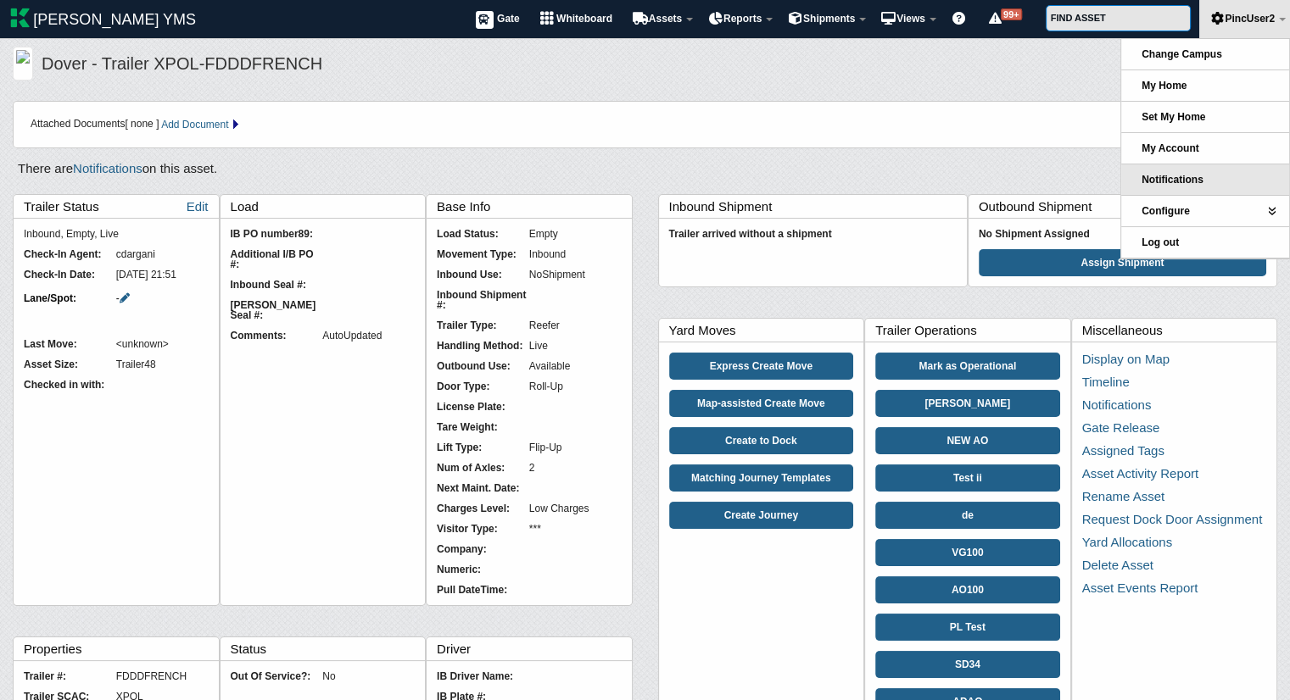
click at [1181, 181] on span "Notifications" at bounding box center [1172, 180] width 62 height 12
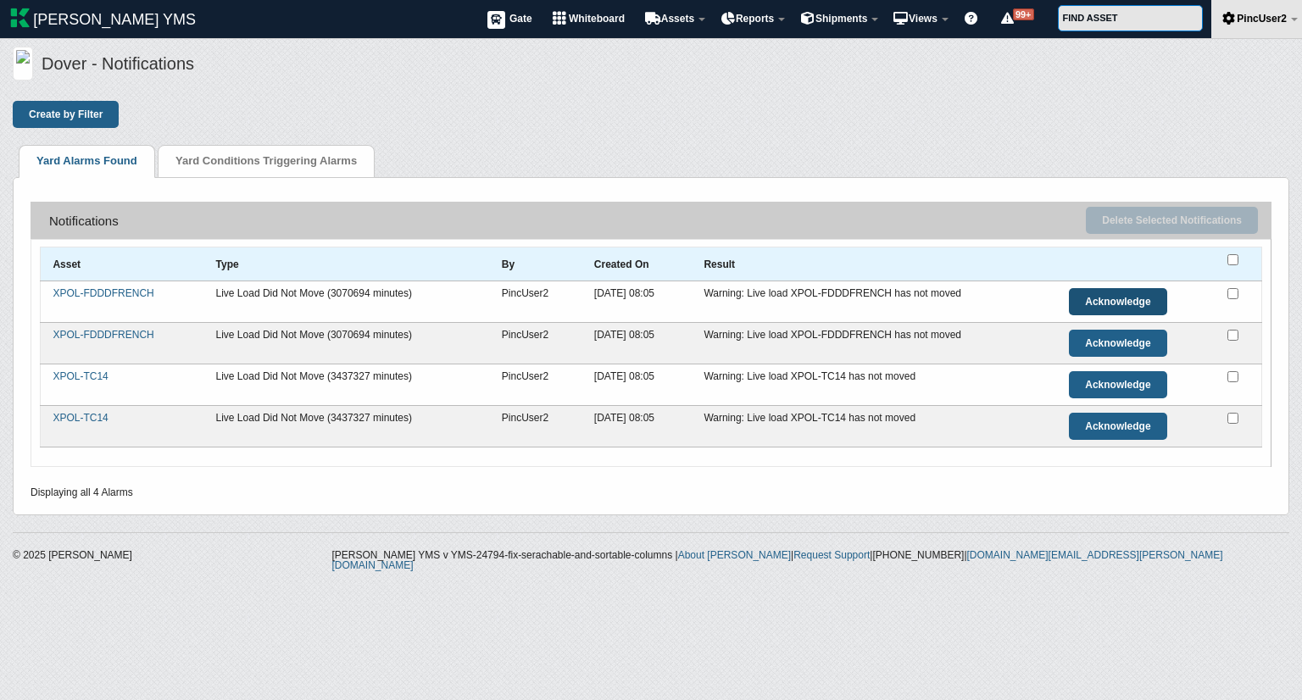
click at [1107, 302] on link "Acknowledge" at bounding box center [1118, 301] width 98 height 27
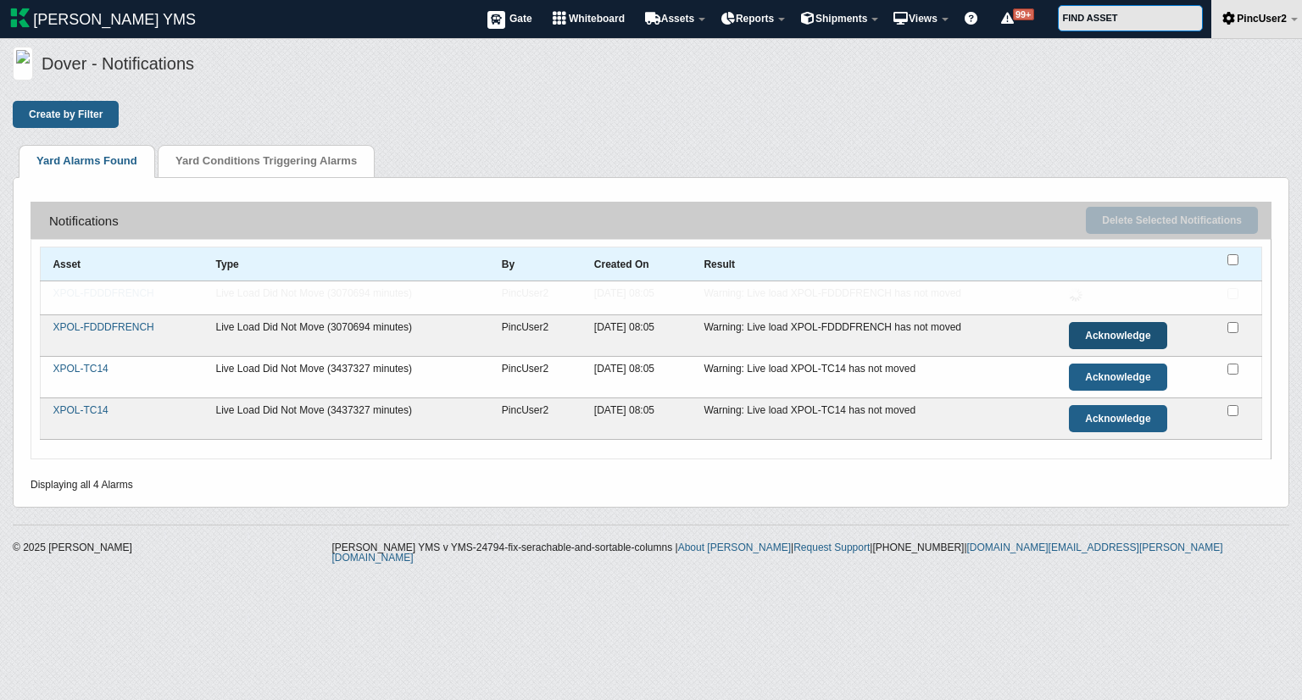
click at [1108, 332] on link "Acknowledge" at bounding box center [1118, 335] width 98 height 27
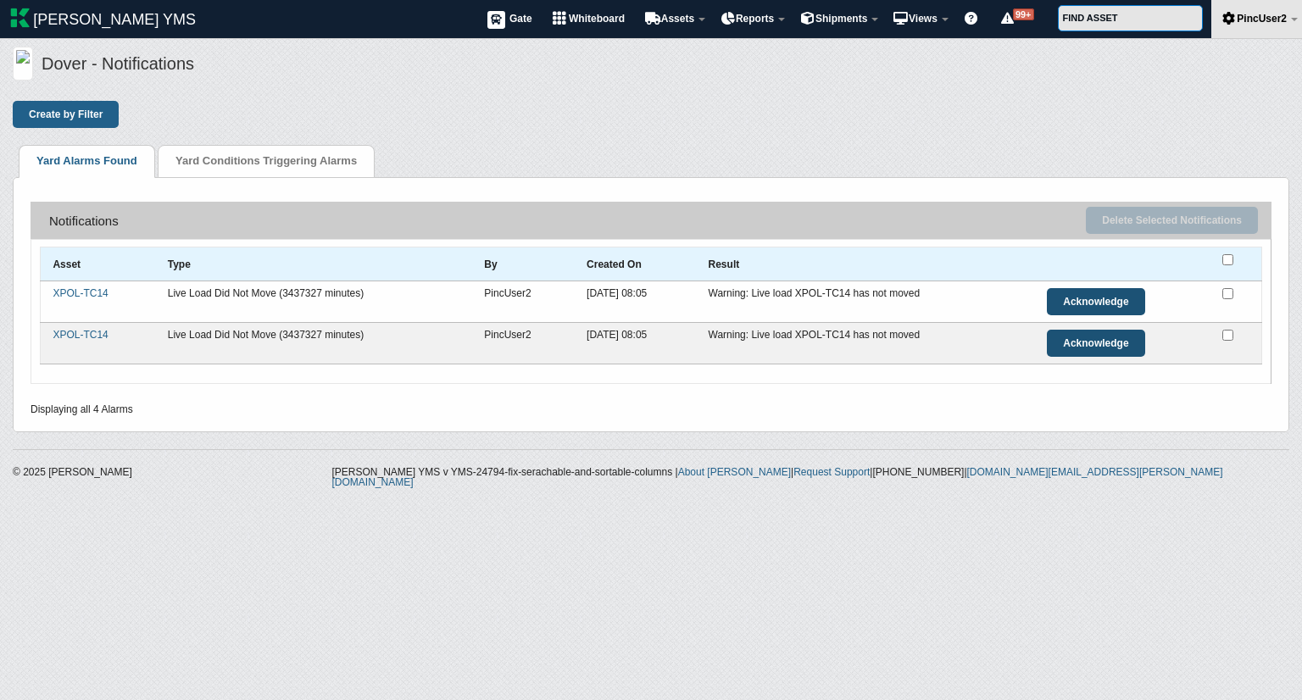
click at [1113, 337] on link "Acknowledge" at bounding box center [1096, 343] width 98 height 27
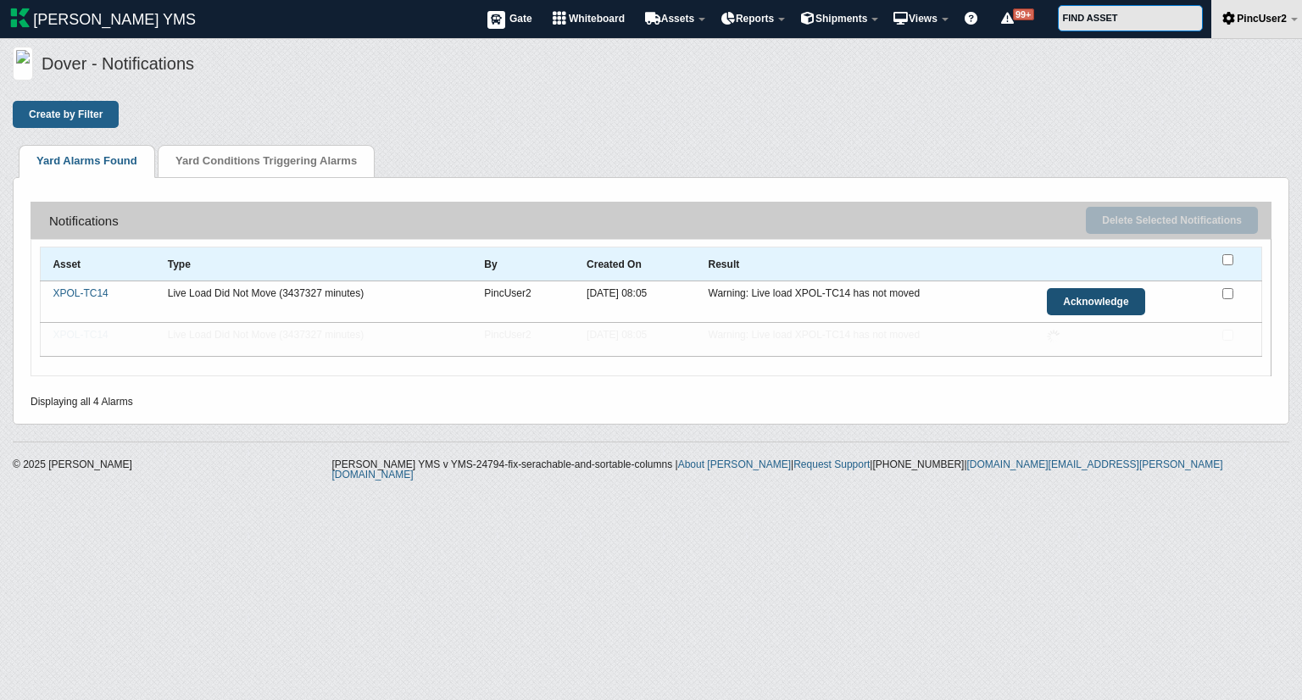
click at [1106, 306] on link "Acknowledge" at bounding box center [1096, 301] width 98 height 27
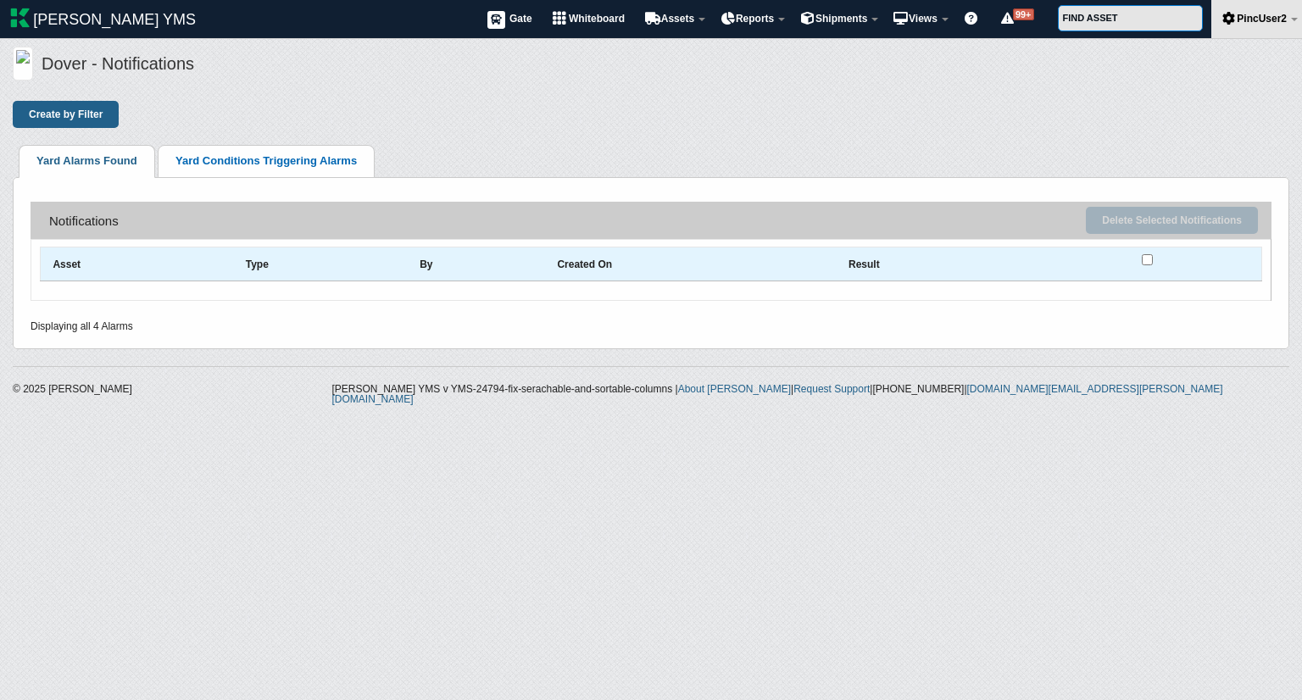
click at [308, 162] on link "Yard Conditions Triggering Alarms" at bounding box center [266, 160] width 181 height 13
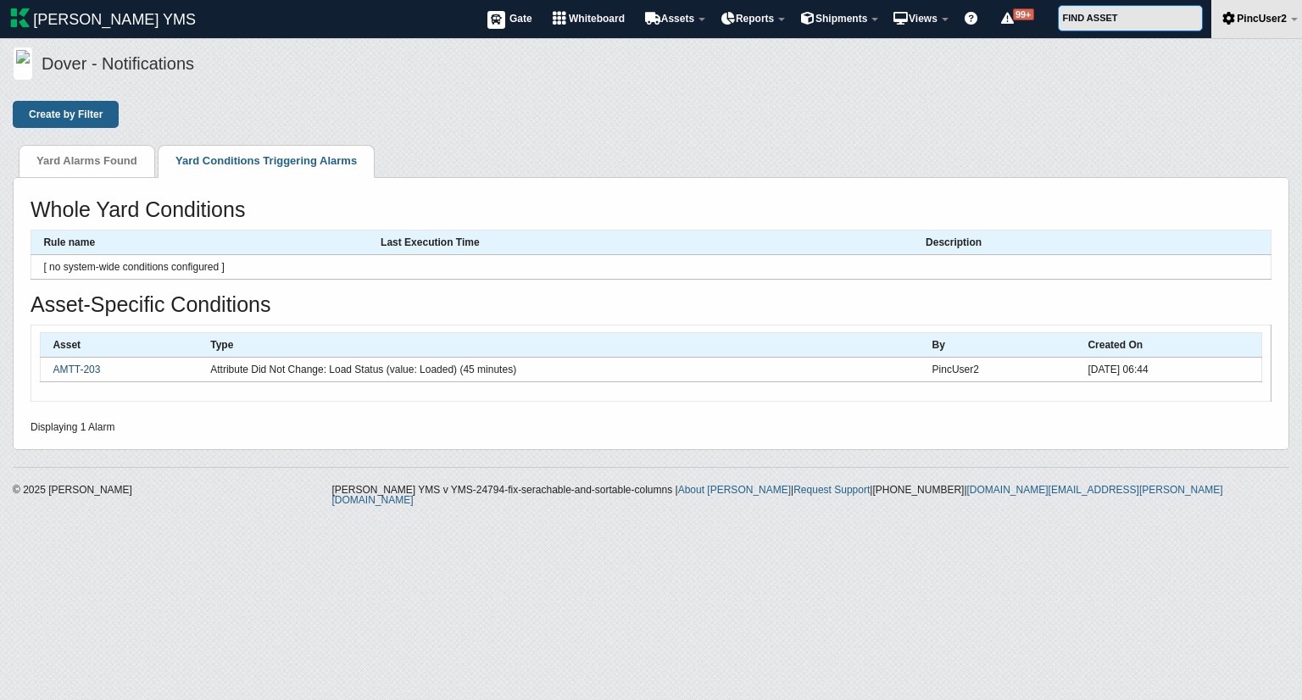
click at [88, 366] on link "AMTT-203" at bounding box center [76, 370] width 47 height 12
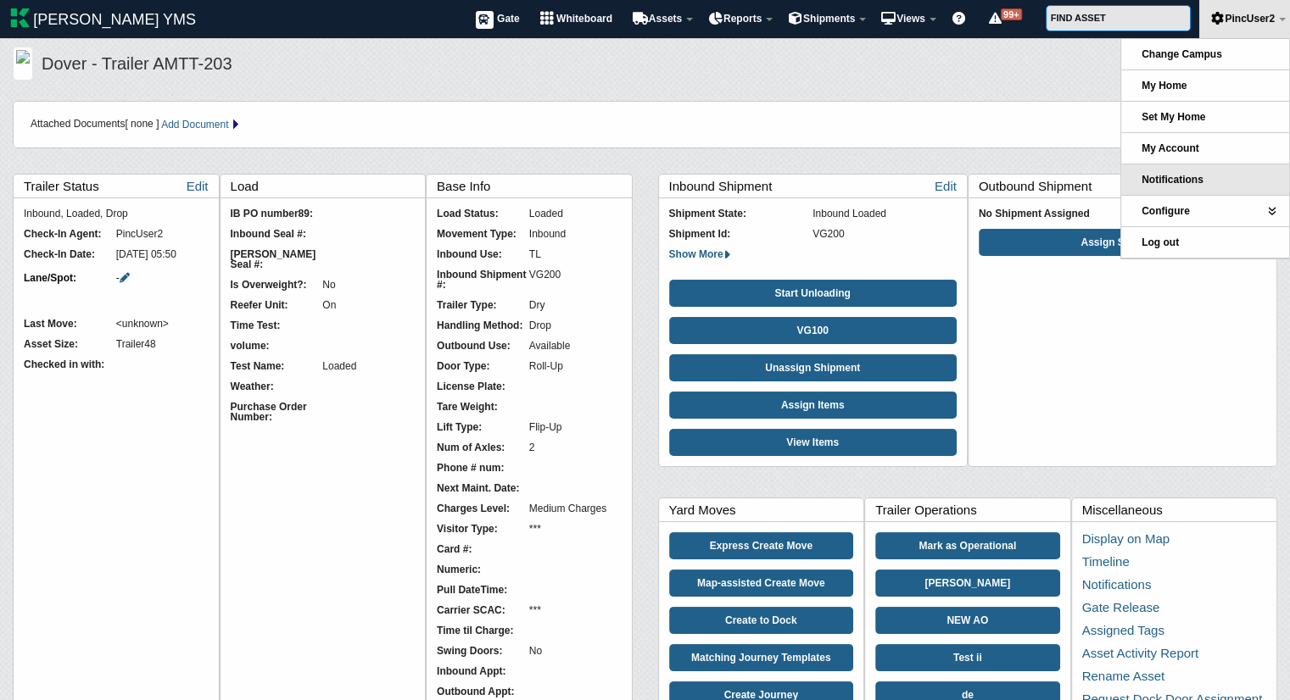
click at [1162, 172] on link "Notifications" at bounding box center [1205, 180] width 168 height 31
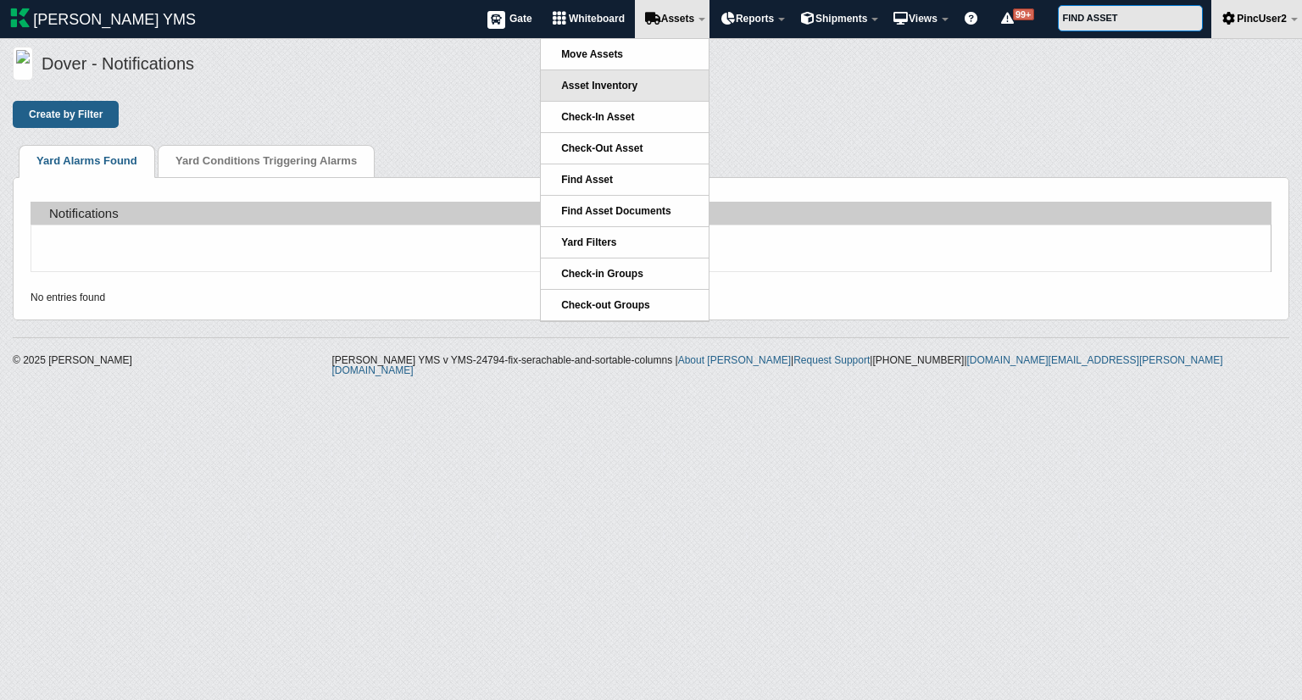
click at [625, 86] on span "Asset Inventory" at bounding box center [599, 86] width 76 height 12
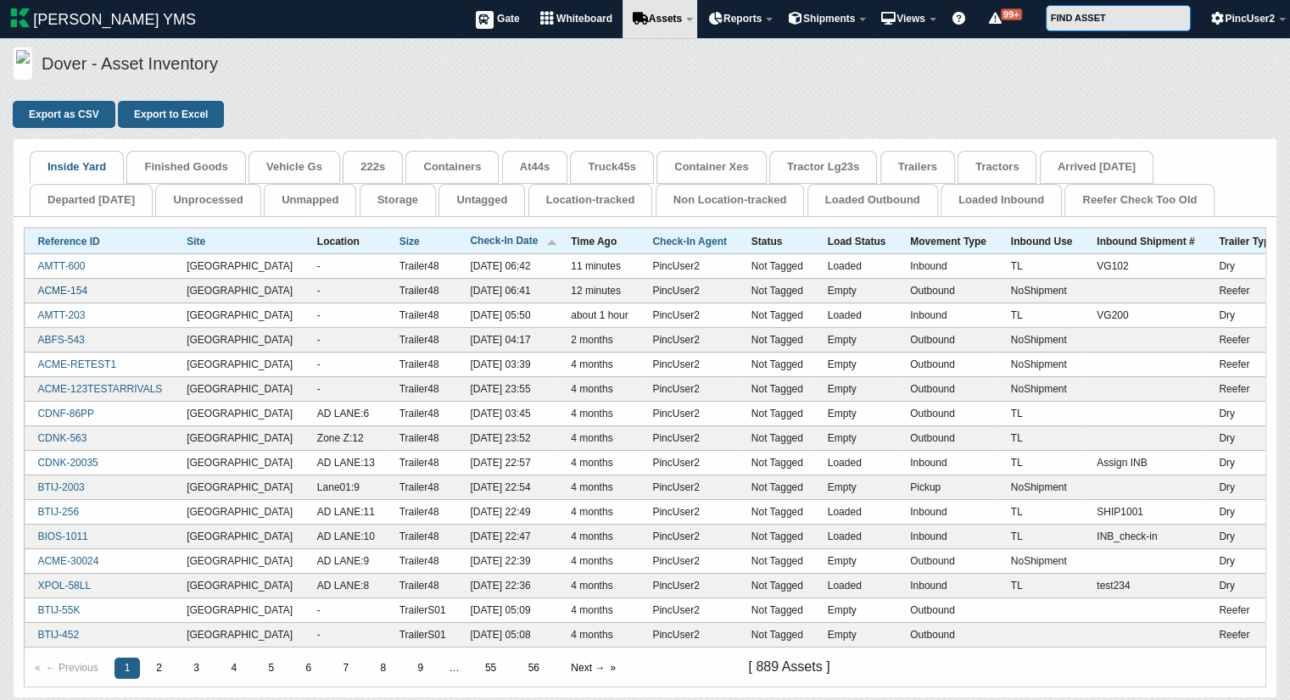
click at [78, 286] on link "ACME-154" at bounding box center [62, 291] width 50 height 12
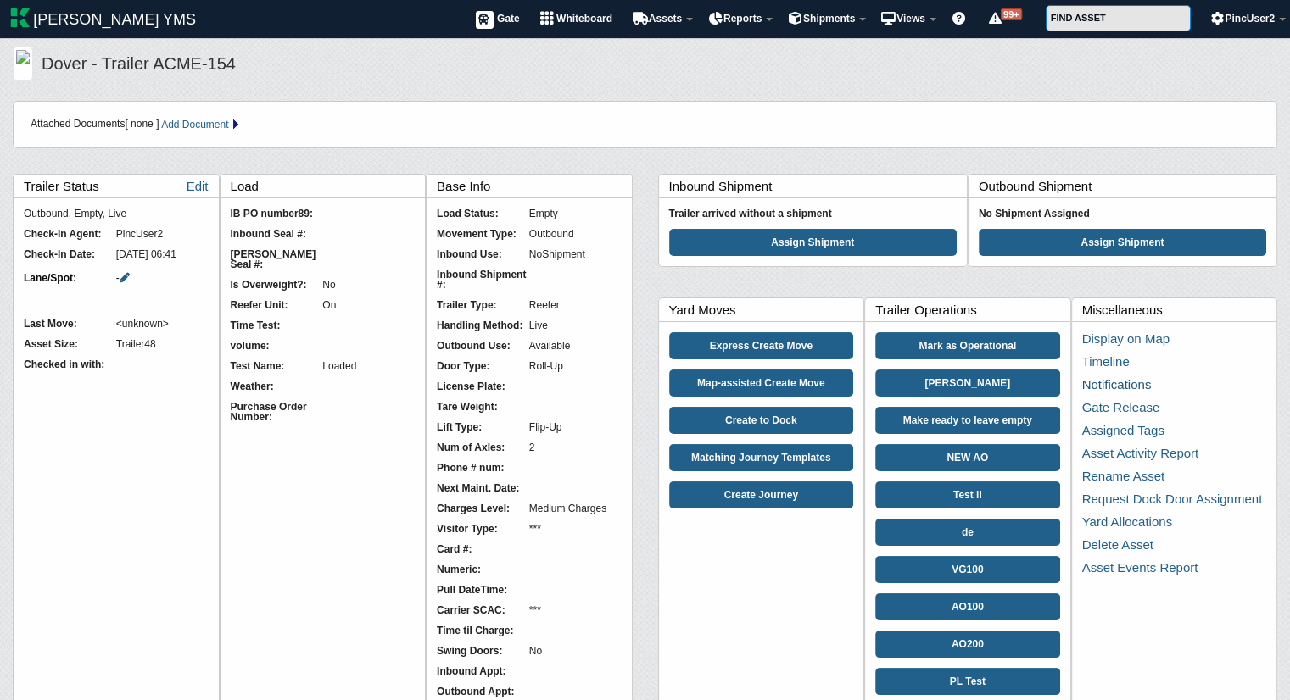
click at [1101, 381] on link "Notifications" at bounding box center [1117, 384] width 70 height 14
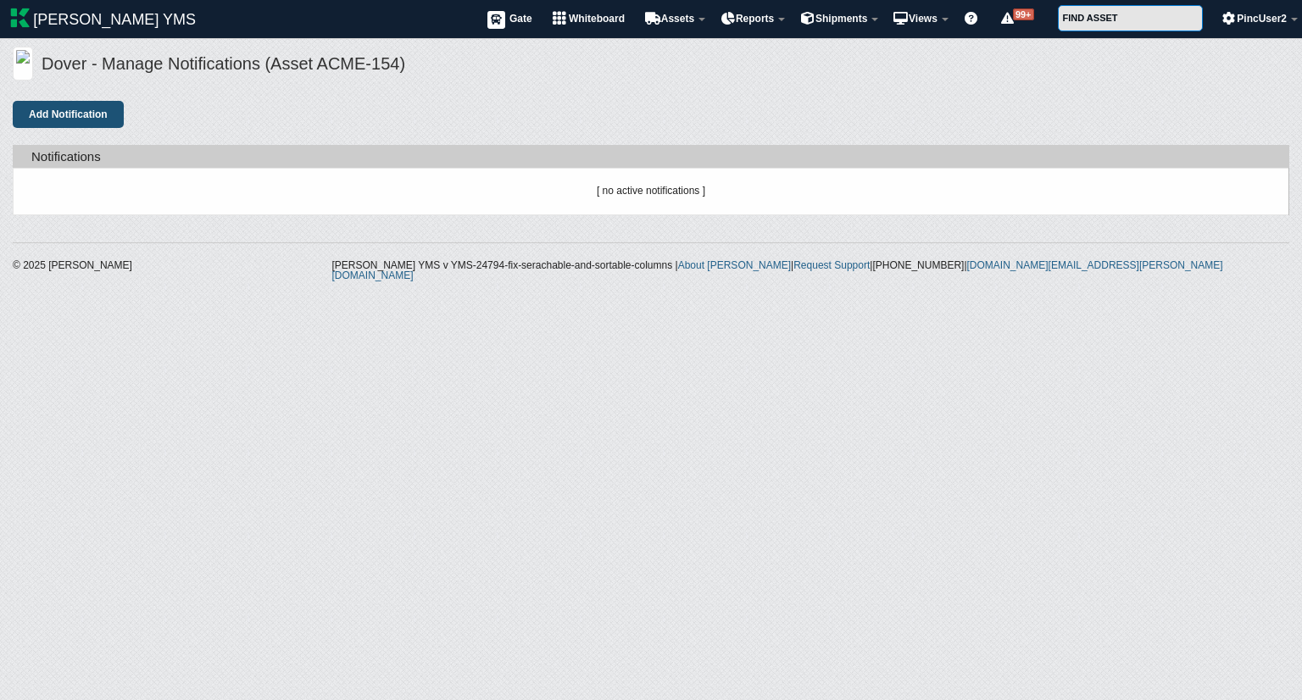
click at [86, 116] on button "Add Notification" at bounding box center [68, 114] width 111 height 27
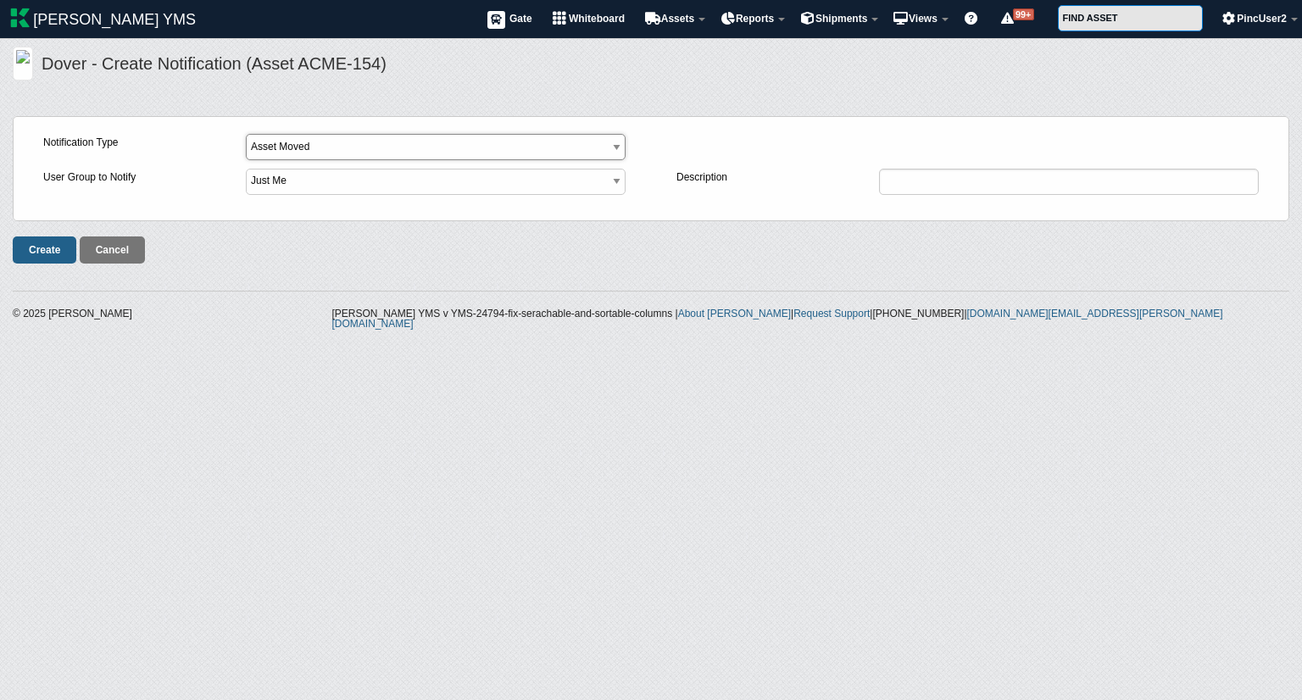
click at [368, 142] on select "Asset Moved Asset Did Not Move Asset Entered Facility Asset Exited Facility Ass…" at bounding box center [436, 147] width 380 height 26
select select "9"
click at [246, 134] on select "Asset Moved Asset Did Not Move Asset Entered Facility Asset Exited Facility Ass…" at bounding box center [436, 147] width 380 height 26
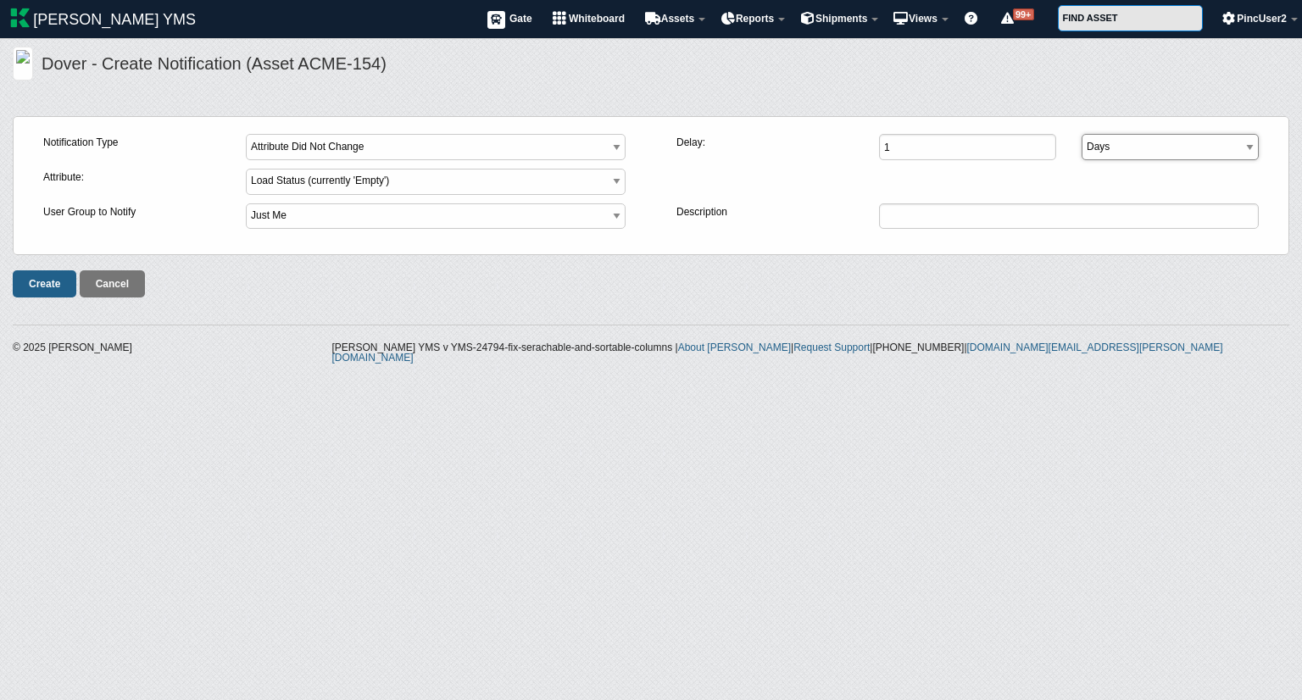
drag, startPoint x: 1126, startPoint y: 150, endPoint x: 1112, endPoint y: 209, distance: 60.3
click at [1112, 209] on fieldset "Notification Type Asset Moved Asset Did Not Move Asset Entered Facility Asset E…" at bounding box center [651, 185] width 1277 height 139
select select "minute"
click at [1082, 134] on select "Days Hours Minutes" at bounding box center [1170, 147] width 177 height 26
click at [956, 145] on input "1" at bounding box center [967, 147] width 177 height 26
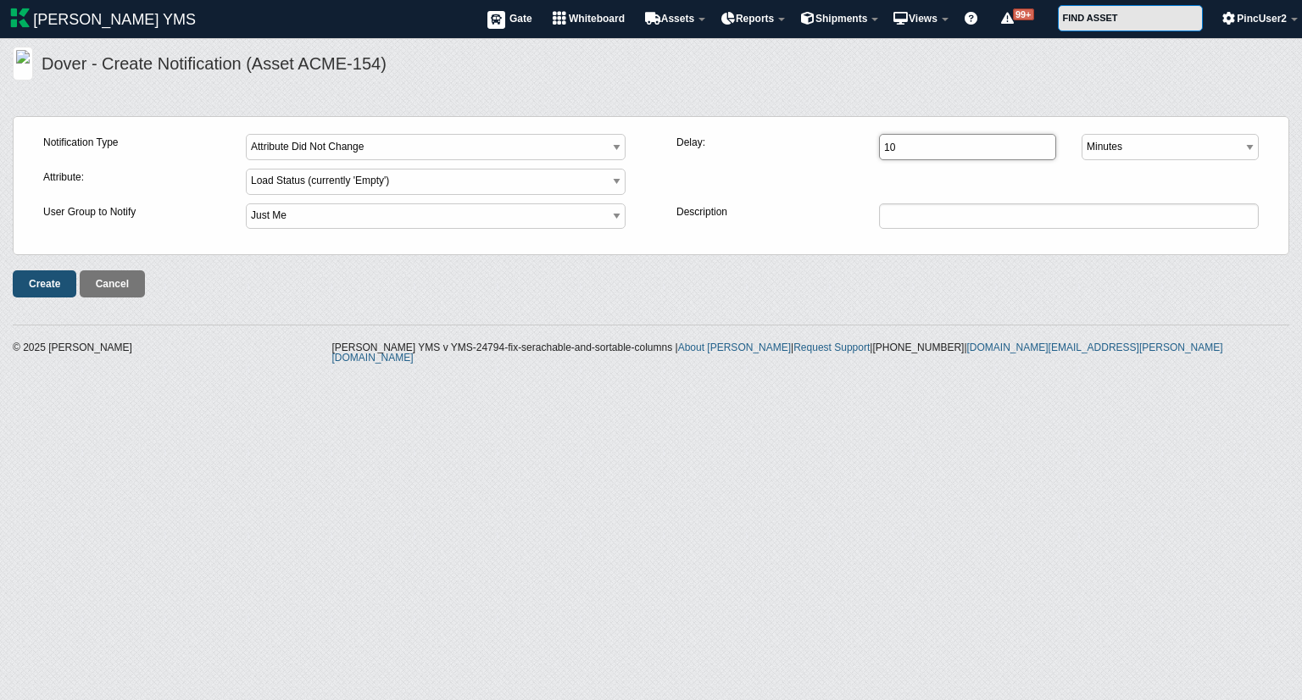
type input "10"
click at [51, 279] on input "Create" at bounding box center [45, 284] width 64 height 27
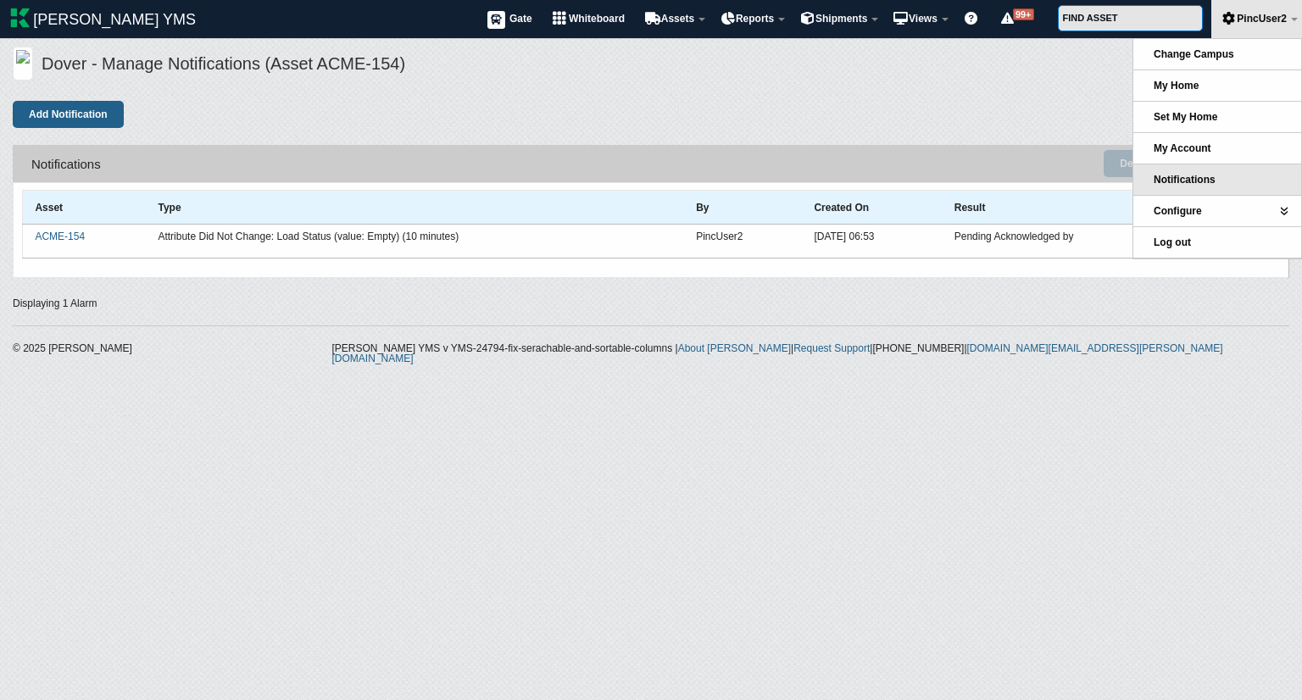
click at [1196, 176] on span "Notifications" at bounding box center [1185, 180] width 62 height 12
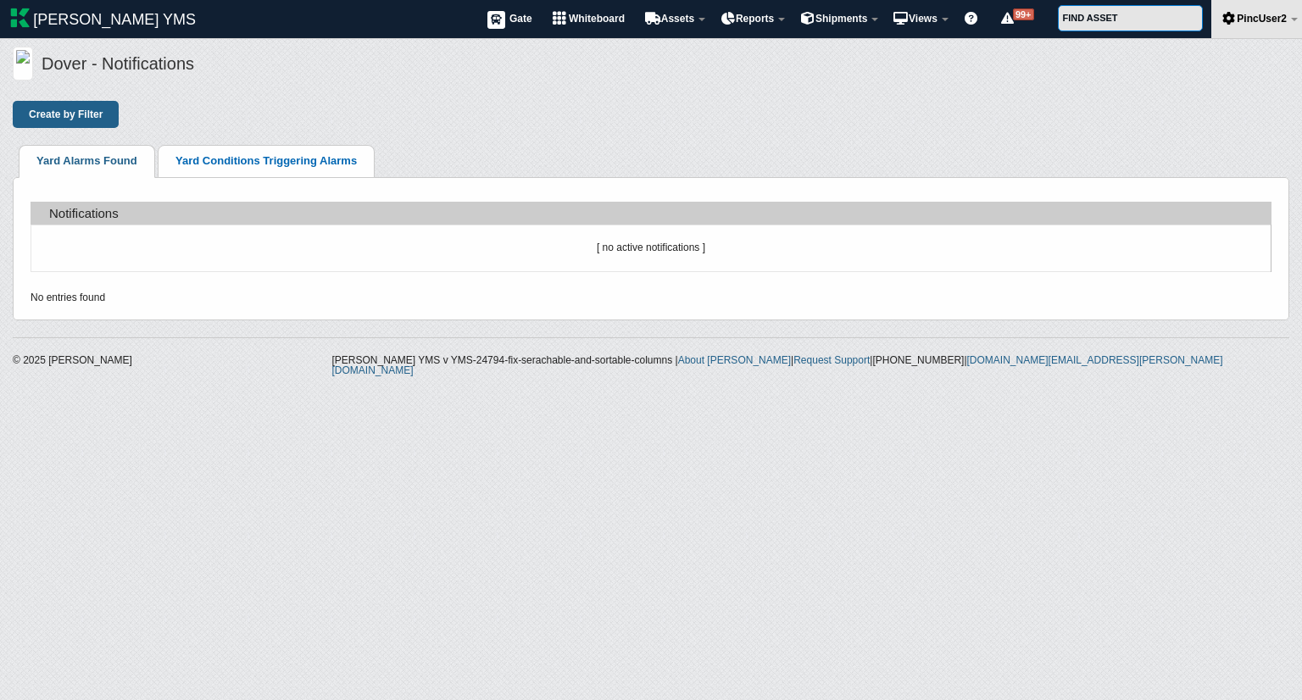
click at [326, 159] on link "Yard Conditions Triggering Alarms" at bounding box center [266, 160] width 181 height 13
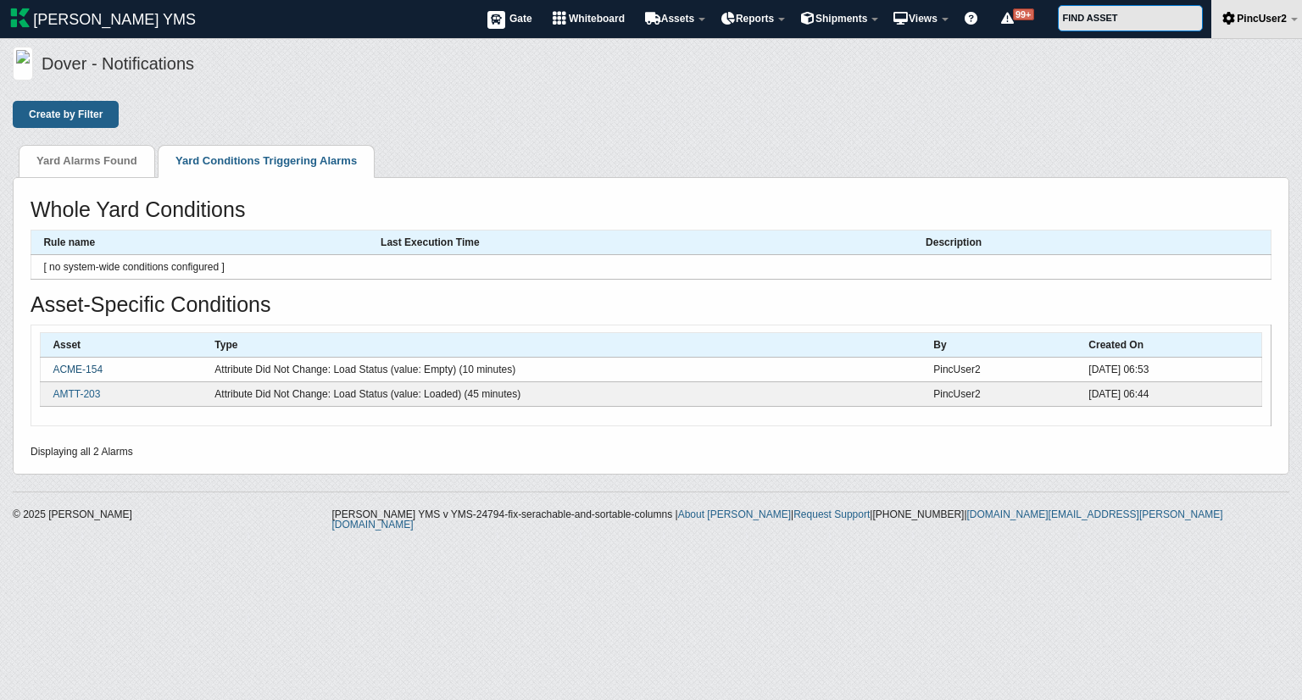
click at [92, 367] on link "ACME-154" at bounding box center [78, 370] width 50 height 12
click at [93, 164] on link "Yard Alarms Found" at bounding box center [86, 160] width 101 height 13
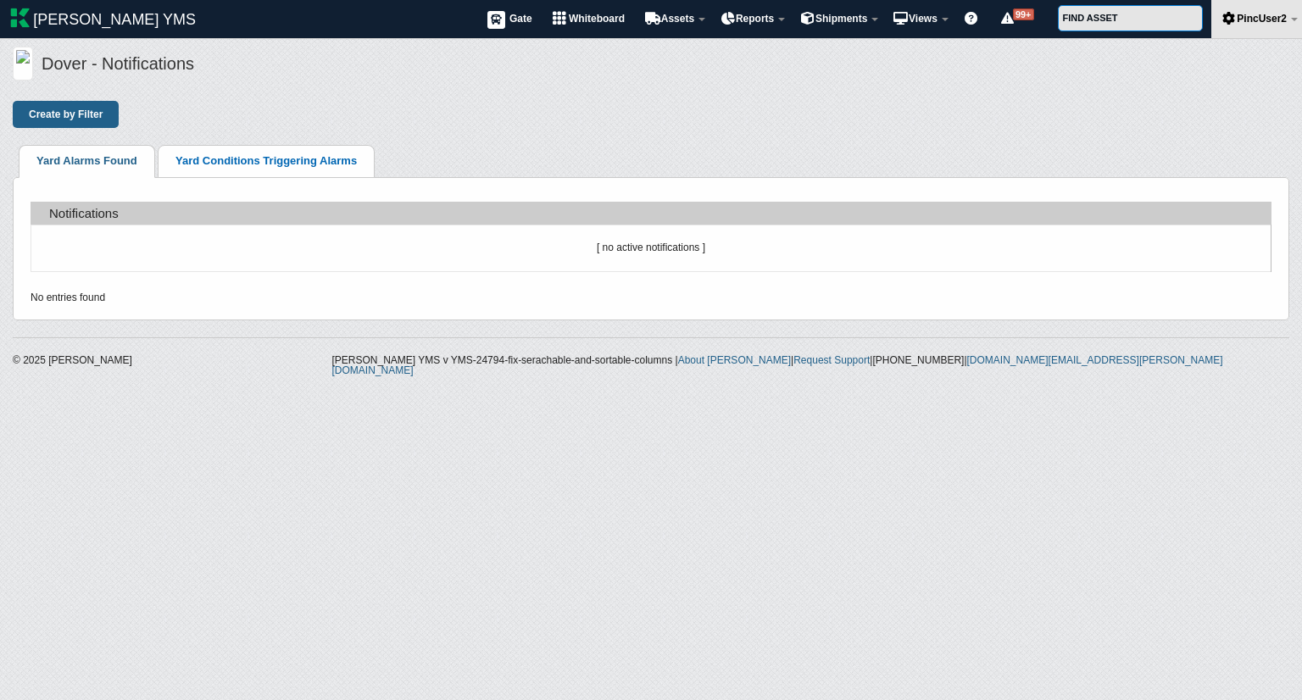
click at [281, 165] on link "Yard Conditions Triggering Alarms" at bounding box center [266, 160] width 181 height 13
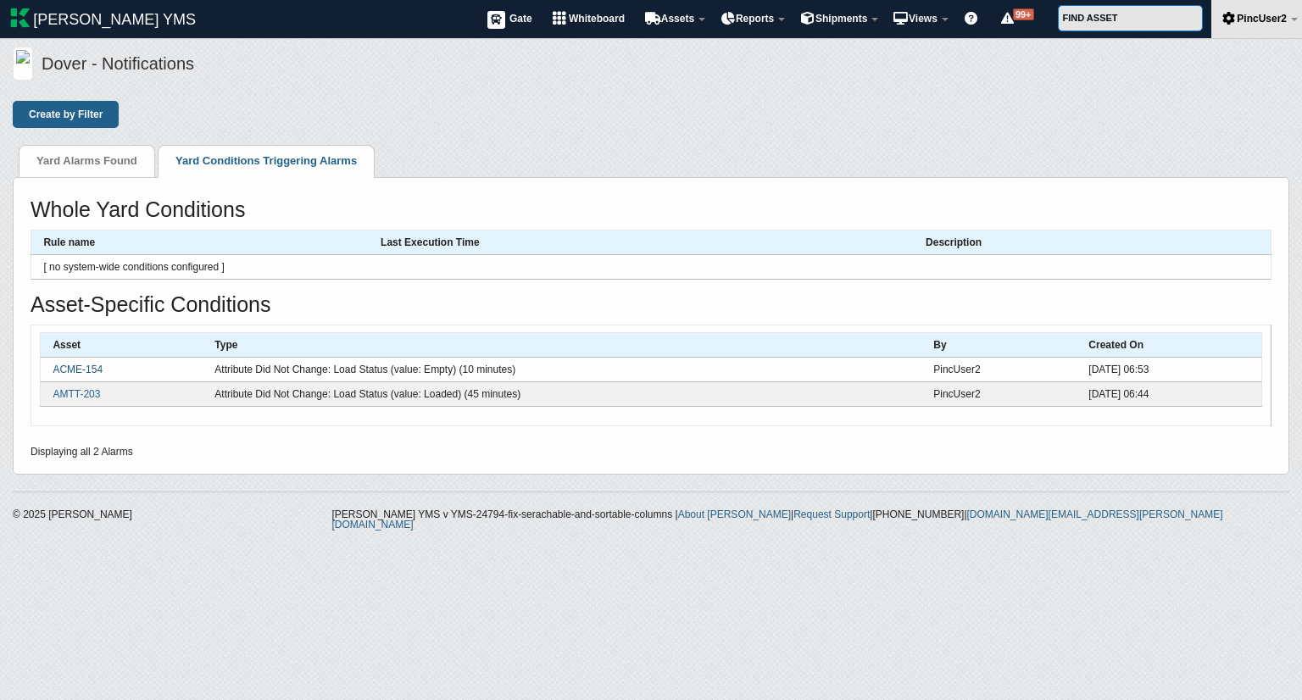
click at [59, 371] on link "ACME-154" at bounding box center [78, 370] width 50 height 12
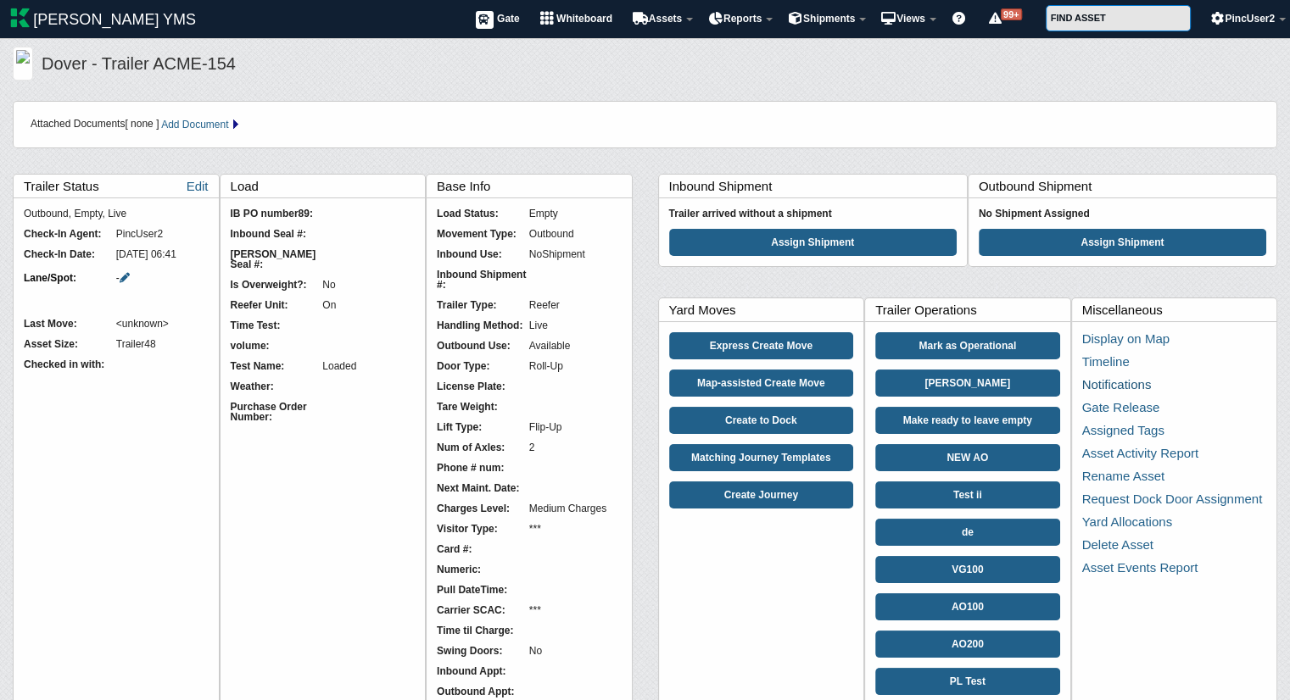
click at [1102, 388] on link "Notifications" at bounding box center [1117, 384] width 70 height 14
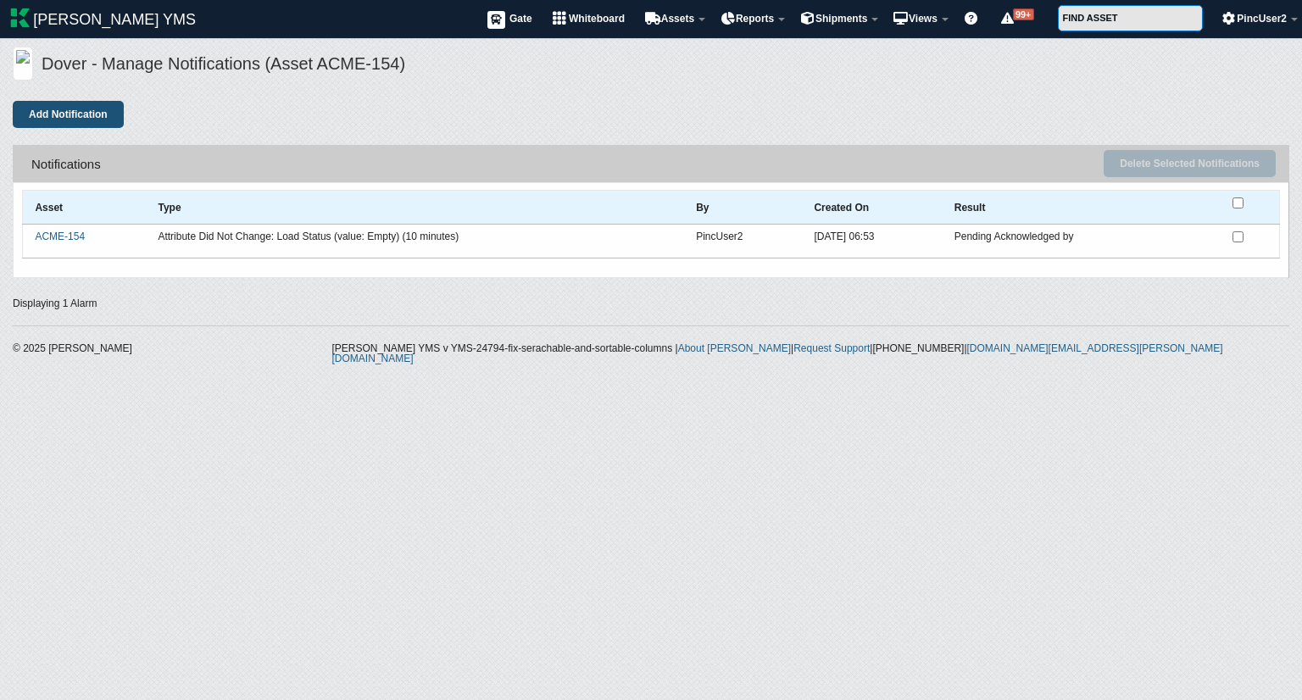
click at [76, 116] on button "Add Notification" at bounding box center [68, 114] width 111 height 27
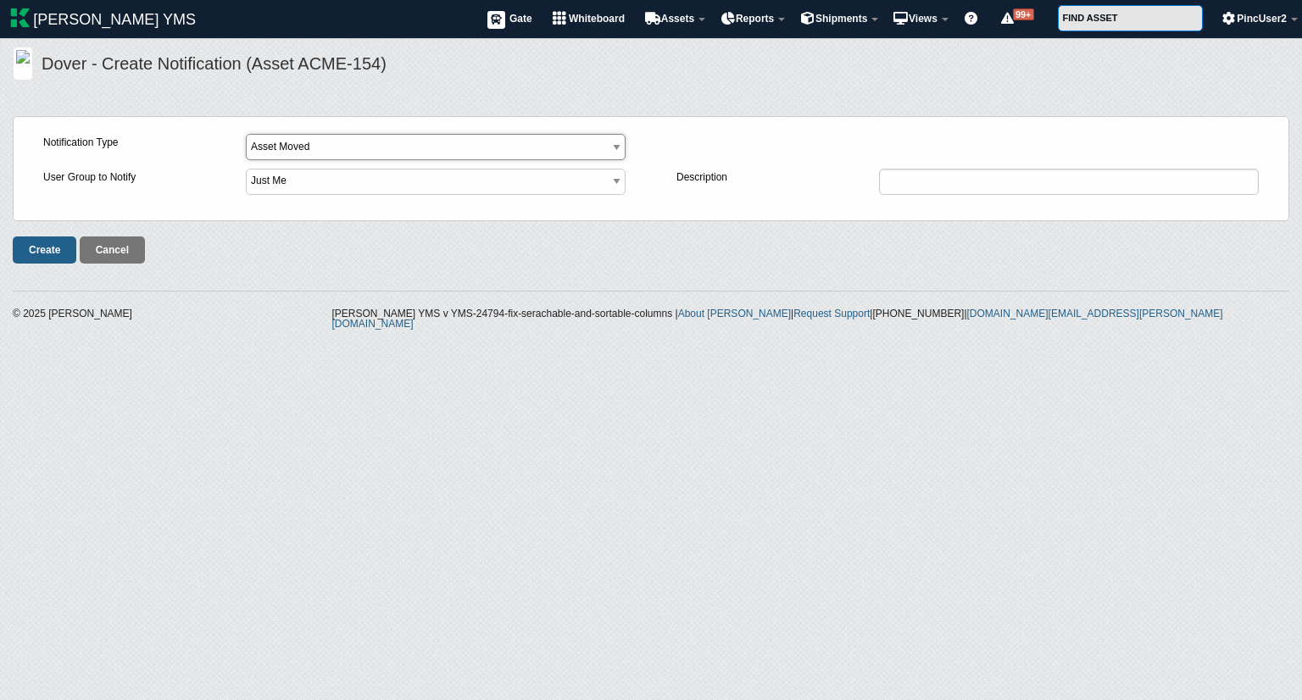
click at [395, 144] on select "Asset Moved Asset Did Not Move Asset Entered Facility Asset Exited Facility Ass…" at bounding box center [436, 147] width 380 height 26
select select "8"
click at [246, 134] on select "Asset Moved Asset Did Not Move Asset Entered Facility Asset Exited Facility Ass…" at bounding box center [436, 147] width 380 height 26
click at [962, 147] on select "Load Status (currently 'Empty') Movement Type (currently 'Outbound') Inbound Us…" at bounding box center [1069, 147] width 380 height 26
select select "16"
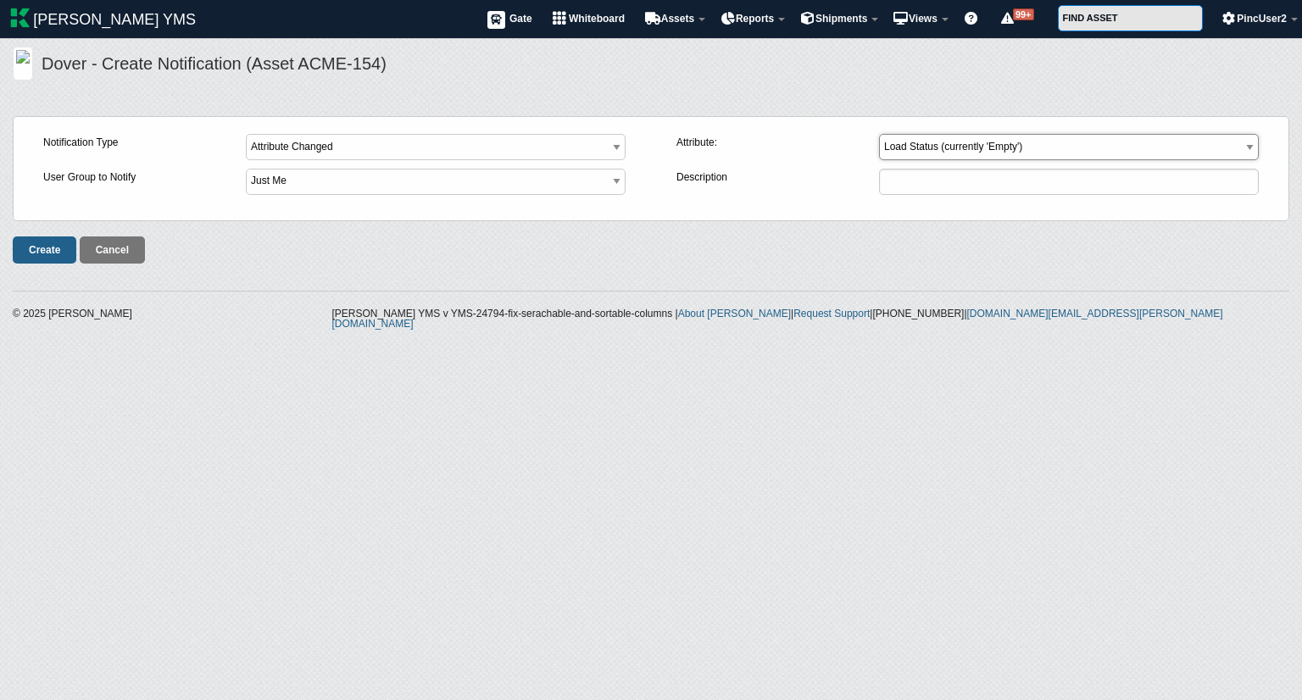
click at [879, 134] on select "Load Status (currently 'Empty') Movement Type (currently 'Outbound') Inbound Us…" at bounding box center [1069, 147] width 380 height 26
click at [20, 252] on input "Create" at bounding box center [45, 250] width 64 height 27
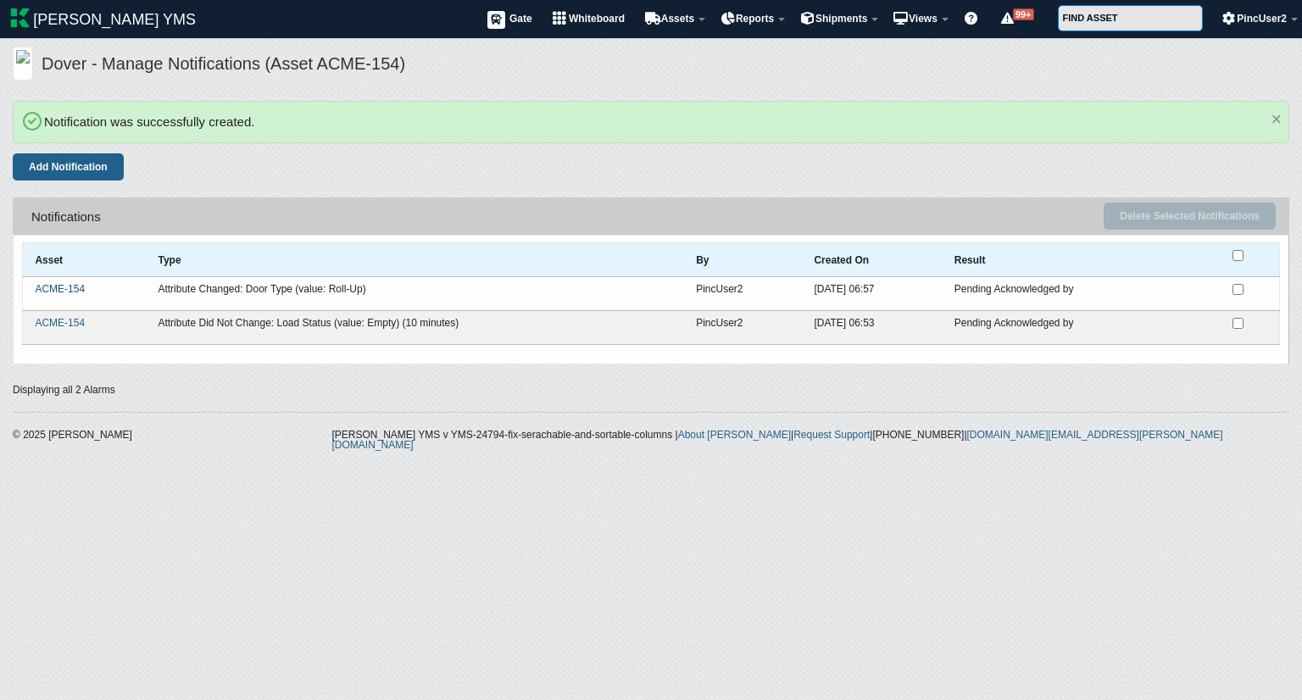
click at [74, 288] on link "ACME-154" at bounding box center [60, 289] width 50 height 12
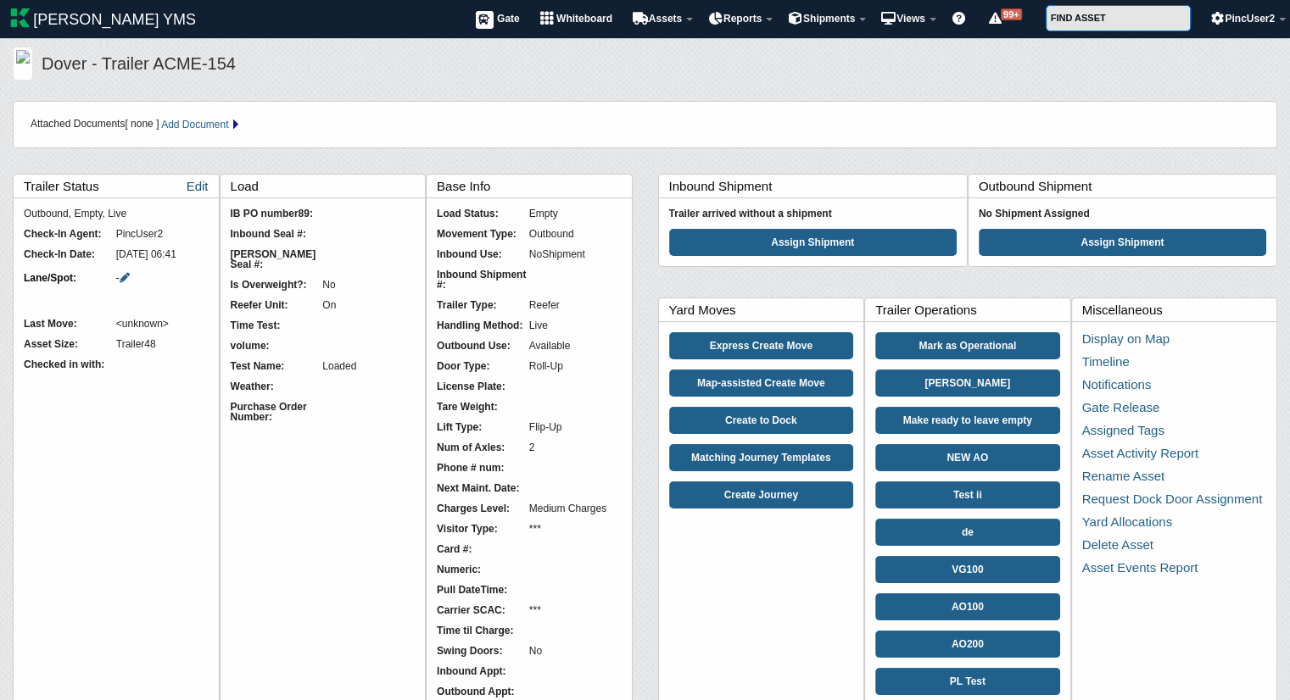
click at [199, 184] on link "Edit" at bounding box center [198, 186] width 22 height 23
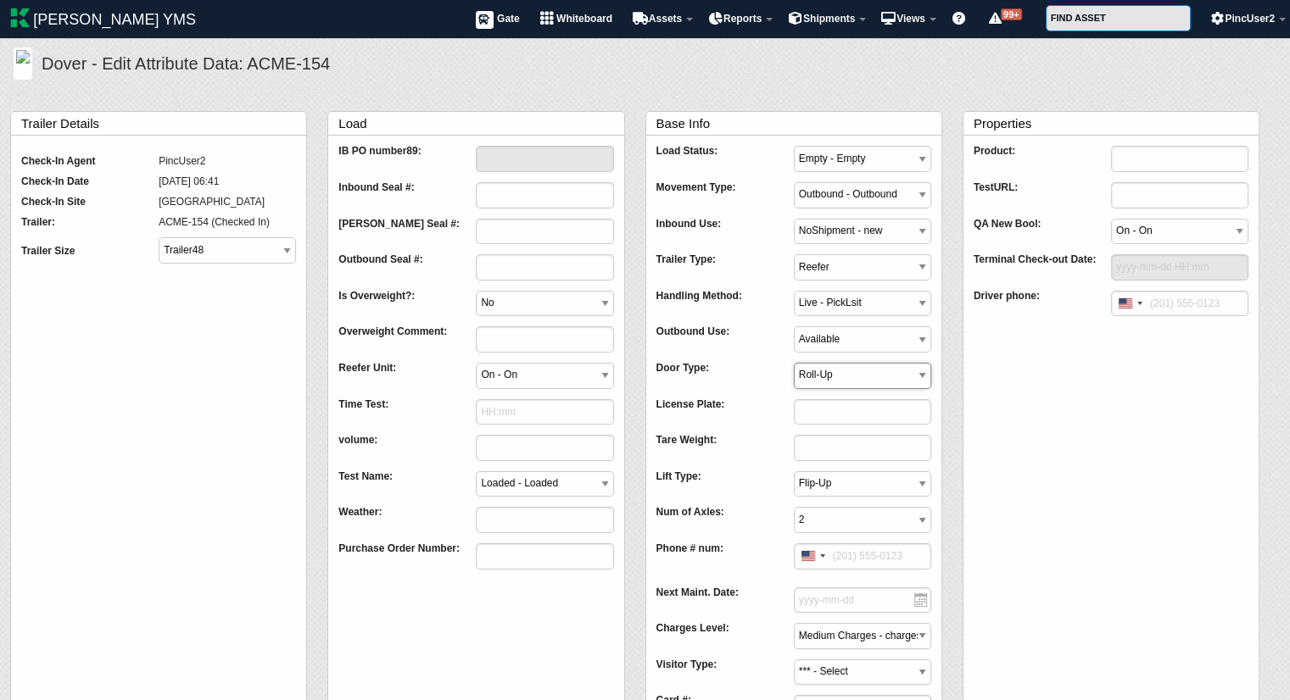
drag, startPoint x: 826, startPoint y: 371, endPoint x: 828, endPoint y: 437, distance: 65.3
click at [828, 437] on div "Load Status: Loaded - Loaded Empty - Empty Loading - Loading Unloading - Unload…" at bounding box center [793, 596] width 275 height 921
select select "Swing"
click at [794, 363] on select "Roll-Up *** Swing" at bounding box center [862, 376] width 137 height 26
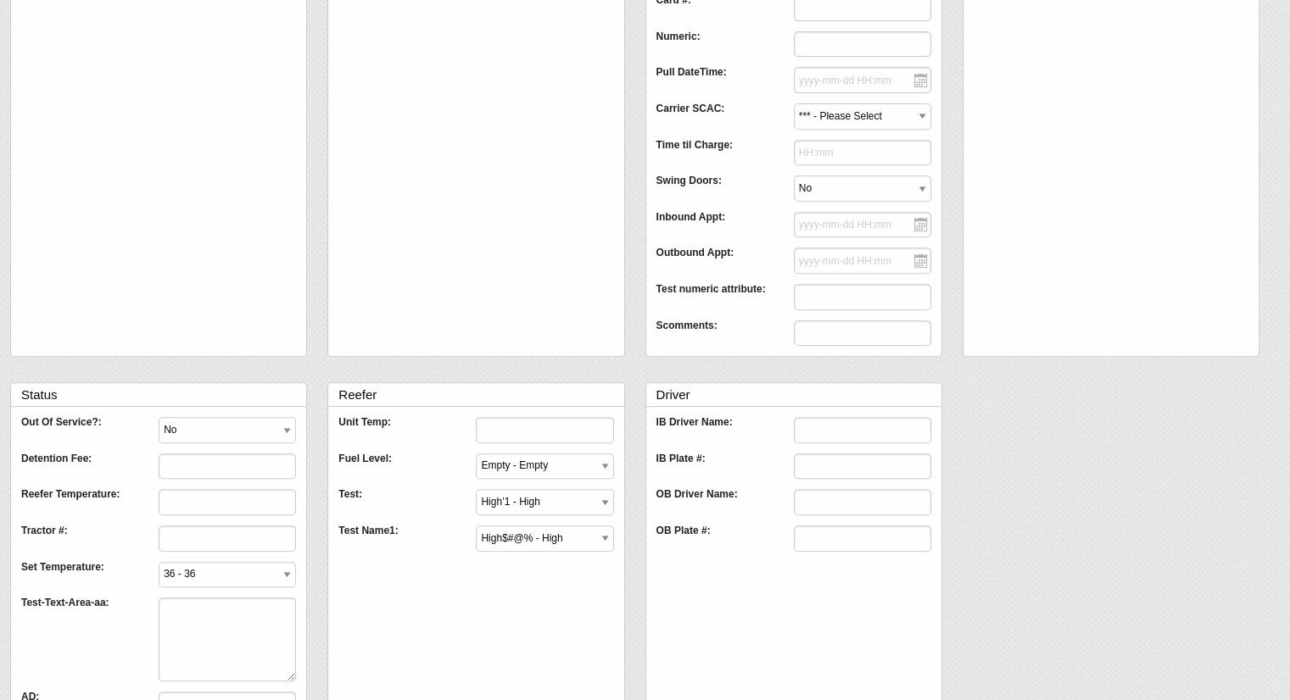
scroll to position [856, 0]
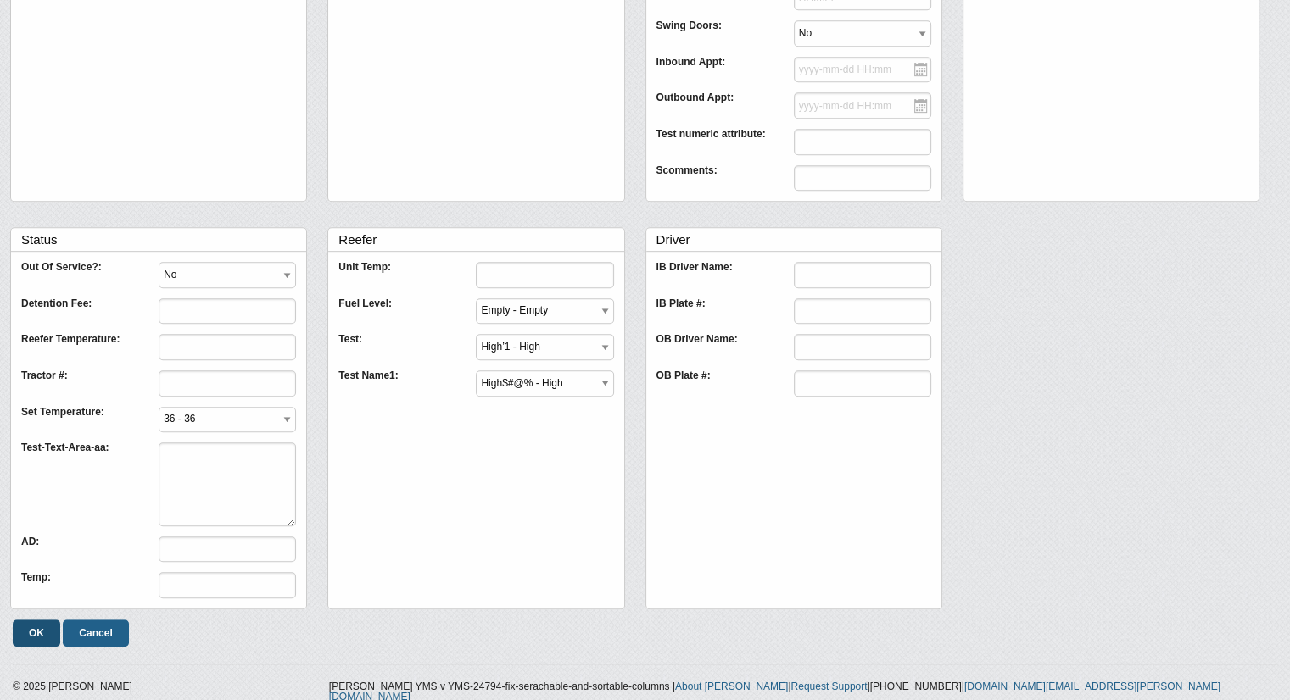
click at [22, 621] on input "OK" at bounding box center [36, 633] width 47 height 27
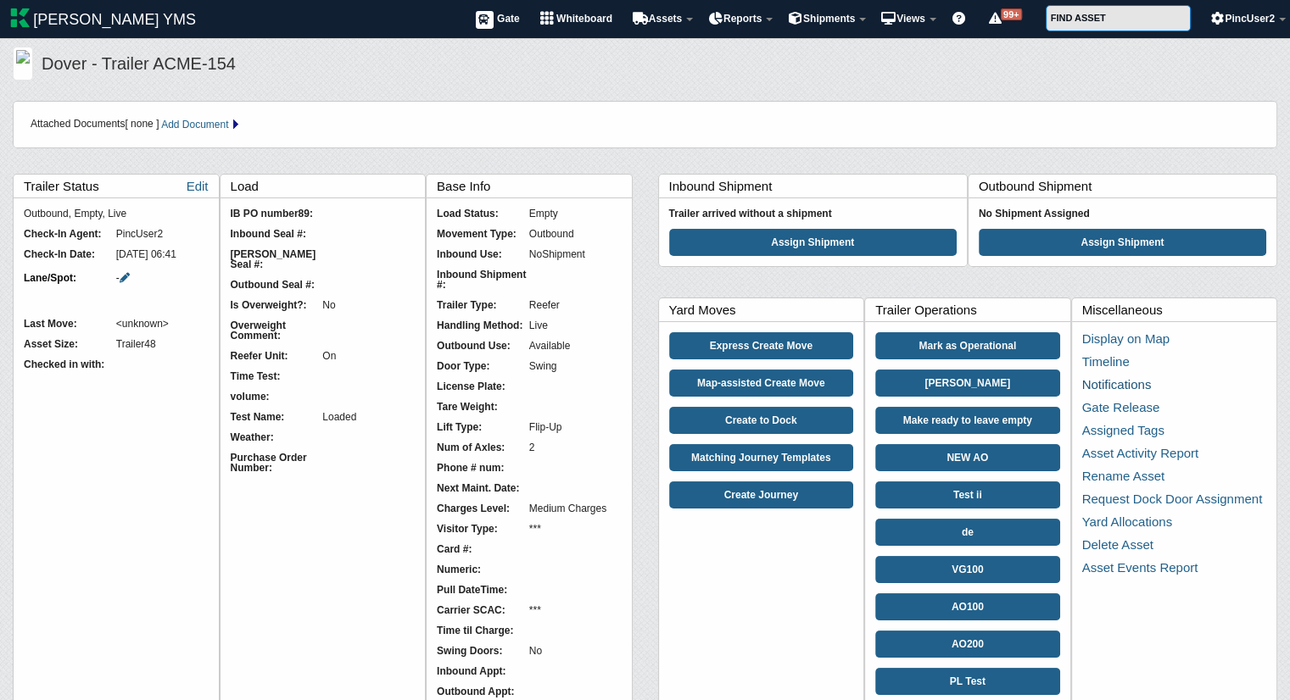
click at [1098, 382] on link "Notifications" at bounding box center [1117, 384] width 70 height 14
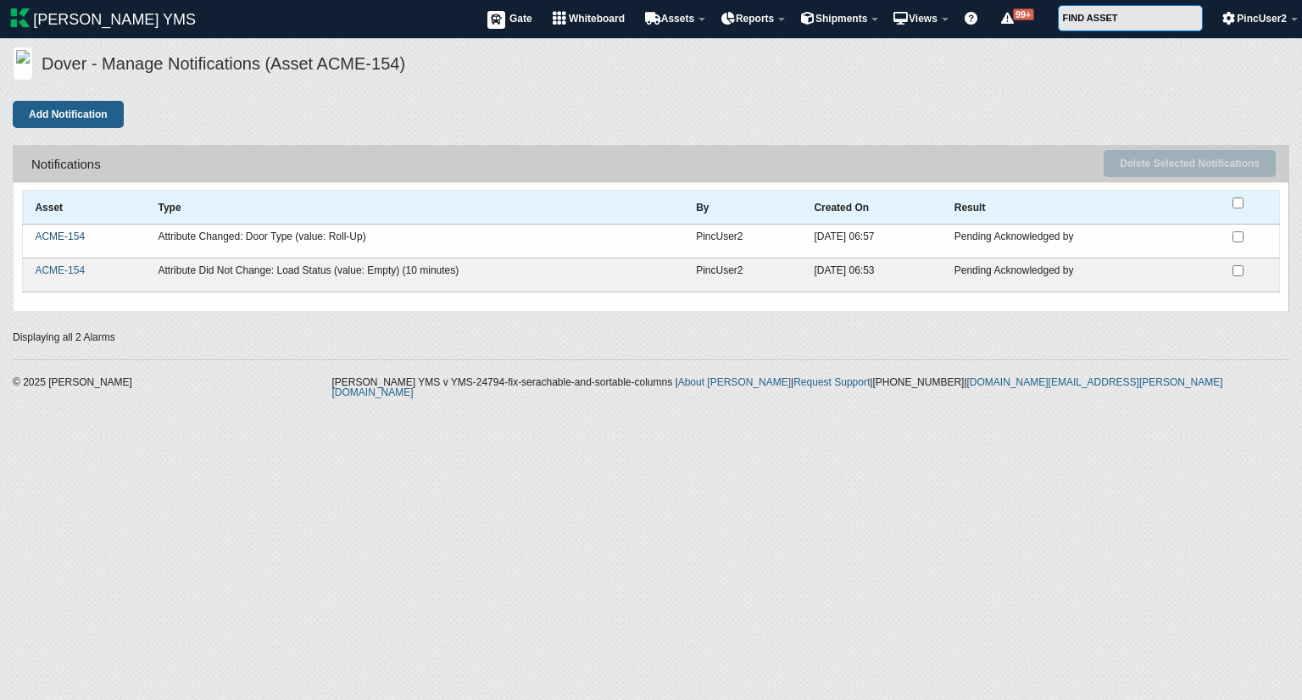
click at [51, 232] on link "ACME-154" at bounding box center [60, 237] width 50 height 12
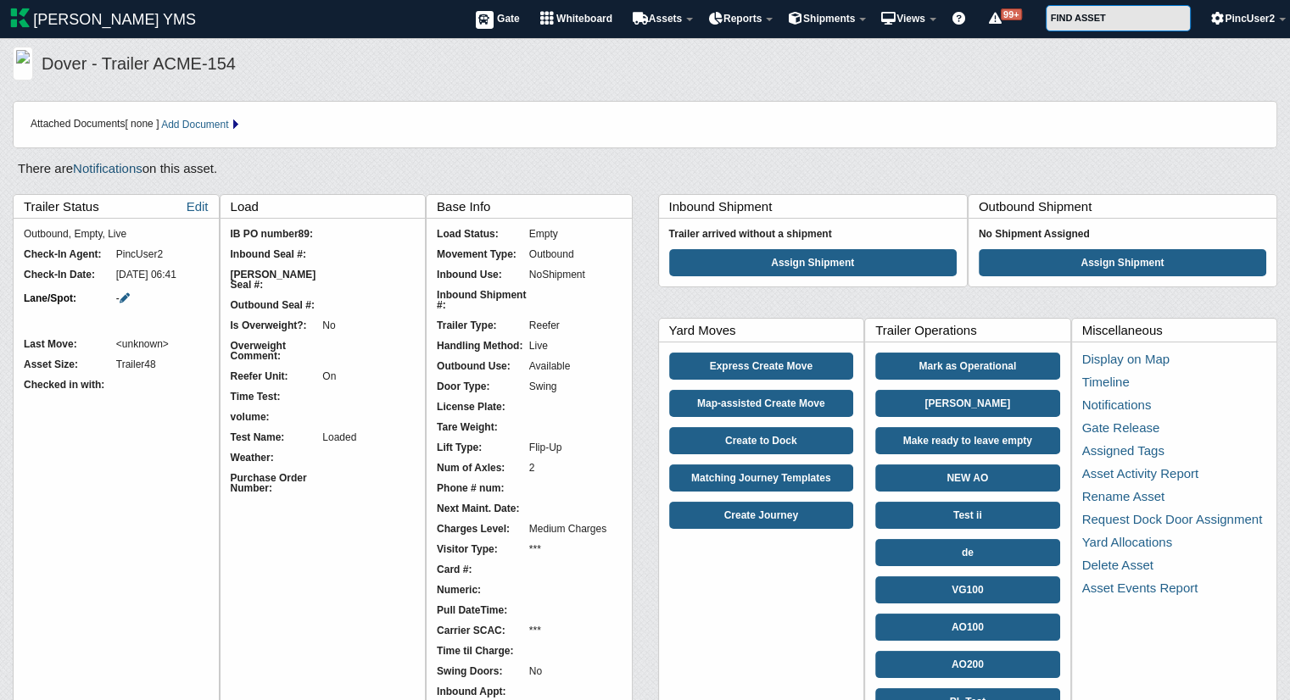
click at [108, 167] on link "Notifications" at bounding box center [108, 168] width 70 height 14
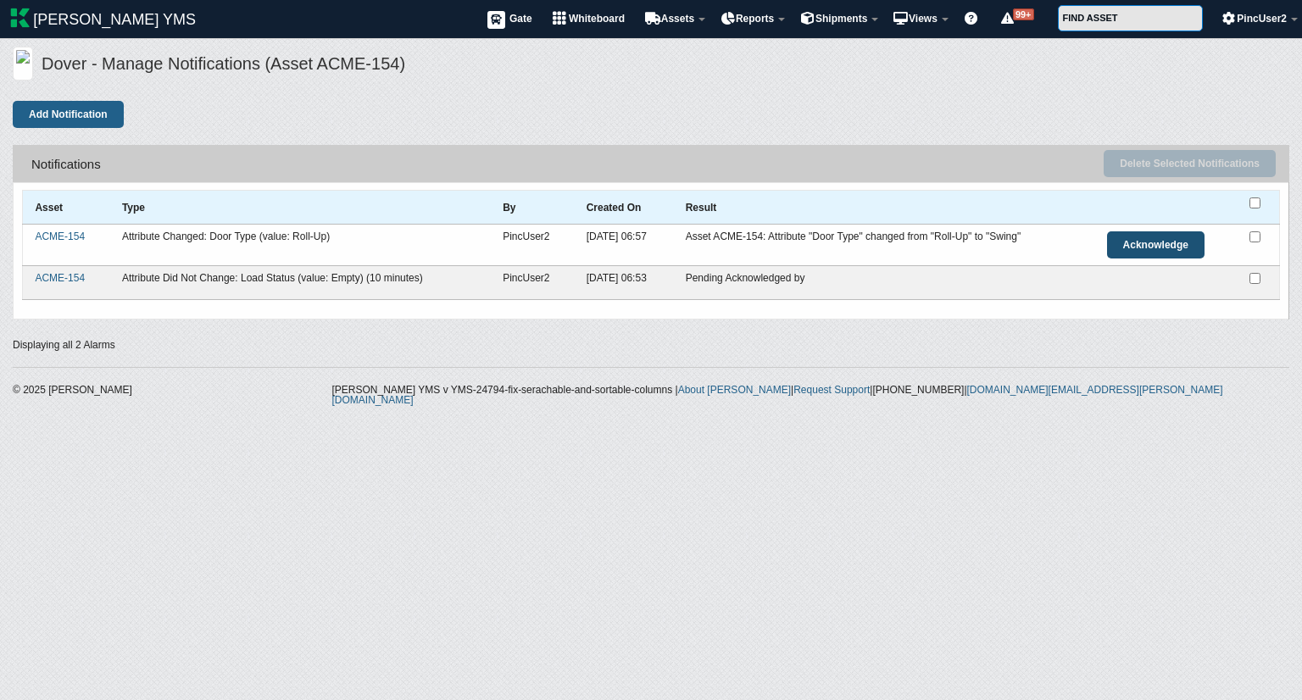
click at [1148, 241] on link "Acknowledge" at bounding box center [1156, 244] width 98 height 27
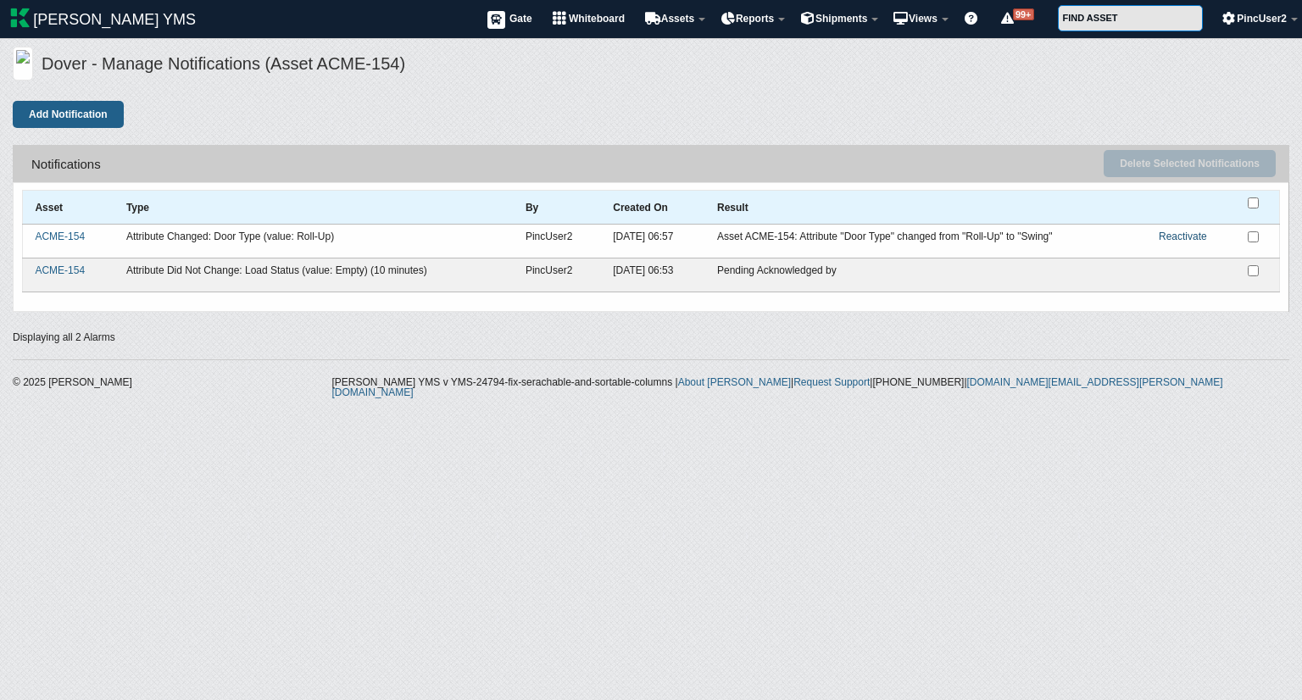
click at [1201, 235] on link "Reactivate" at bounding box center [1183, 237] width 48 height 12
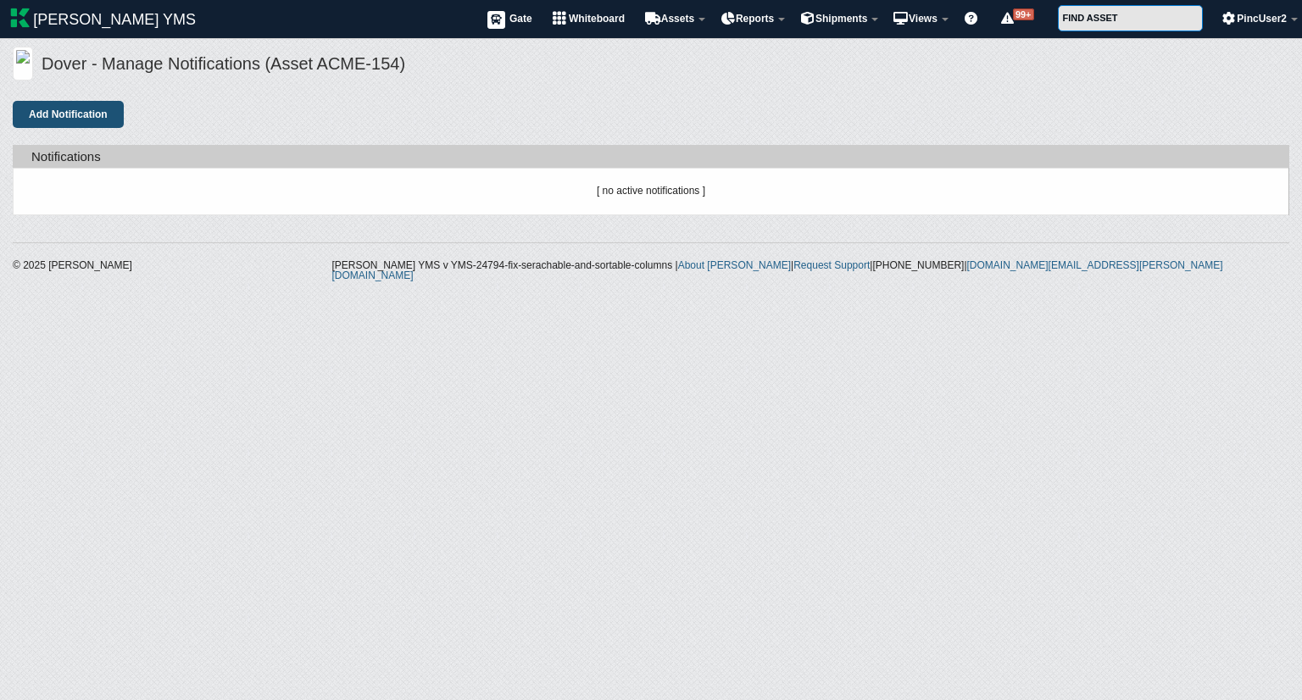
click at [70, 114] on button "Add Notification" at bounding box center [68, 114] width 111 height 27
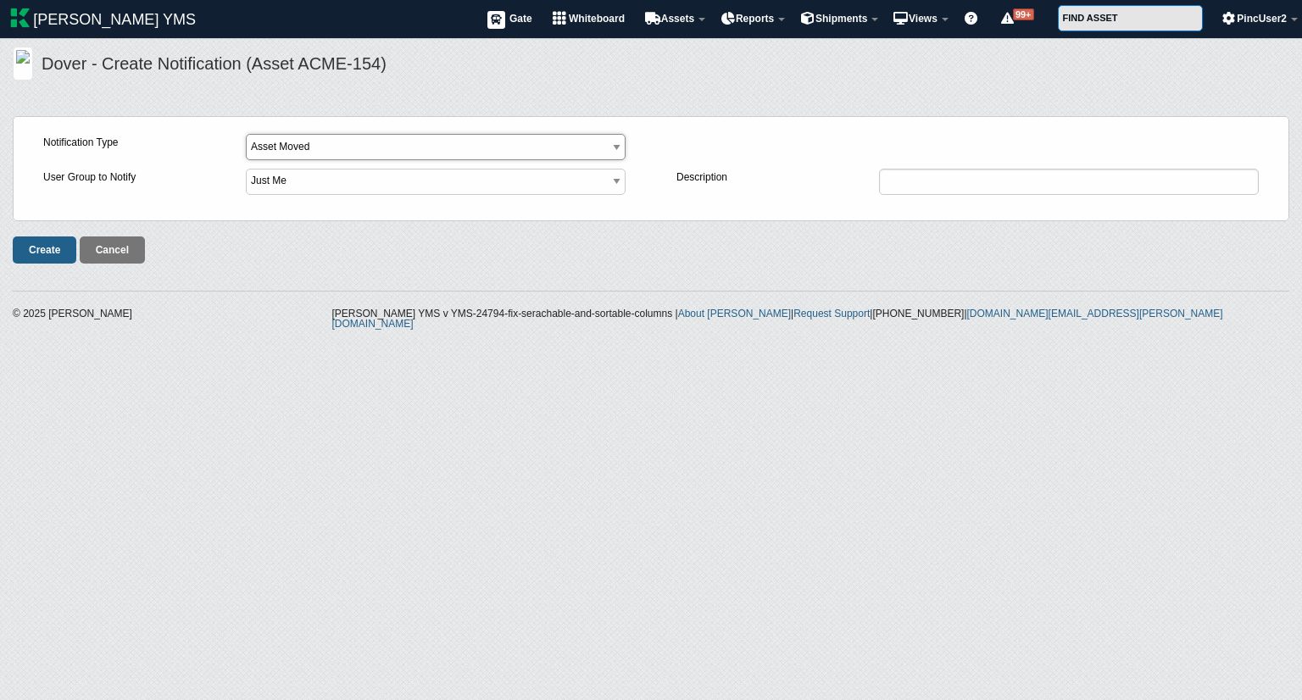
click at [353, 150] on select "Asset Moved Asset Did Not Move Asset Entered Facility Asset Exited Facility Ass…" at bounding box center [436, 147] width 380 height 26
click at [246, 134] on select "Asset Moved Asset Did Not Move Asset Entered Facility Asset Exited Facility Ass…" at bounding box center [436, 147] width 380 height 26
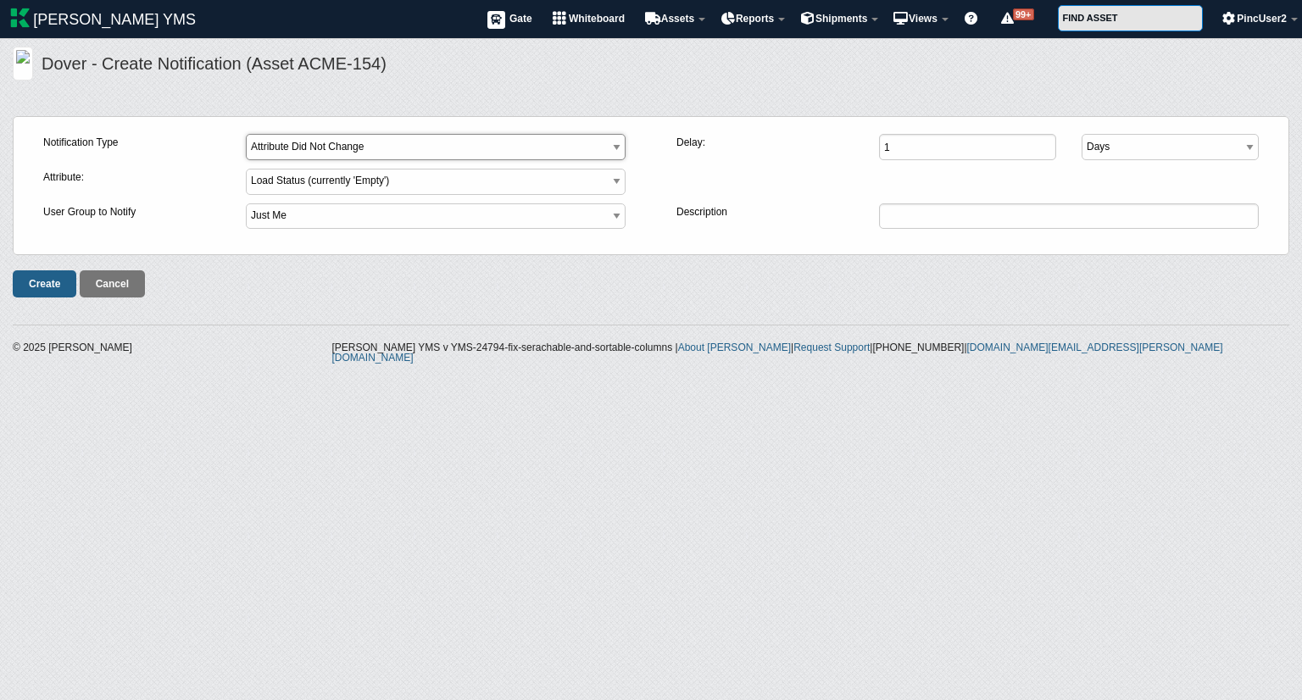
click at [359, 148] on select "Asset Moved Asset Did Not Move Asset Entered Facility Asset Exited Facility Ass…" at bounding box center [436, 147] width 380 height 26
click at [246, 134] on select "Asset Moved Asset Did Not Move Asset Entered Facility Asset Exited Facility Ass…" at bounding box center [436, 147] width 380 height 26
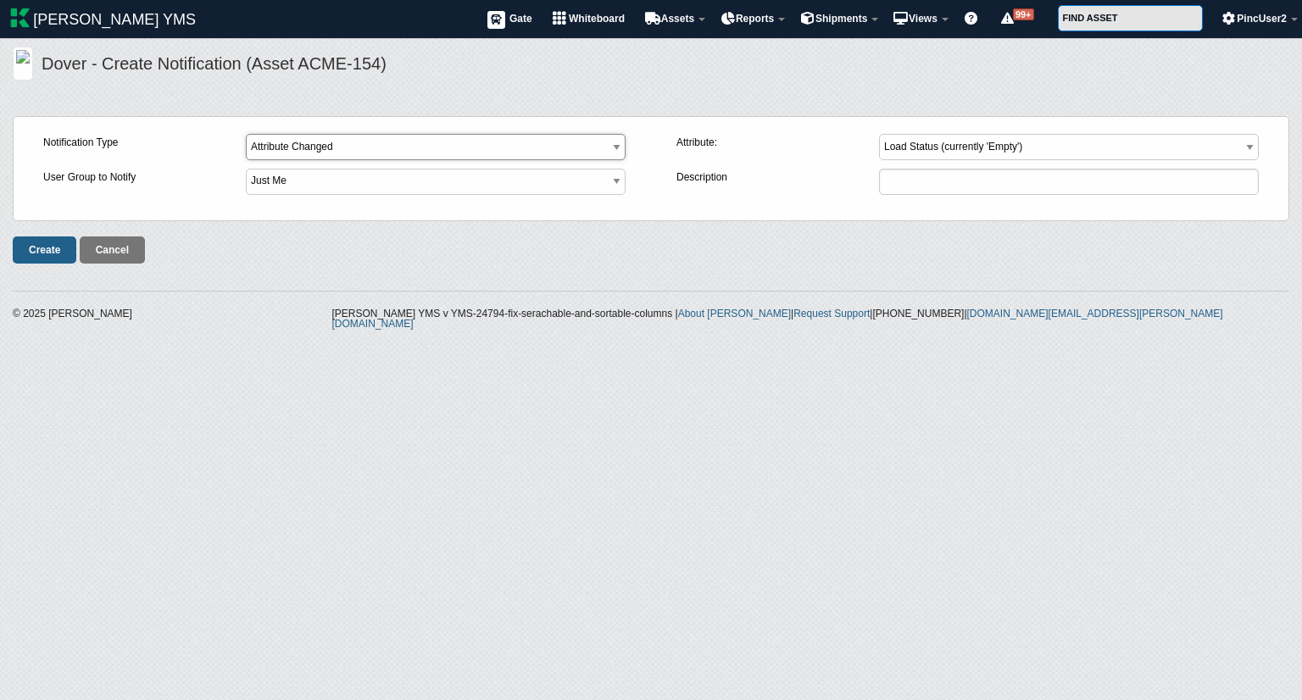
click at [359, 148] on select "Asset Moved Asset Did Not Move Asset Entered Facility Asset Exited Facility Ass…" at bounding box center [436, 147] width 380 height 26
click at [246, 134] on select "Asset Moved Asset Did Not Move Asset Entered Facility Asset Exited Facility Ass…" at bounding box center [436, 147] width 380 height 26
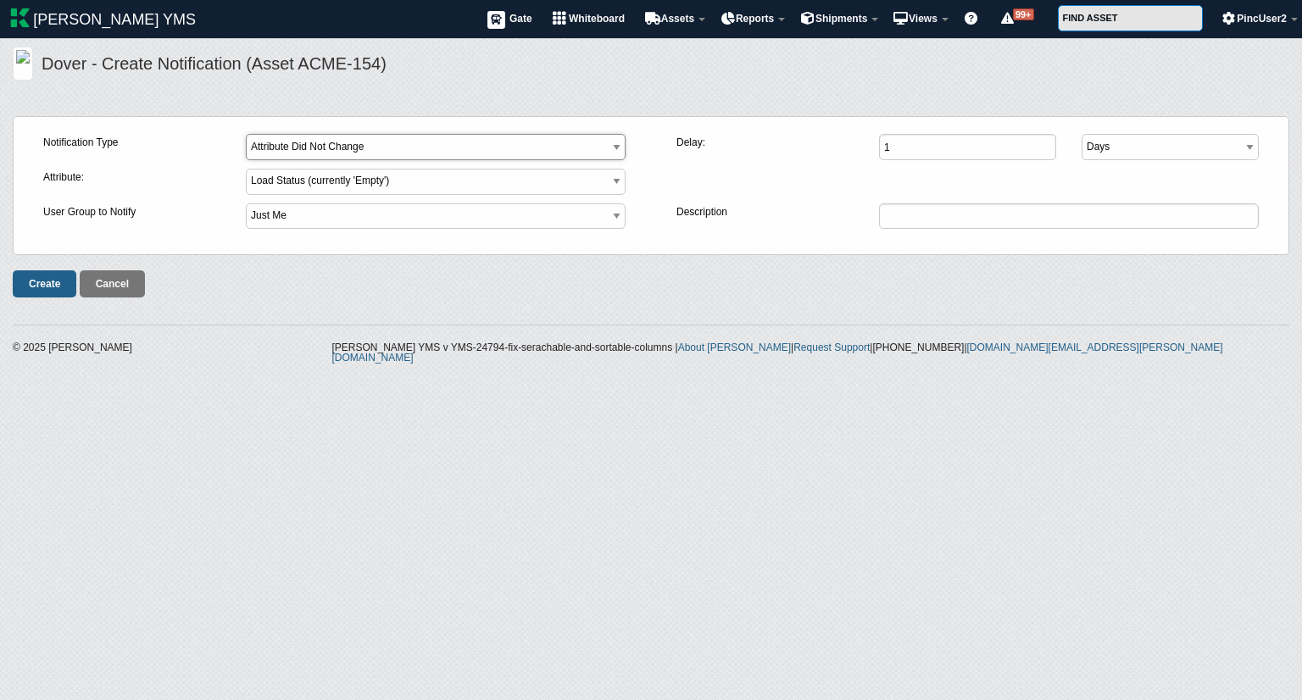
click at [371, 153] on select "Asset Moved Asset Did Not Move Asset Entered Facility Asset Exited Facility Ass…" at bounding box center [436, 147] width 380 height 26
select select "8"
click at [246, 134] on select "Asset Moved Asset Did Not Move Asset Entered Facility Asset Exited Facility Ass…" at bounding box center [436, 147] width 380 height 26
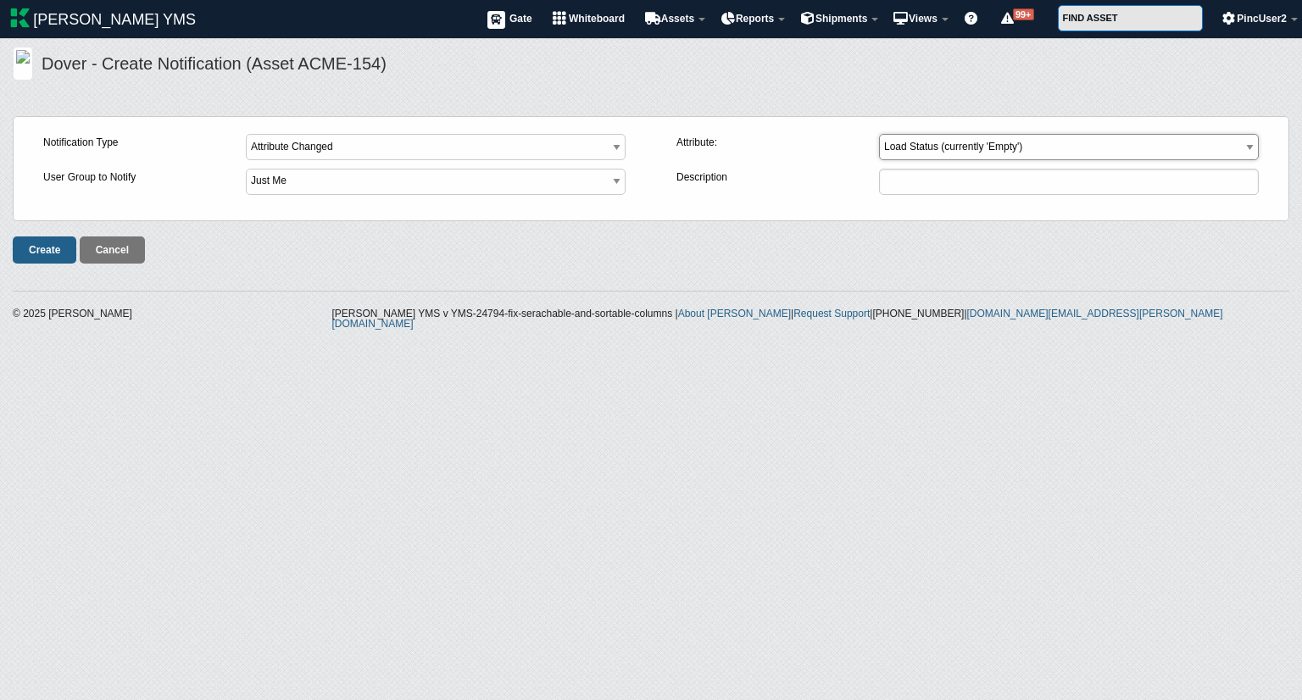
click at [991, 152] on select "Load Status (currently 'Empty') Movement Type (currently 'Outbound') Inbound Us…" at bounding box center [1069, 147] width 380 height 26
select select "16"
click at [879, 134] on select "Load Status (currently 'Empty') Movement Type (currently 'Outbound') Inbound Us…" at bounding box center [1069, 147] width 380 height 26
click at [36, 243] on input "Create" at bounding box center [45, 250] width 64 height 27
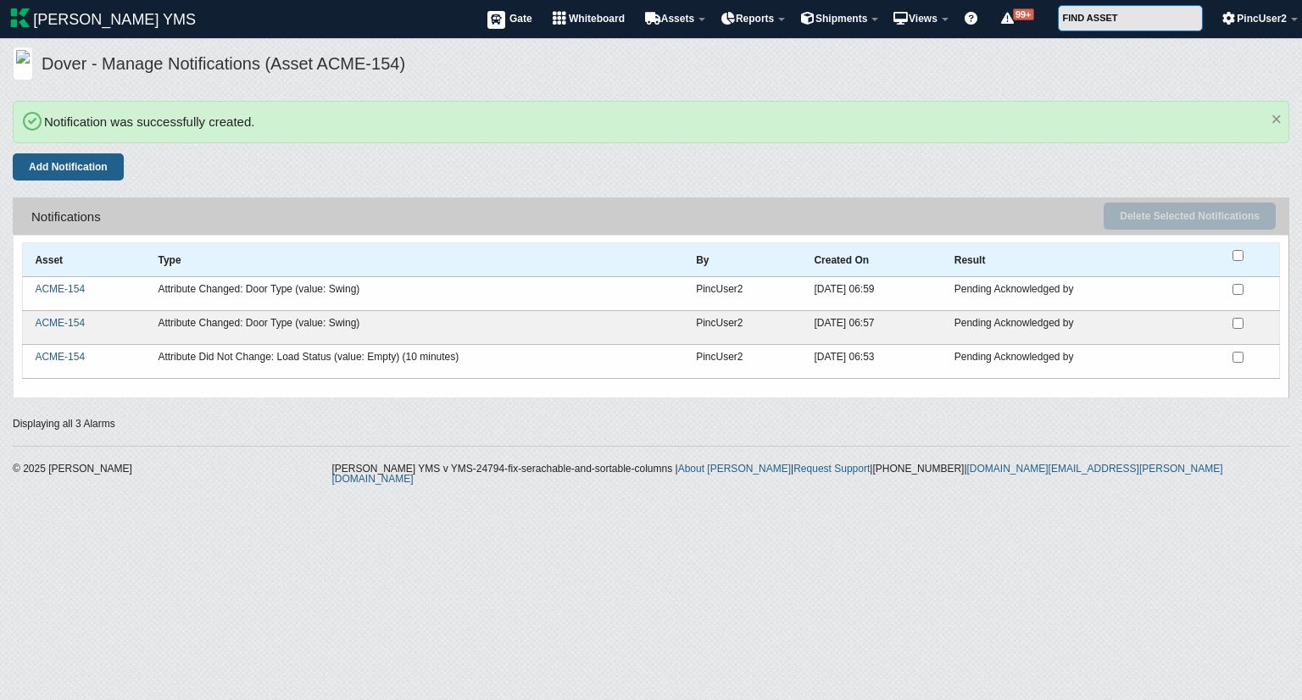
click at [1235, 321] on input "checkbox" at bounding box center [1238, 323] width 11 height 11
checkbox input "true"
click at [1201, 216] on button "Delete Selected Notifications" at bounding box center [1190, 216] width 172 height 27
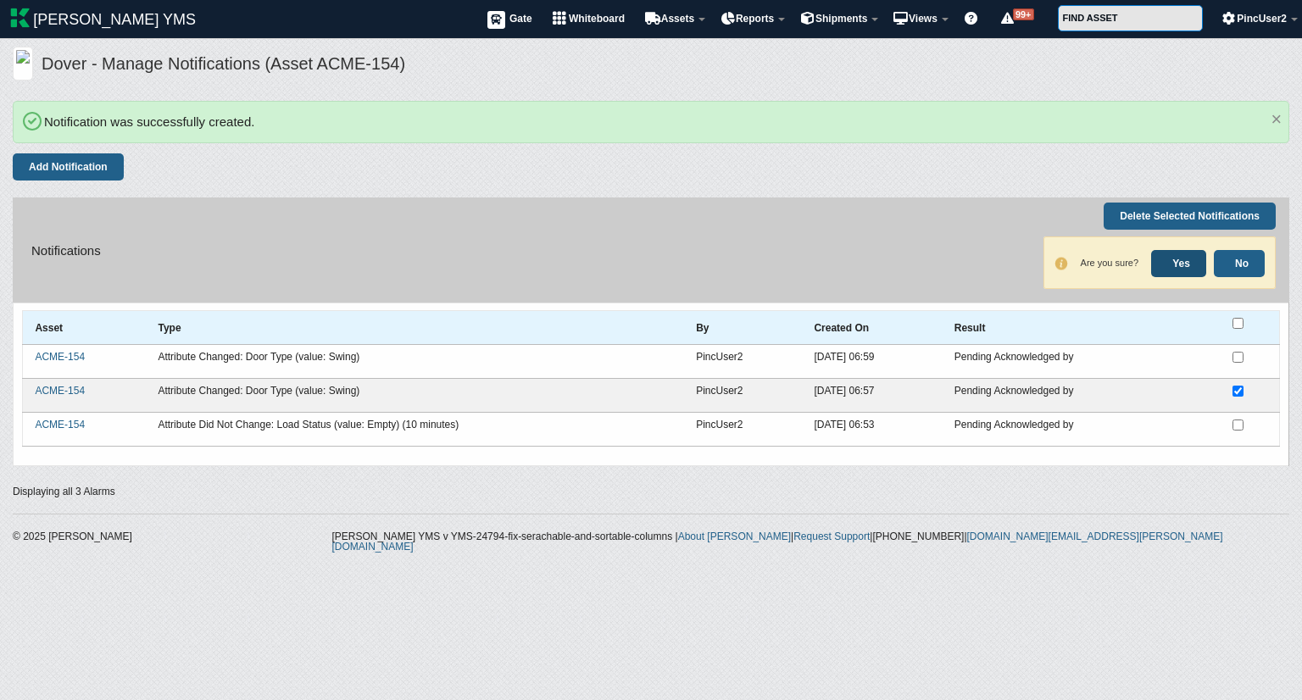
click at [1168, 257] on link "Yes" at bounding box center [1179, 263] width 55 height 27
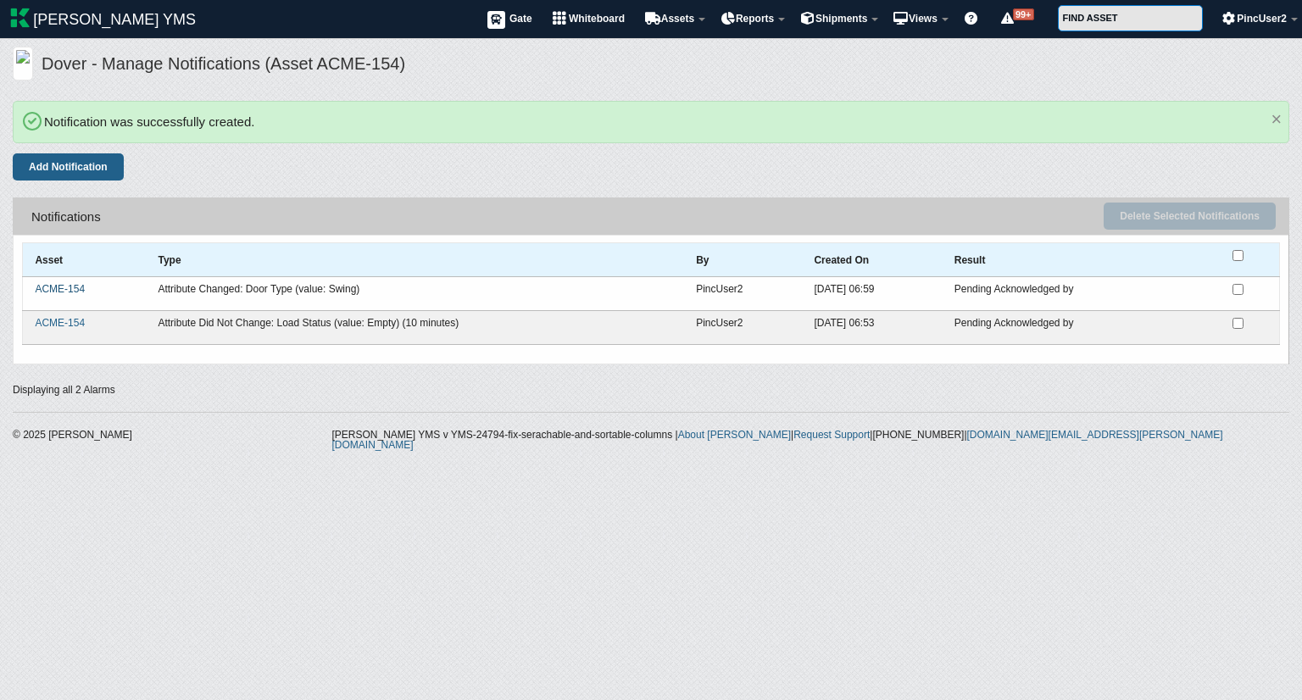
click at [78, 286] on link "ACME-154" at bounding box center [60, 289] width 50 height 12
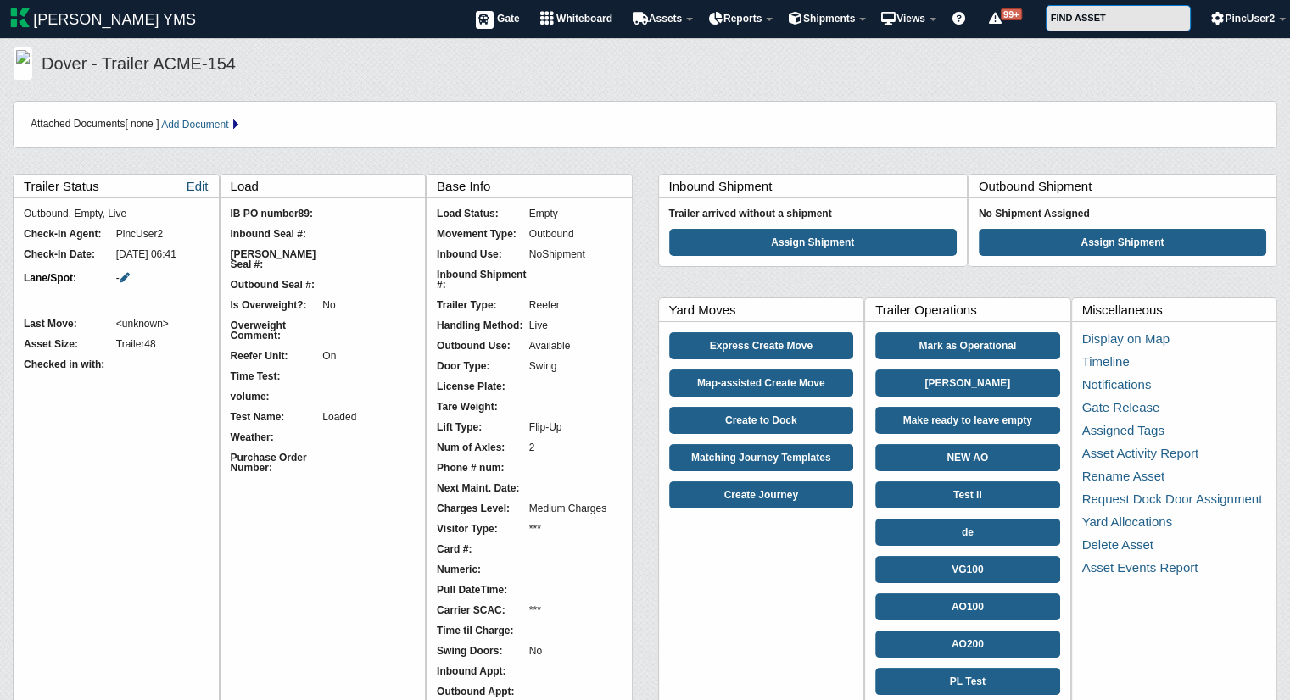
click at [187, 187] on link "Edit" at bounding box center [198, 186] width 22 height 23
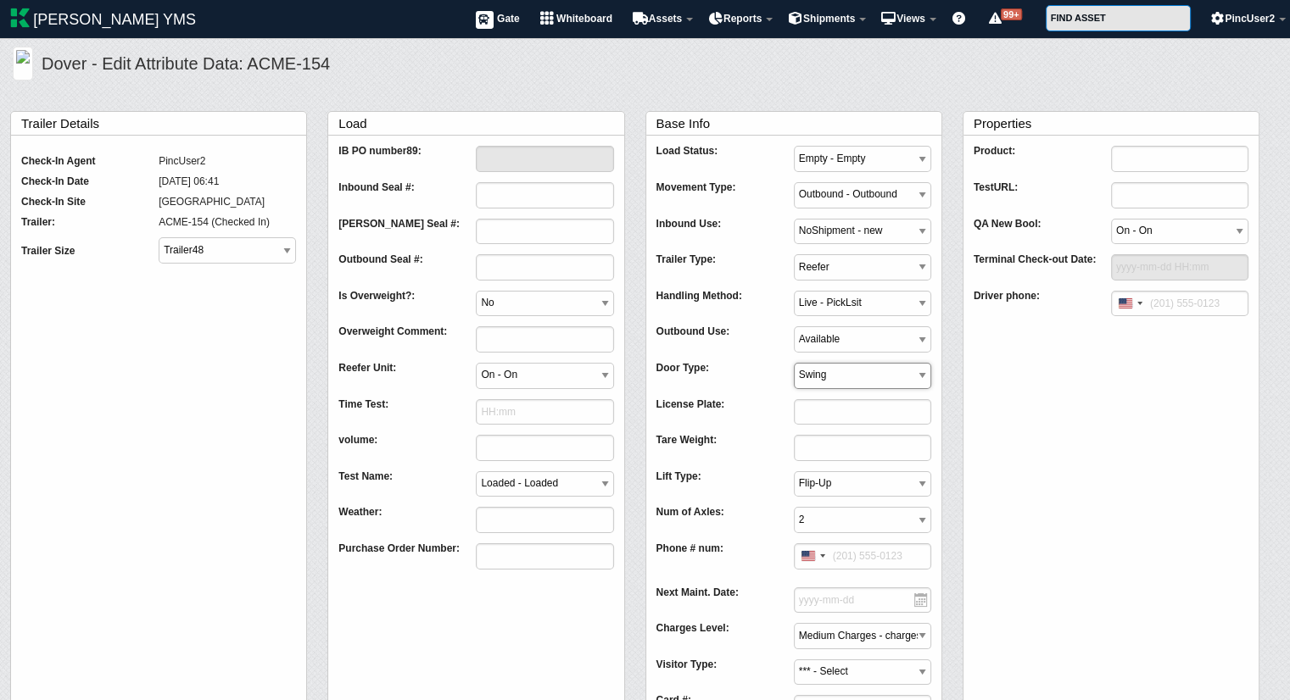
click at [830, 372] on select "Roll-Up *** Swing" at bounding box center [862, 376] width 137 height 26
select select "Roll-Up"
click at [794, 363] on select "Roll-Up *** Swing" at bounding box center [862, 376] width 137 height 26
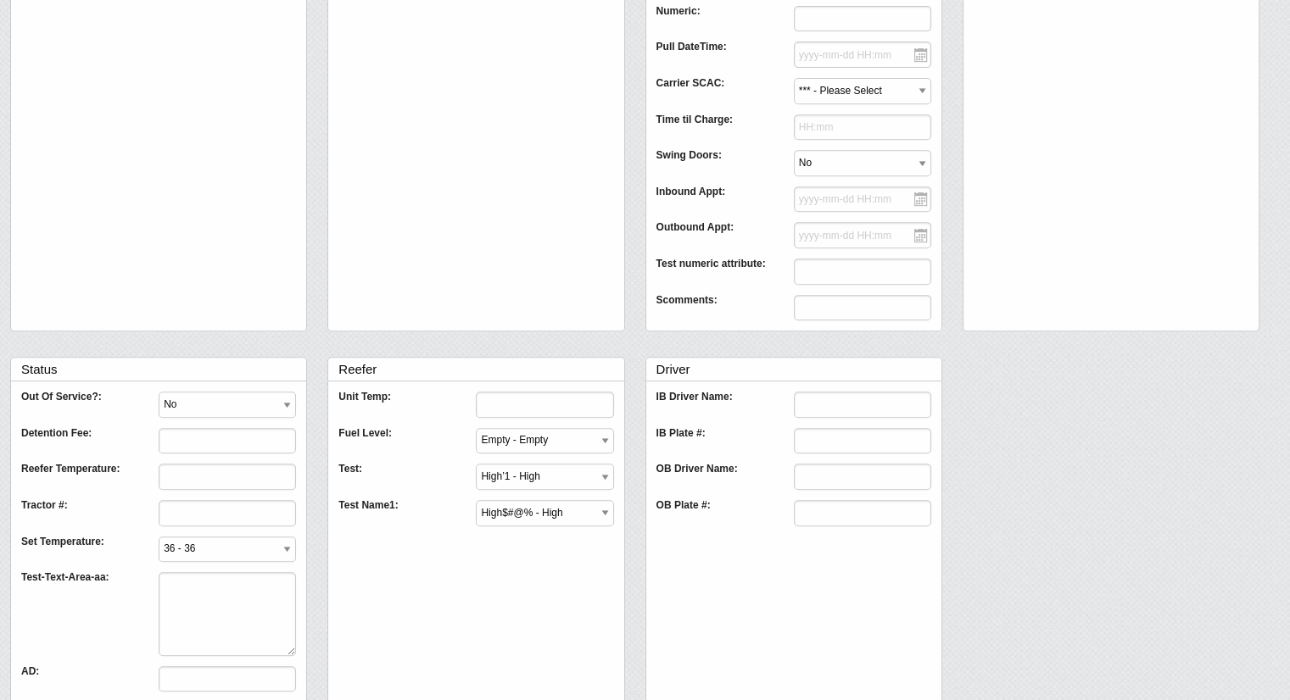
scroll to position [856, 0]
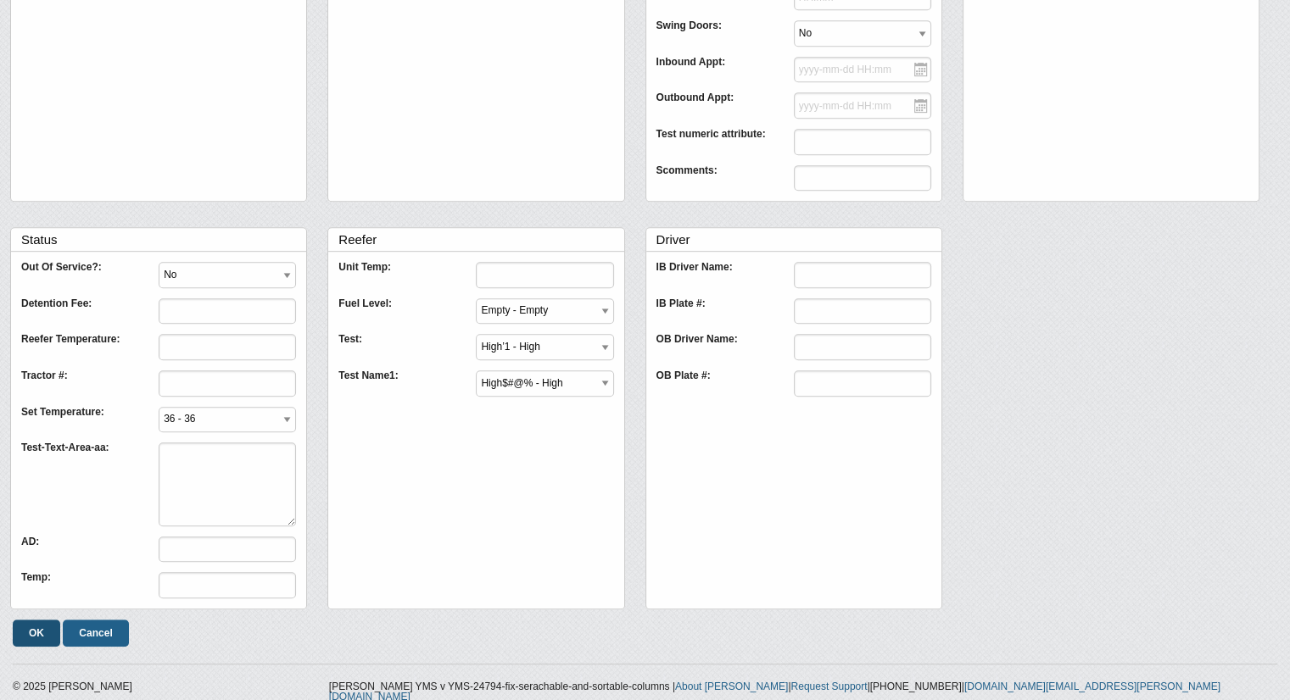
click at [44, 626] on input "OK" at bounding box center [36, 633] width 47 height 27
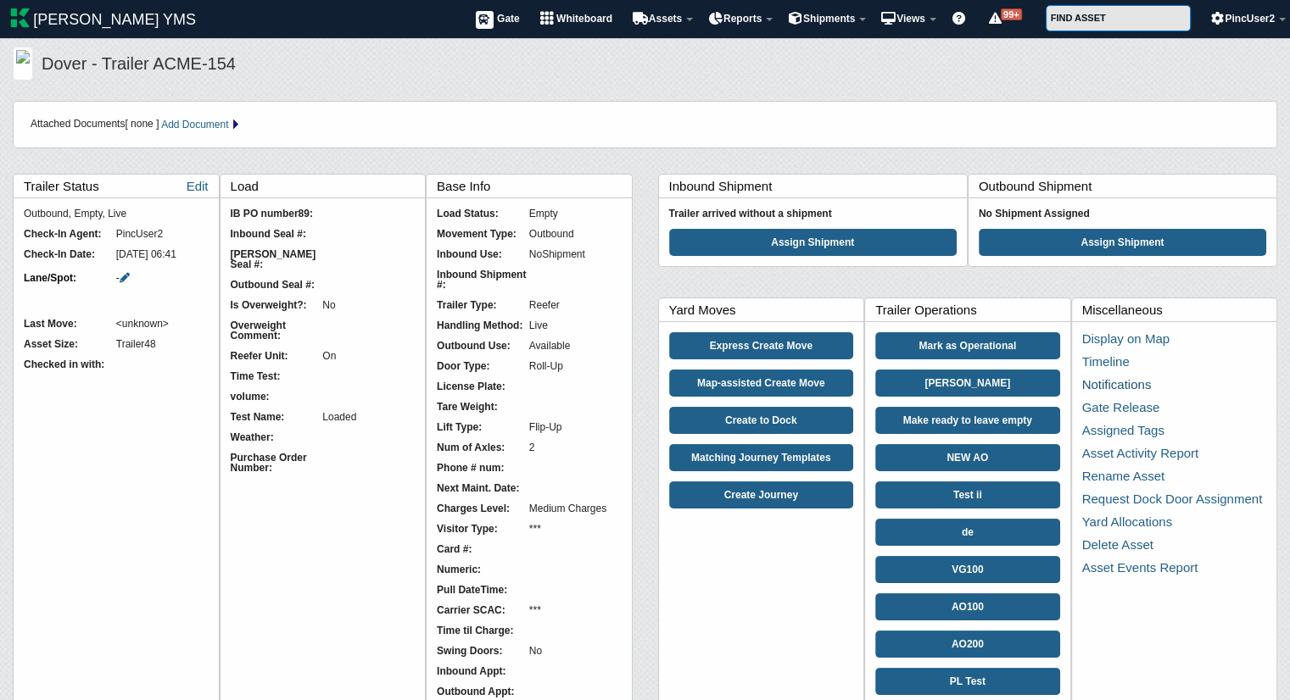
click at [1108, 384] on link "Notifications" at bounding box center [1117, 384] width 70 height 14
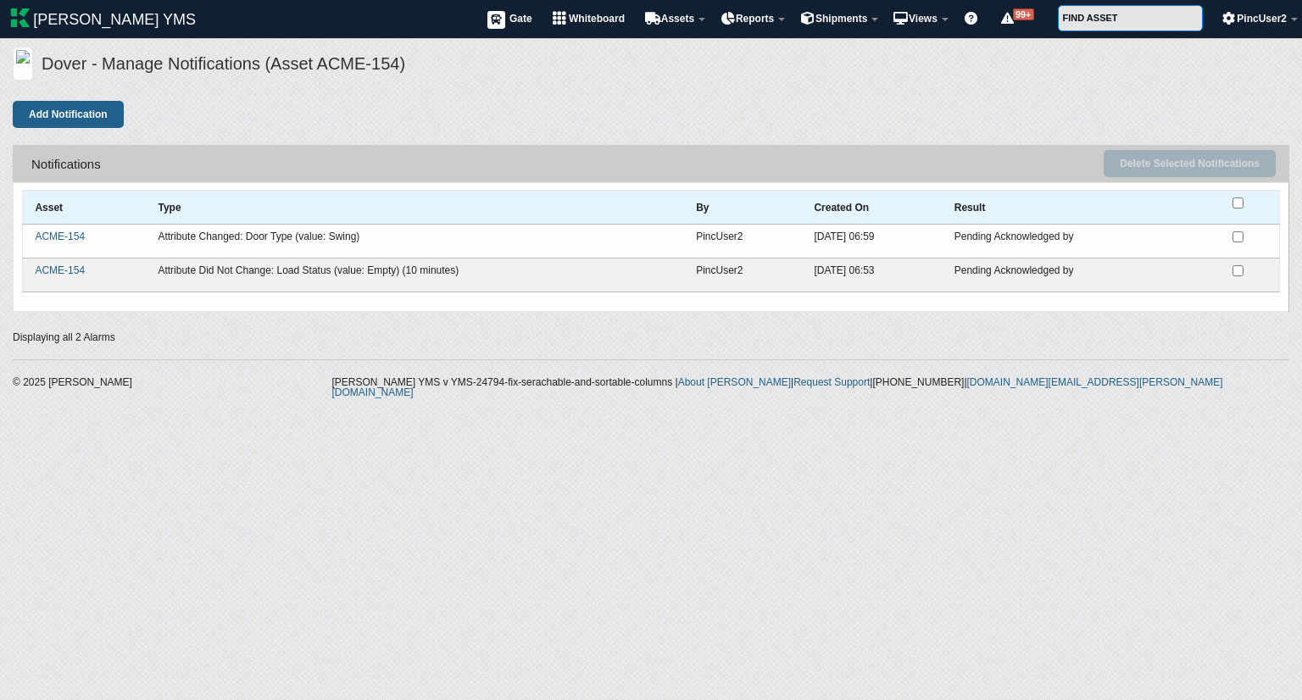
click at [44, 242] on td "ACME-154" at bounding box center [85, 242] width 124 height 34
click at [46, 231] on link "ACME-154" at bounding box center [60, 237] width 50 height 12
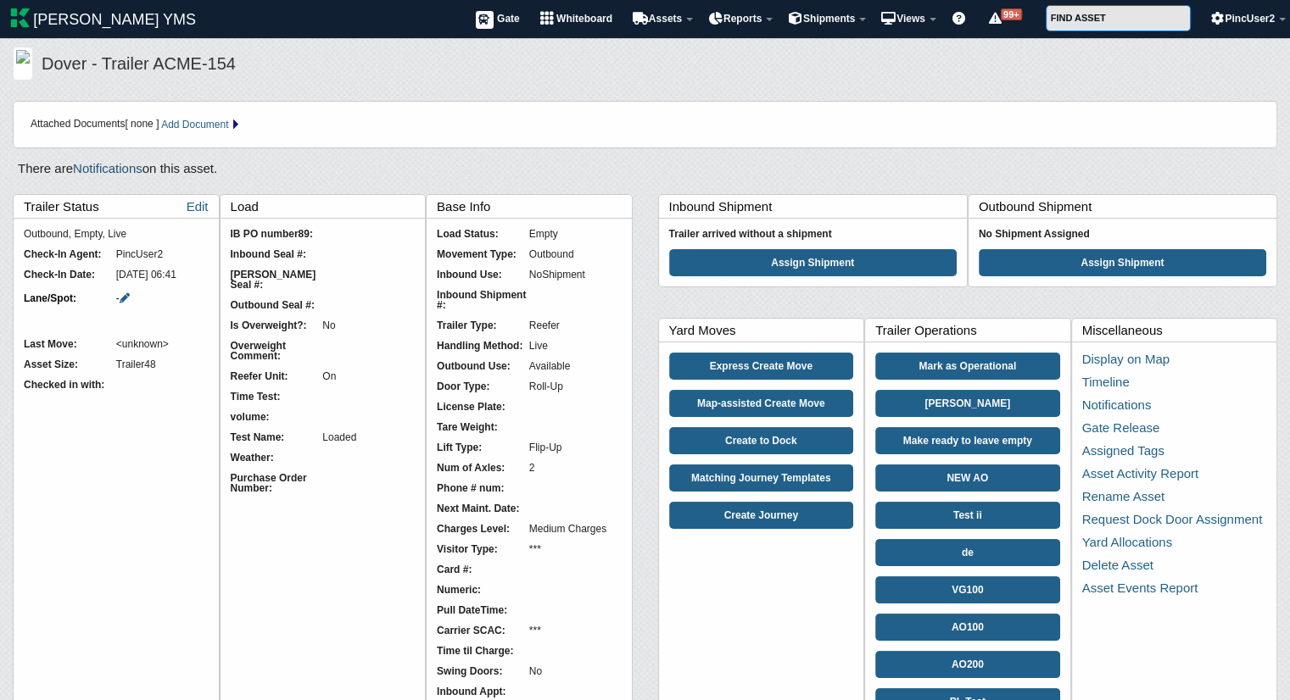
click at [117, 169] on link "Notifications" at bounding box center [108, 168] width 70 height 14
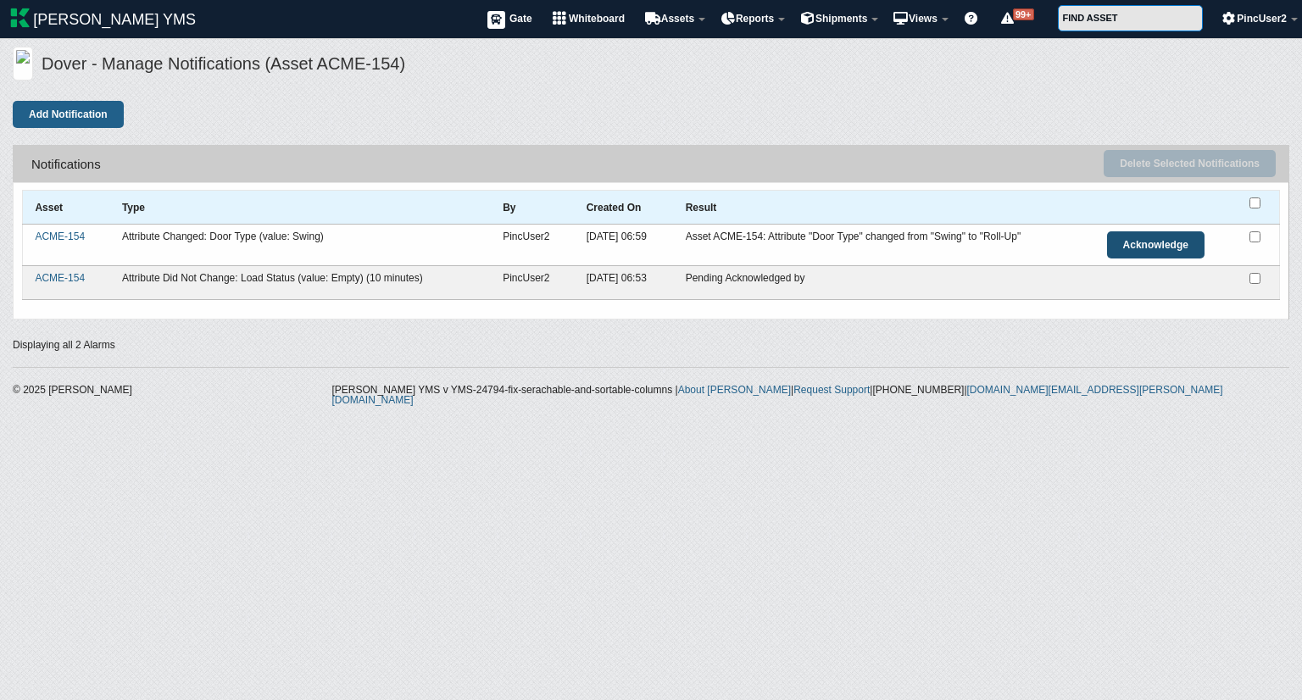
click at [1128, 243] on link "Acknowledge" at bounding box center [1156, 244] width 98 height 27
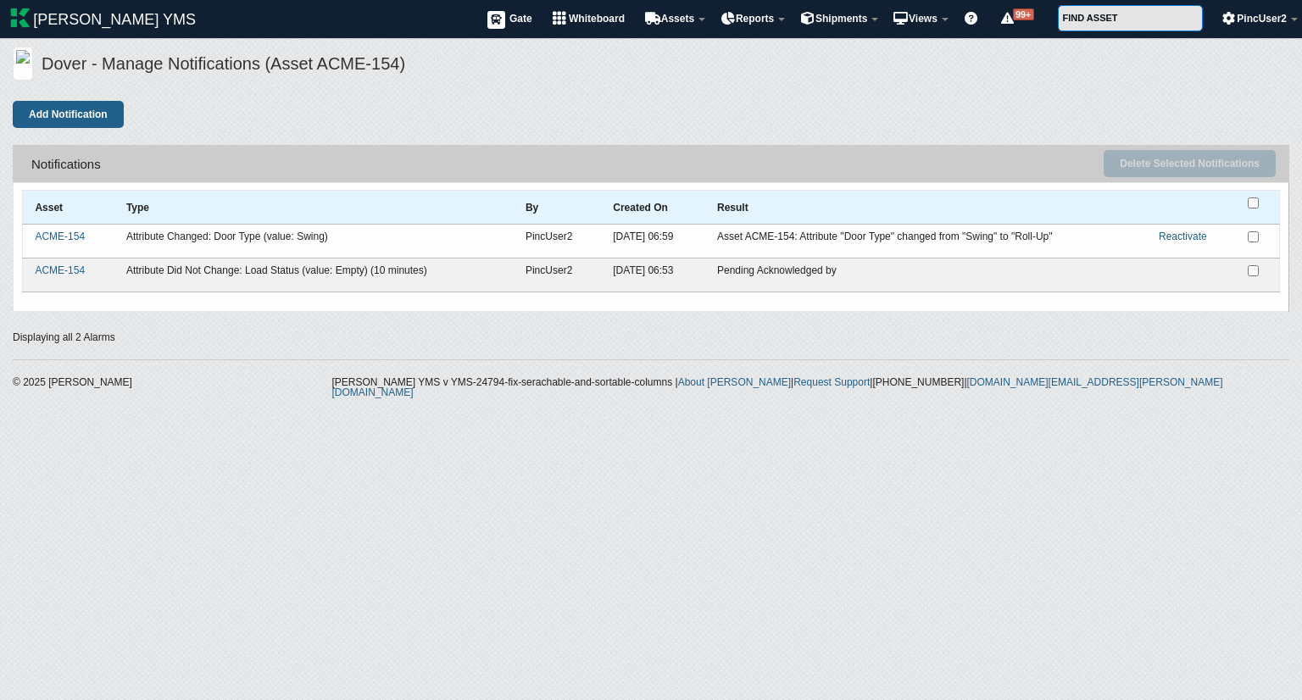
click at [1252, 203] on input "checkbox" at bounding box center [1253, 203] width 11 height 11
checkbox input "true"
click at [1188, 157] on button "Delete Selected Notifications" at bounding box center [1190, 163] width 172 height 27
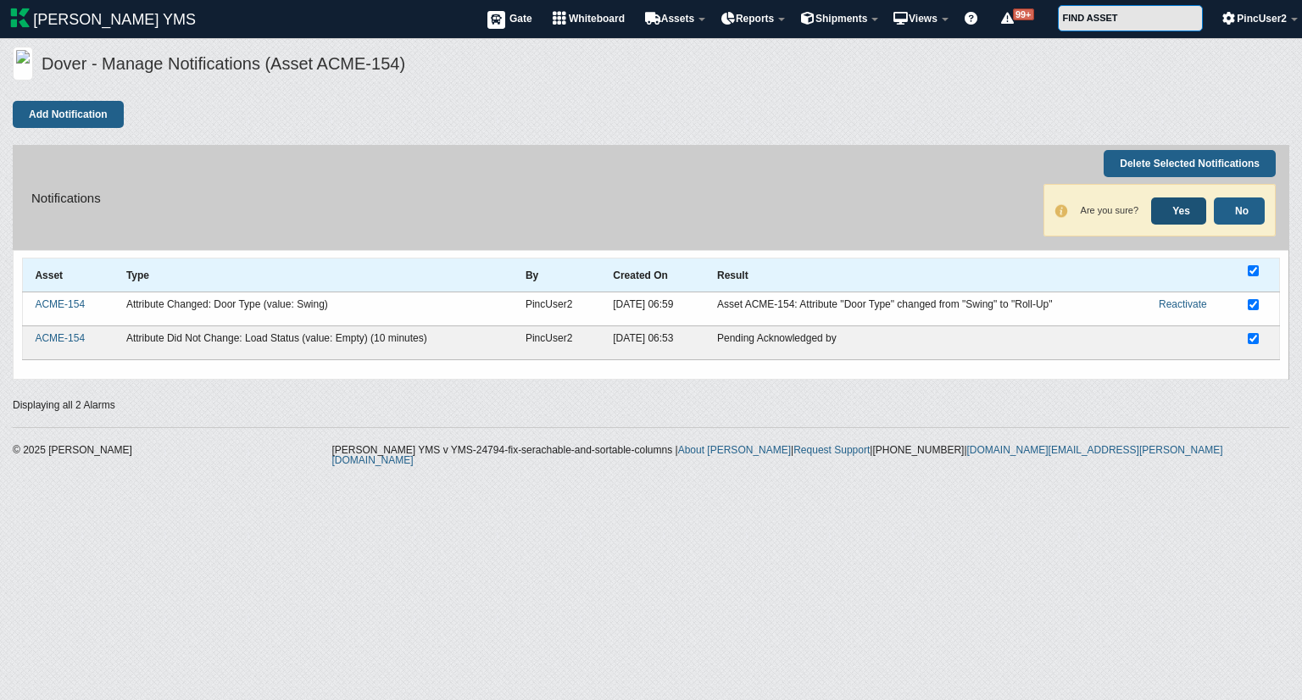
click at [1175, 209] on link "Yes" at bounding box center [1179, 211] width 55 height 27
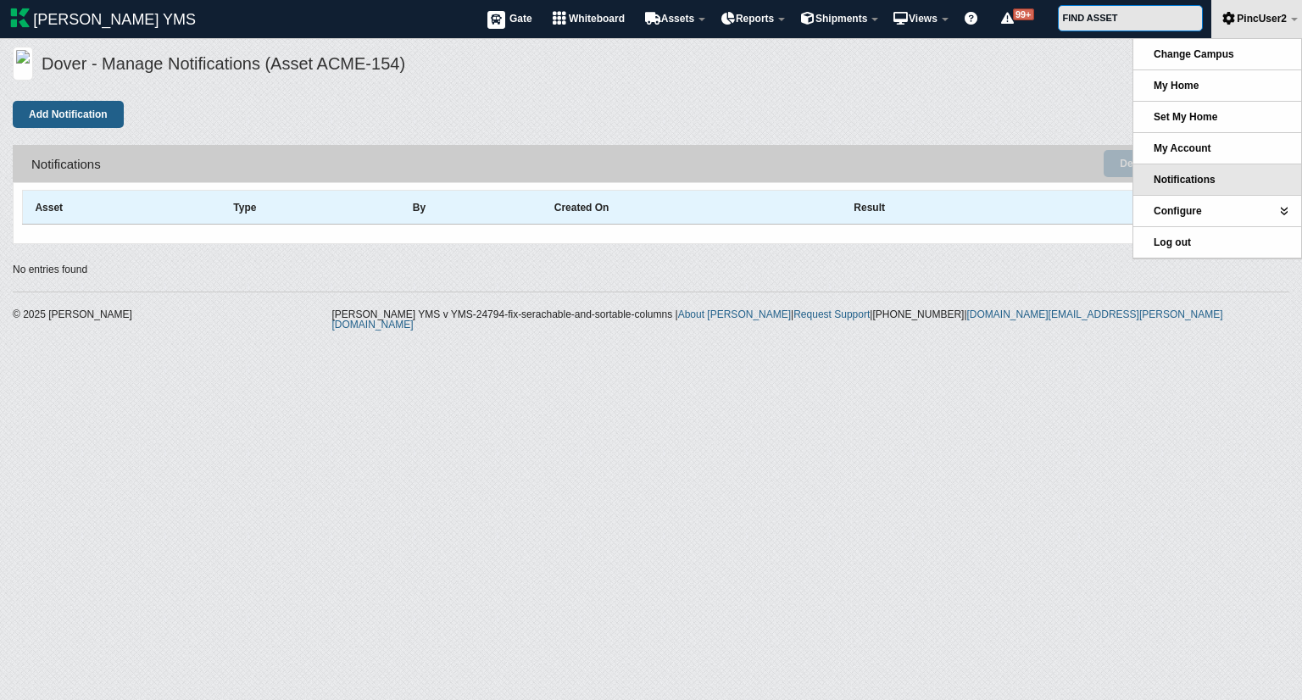
click at [1213, 176] on span "Notifications" at bounding box center [1185, 180] width 62 height 12
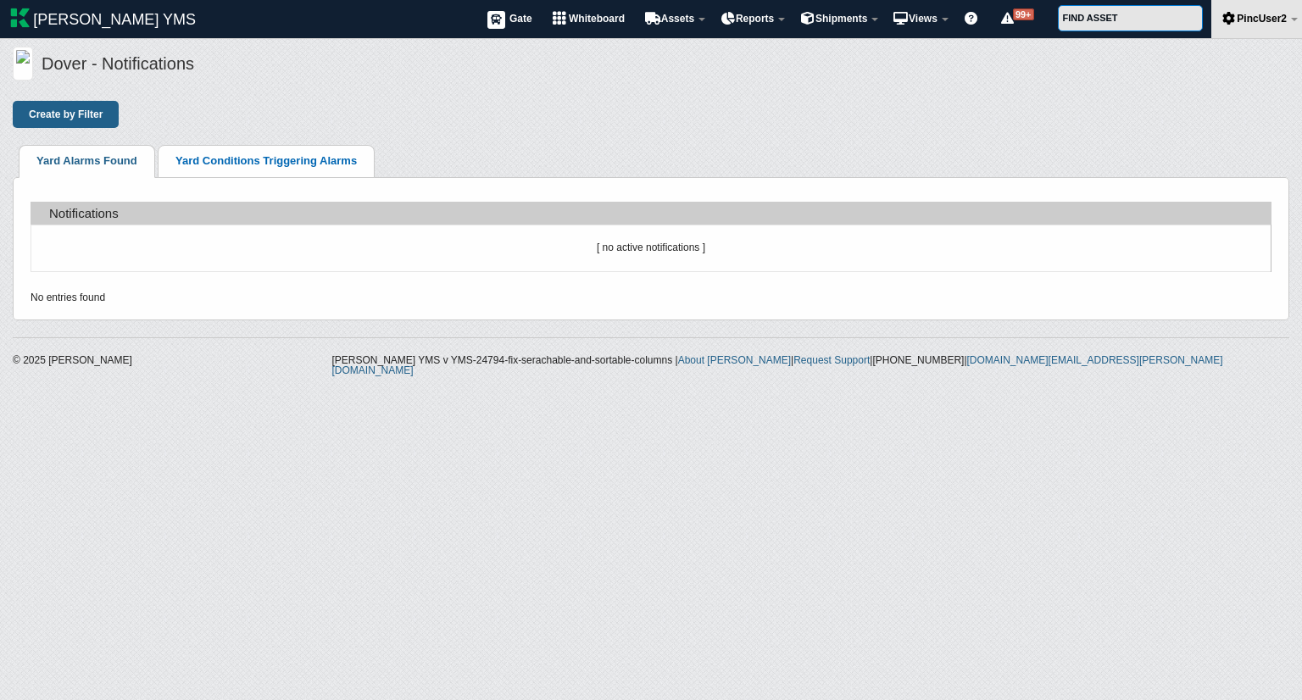
click at [284, 157] on link "Yard Conditions Triggering Alarms" at bounding box center [266, 160] width 181 height 13
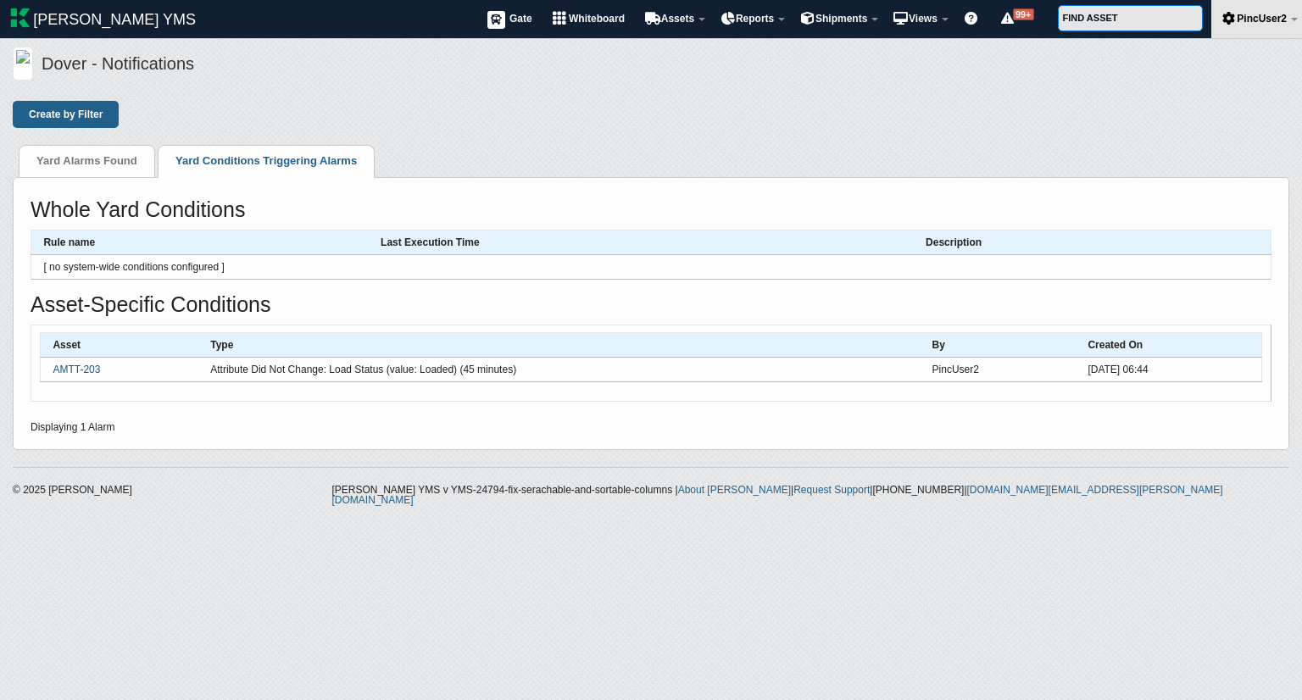
click at [87, 366] on link "AMTT-203" at bounding box center [76, 370] width 47 height 12
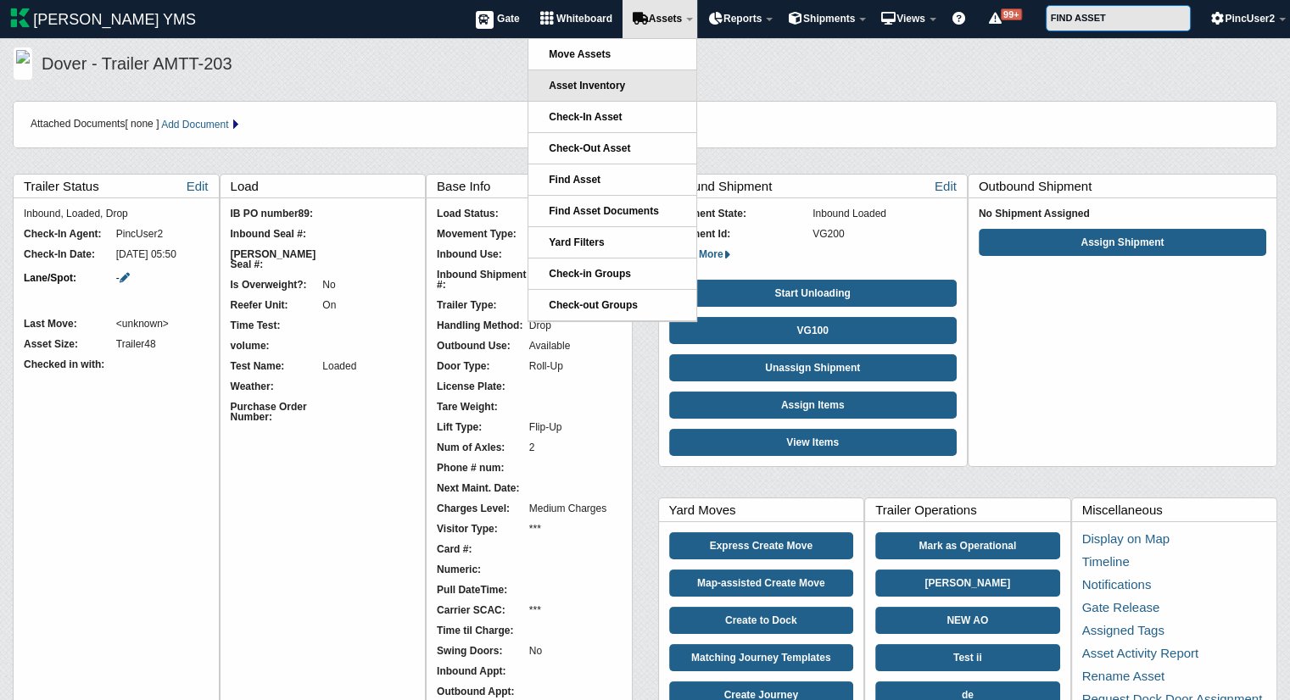
click at [632, 86] on link "Asset Inventory" at bounding box center [612, 85] width 168 height 31
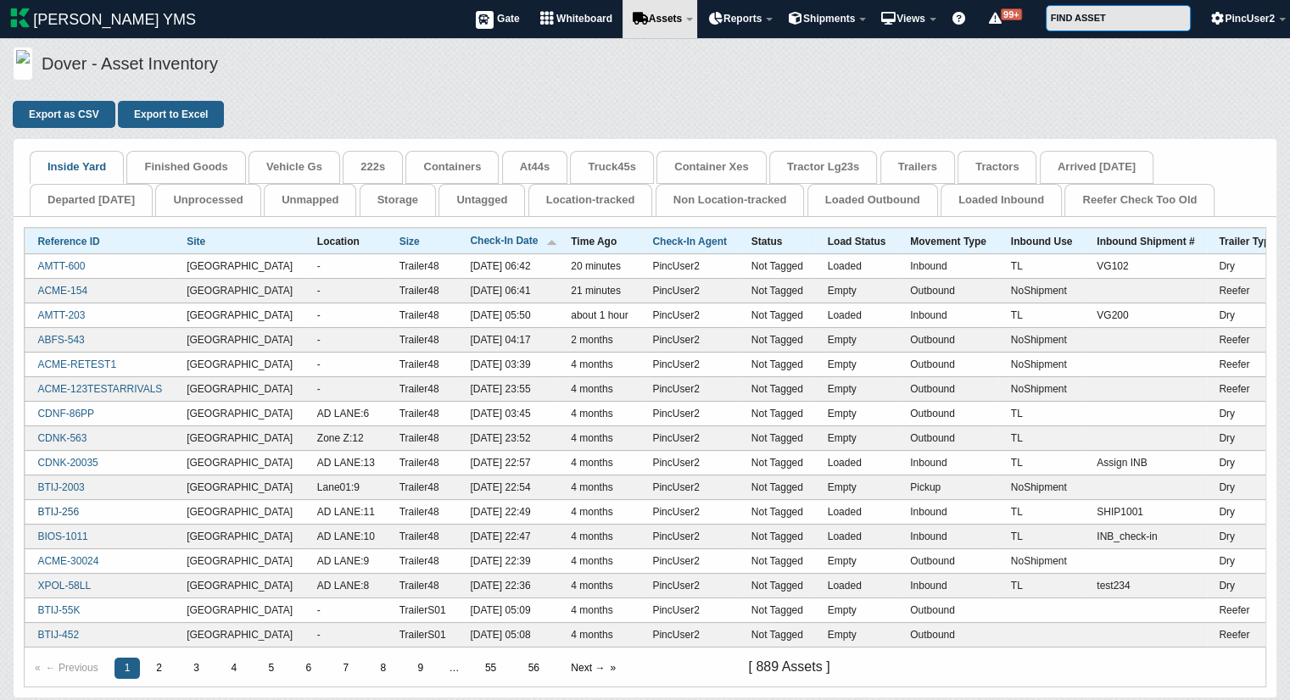
click at [68, 510] on link "BTIJ-256" at bounding box center [58, 512] width 42 height 12
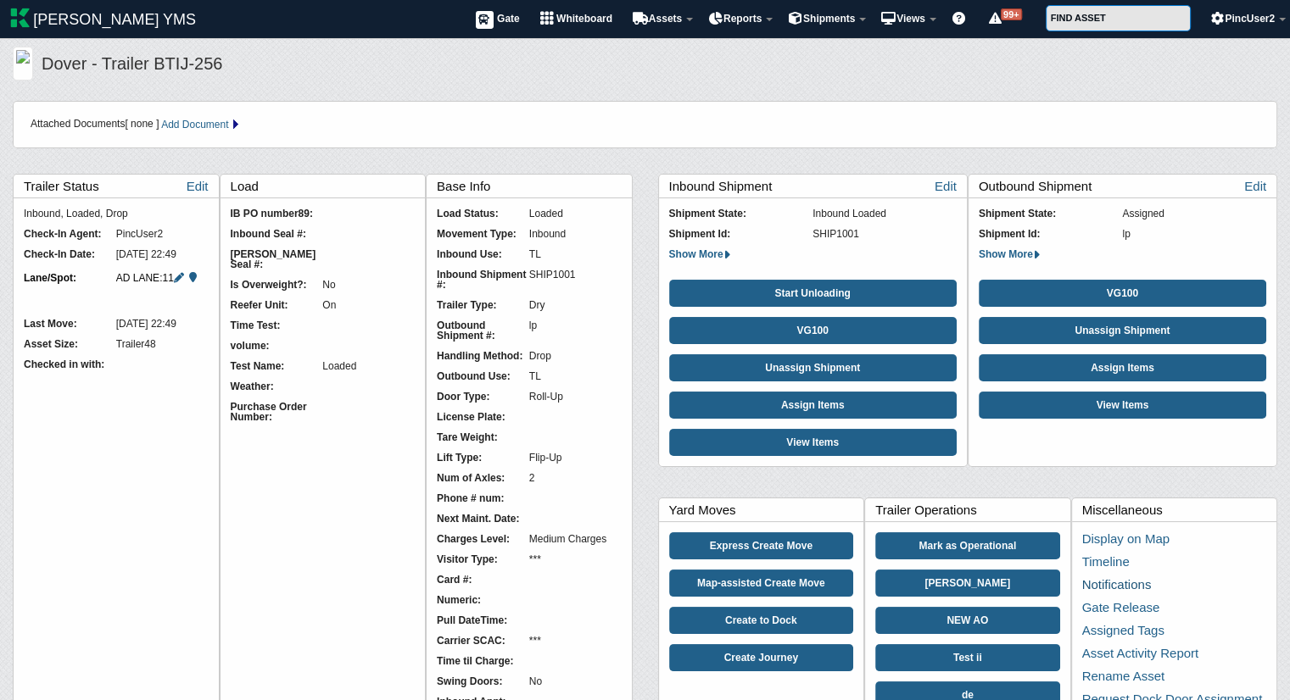
click at [1121, 583] on link "Notifications" at bounding box center [1117, 584] width 70 height 14
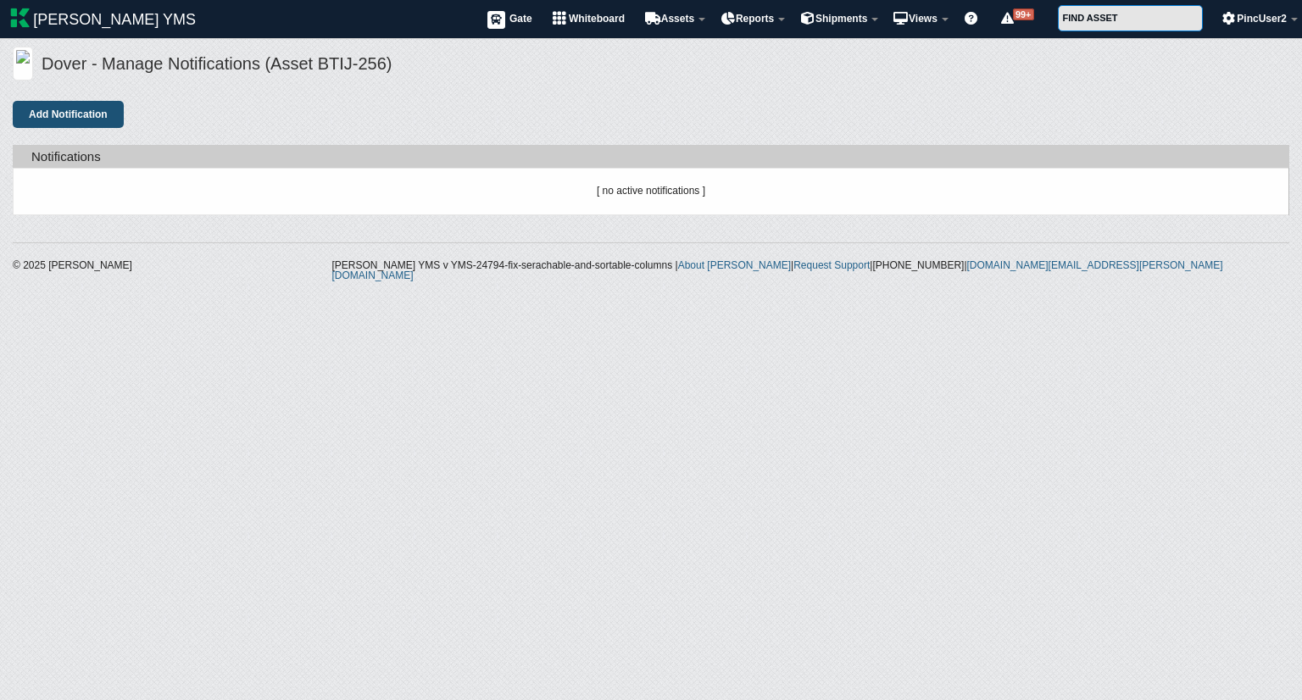
click at [102, 105] on button "Add Notification" at bounding box center [68, 114] width 111 height 27
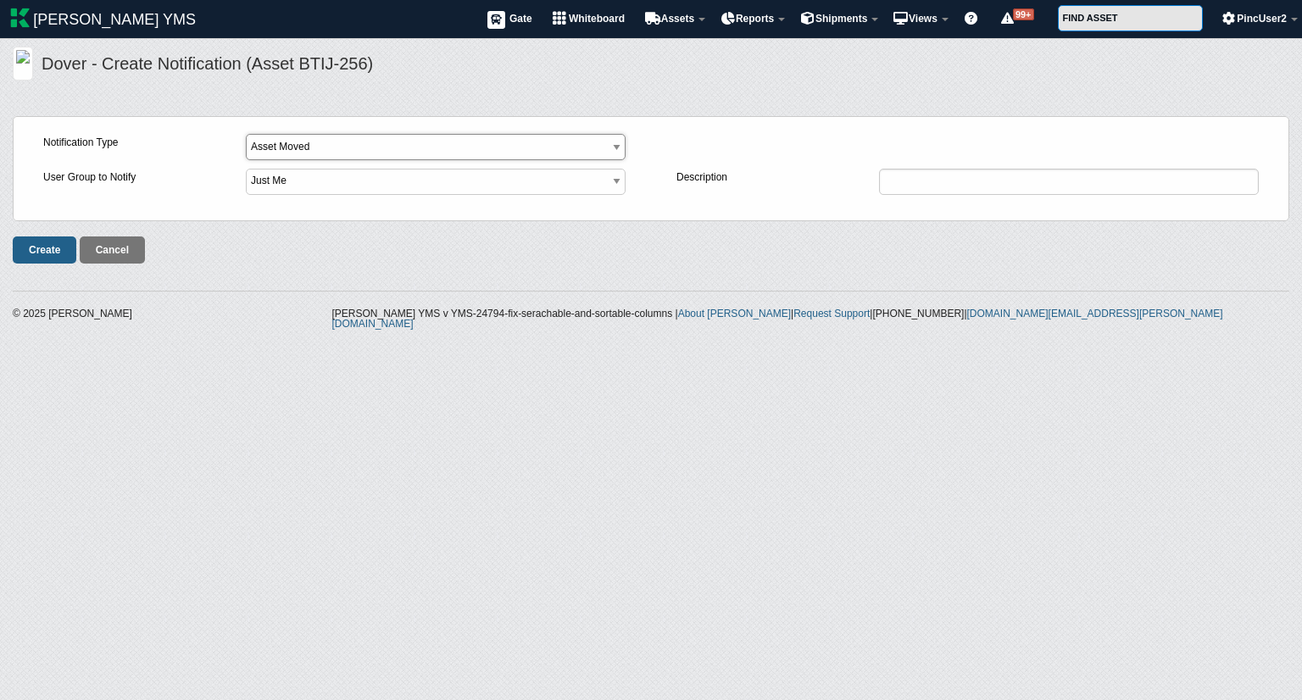
drag, startPoint x: 322, startPoint y: 146, endPoint x: 312, endPoint y: 310, distance: 164.0
click at [312, 310] on div "Dover - Create Notification (Asset BTIJ-256) You have 0 unread messages View Al…" at bounding box center [651, 193] width 1302 height 292
select select "9"
click at [246, 134] on select "Asset Moved Asset Did Not Move Asset Entered Facility Asset Exited Facility Ass…" at bounding box center [436, 147] width 380 height 26
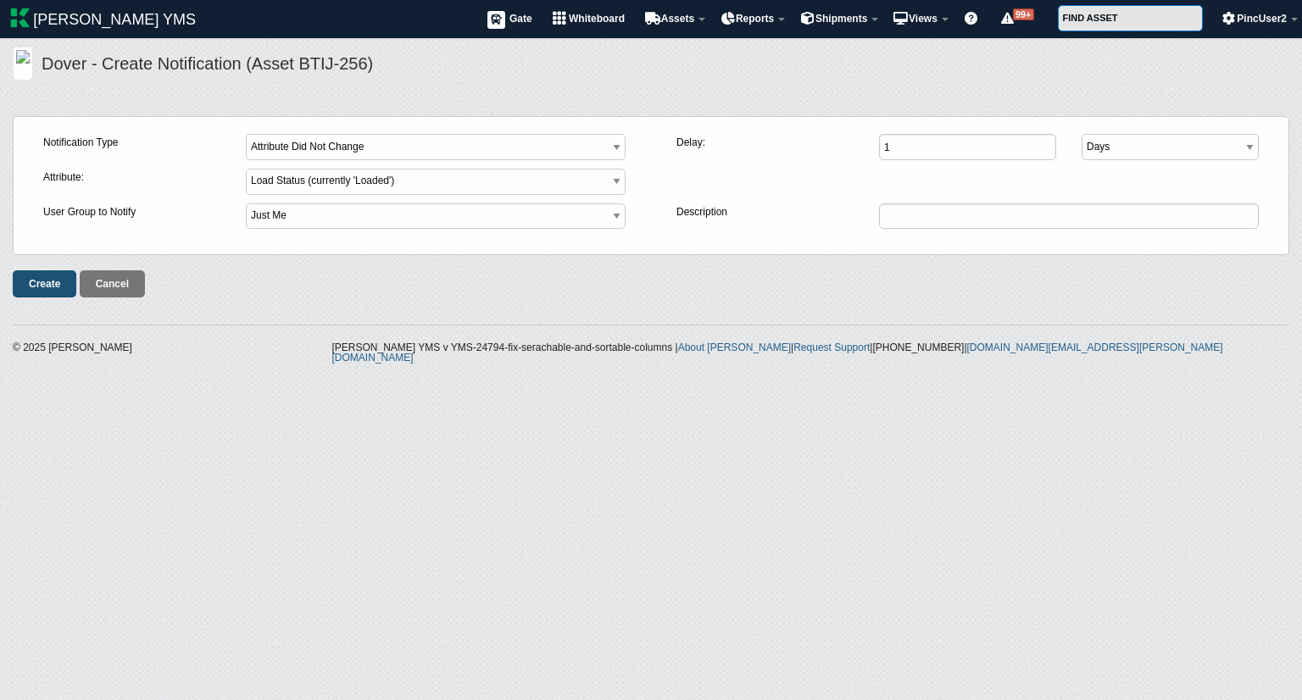
click at [41, 280] on input "Create" at bounding box center [45, 284] width 64 height 27
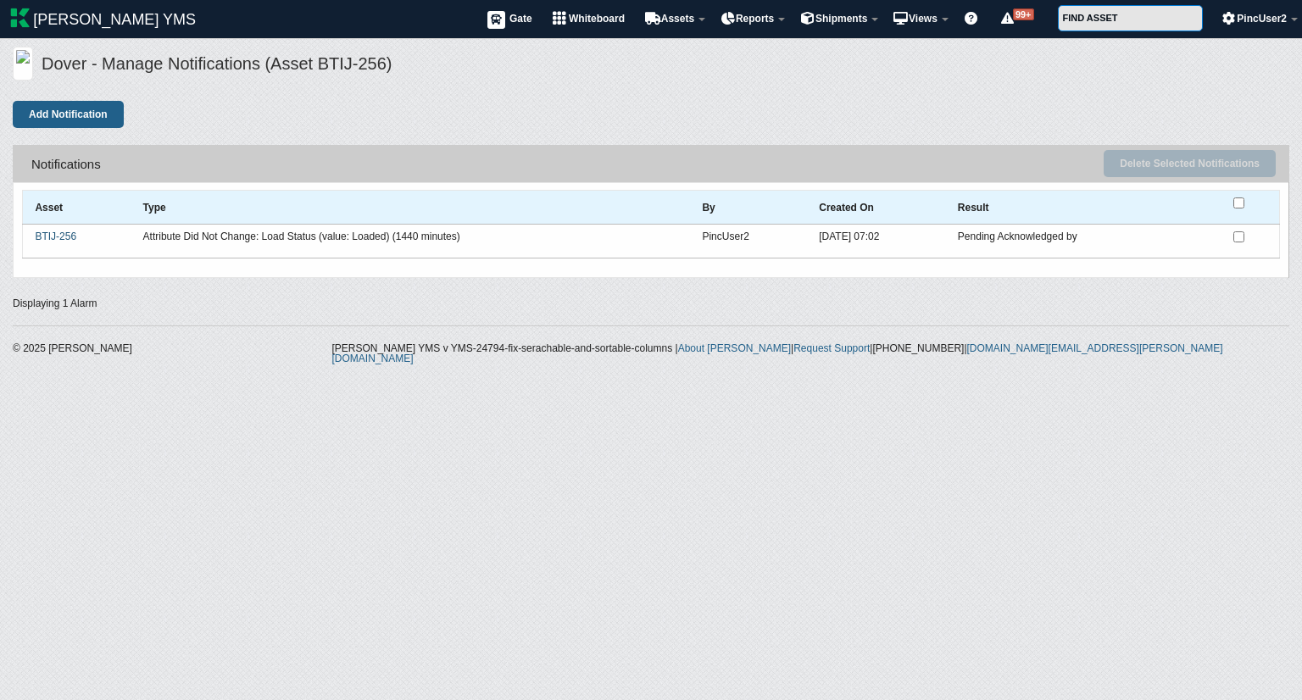
click at [68, 235] on link "BTIJ-256" at bounding box center [56, 237] width 42 height 12
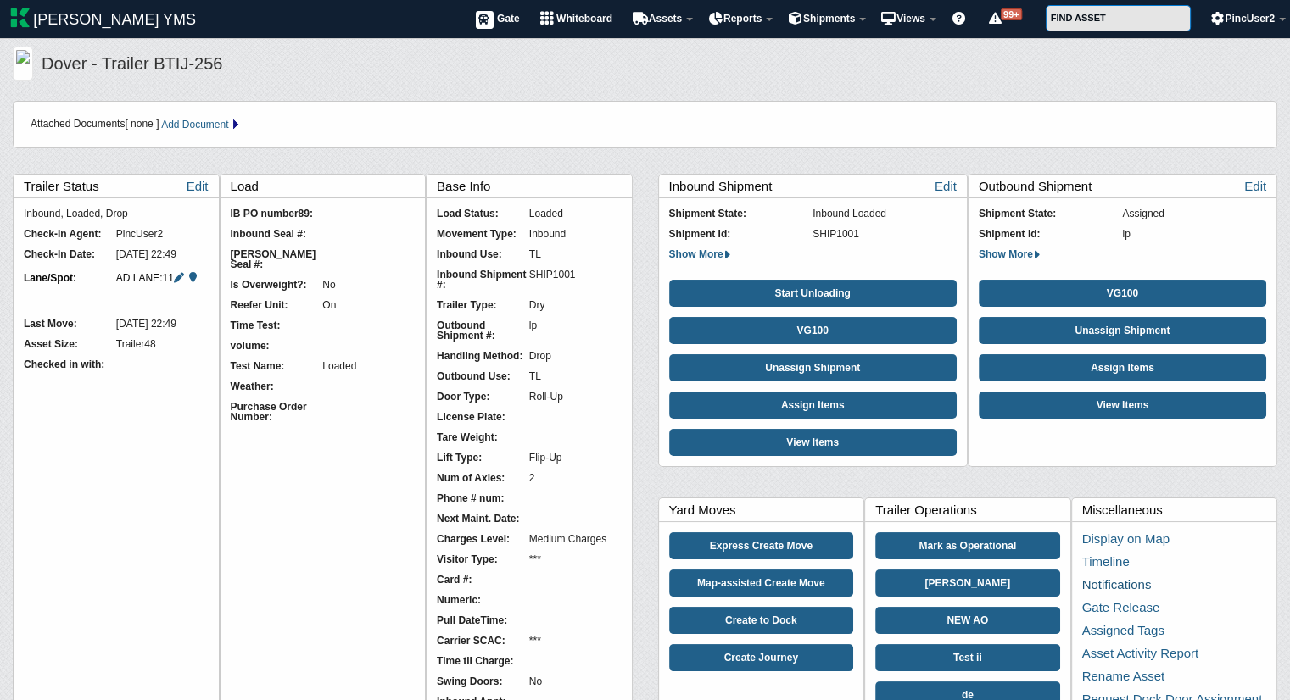
click at [1109, 581] on link "Notifications" at bounding box center [1117, 584] width 70 height 14
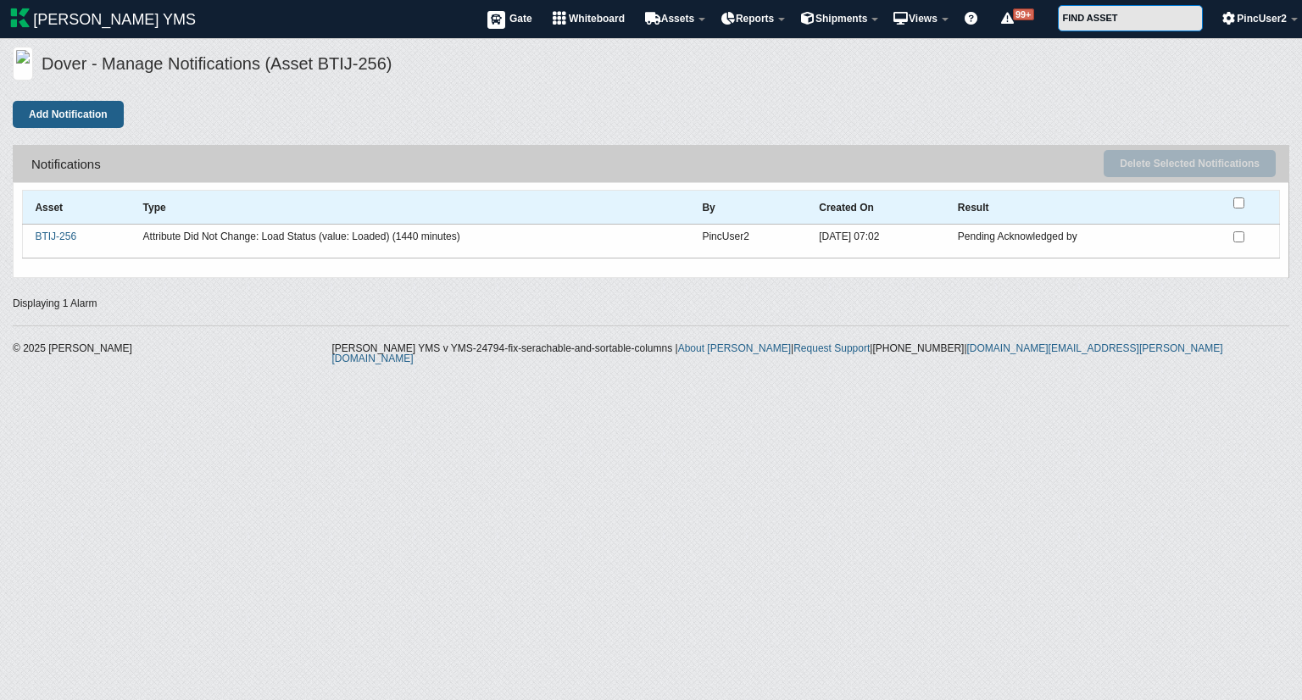
click at [1239, 198] on input "checkbox" at bounding box center [1239, 203] width 11 height 11
checkbox input "true"
click at [1207, 170] on button "Delete Selected Notifications" at bounding box center [1190, 163] width 172 height 27
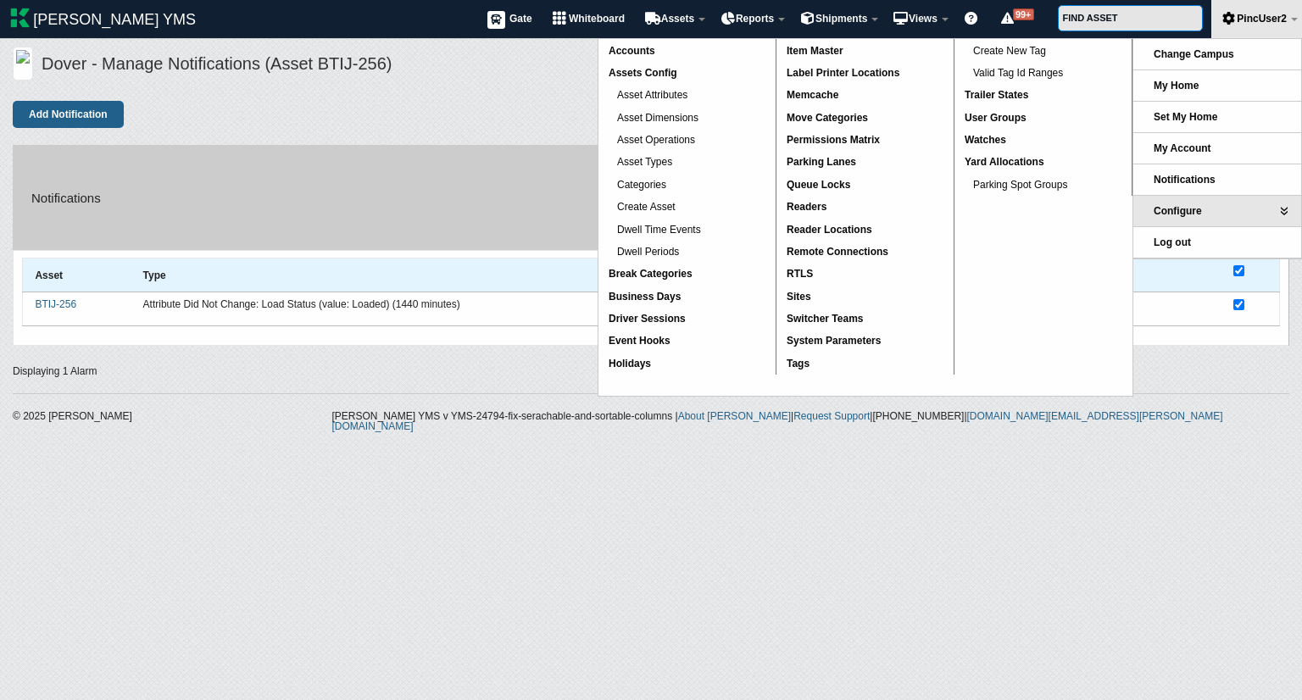
click at [432, 156] on div "Delete Selected Notifications Are you sure? Yes No" at bounding box center [810, 197] width 931 height 95
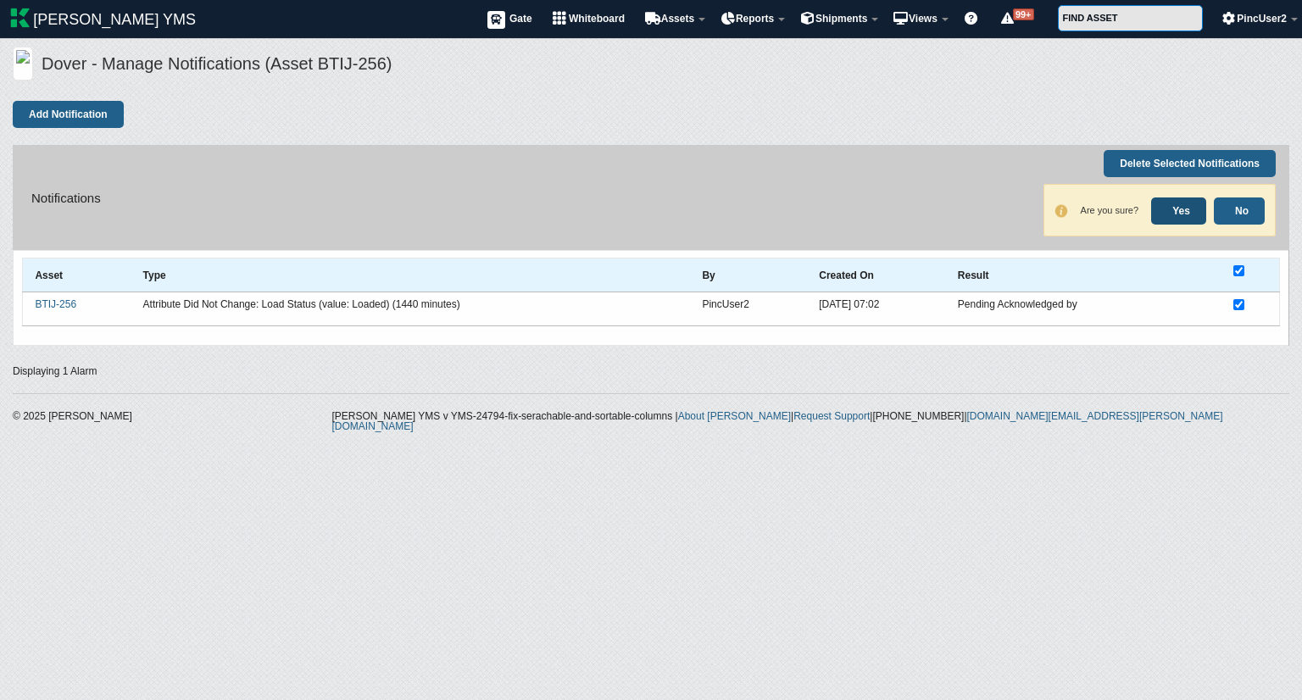
click at [1172, 204] on link "Yes" at bounding box center [1179, 211] width 55 height 27
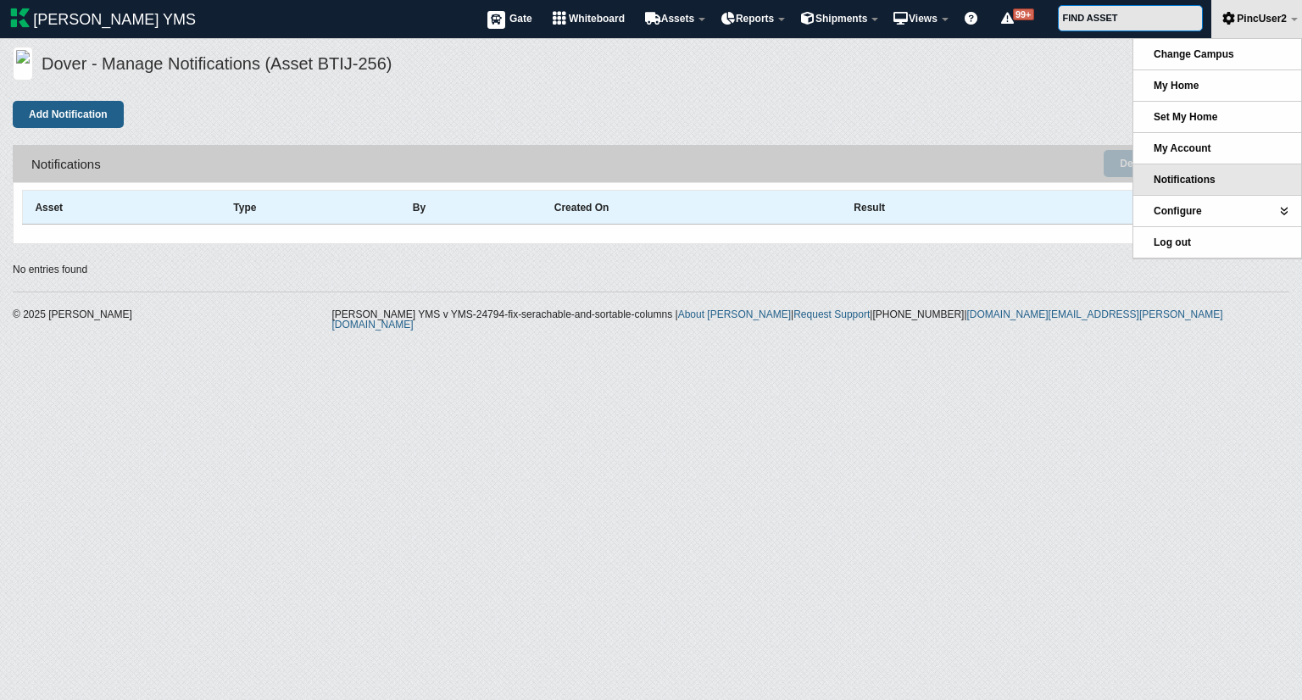
click at [1221, 177] on link "Notifications" at bounding box center [1218, 180] width 168 height 31
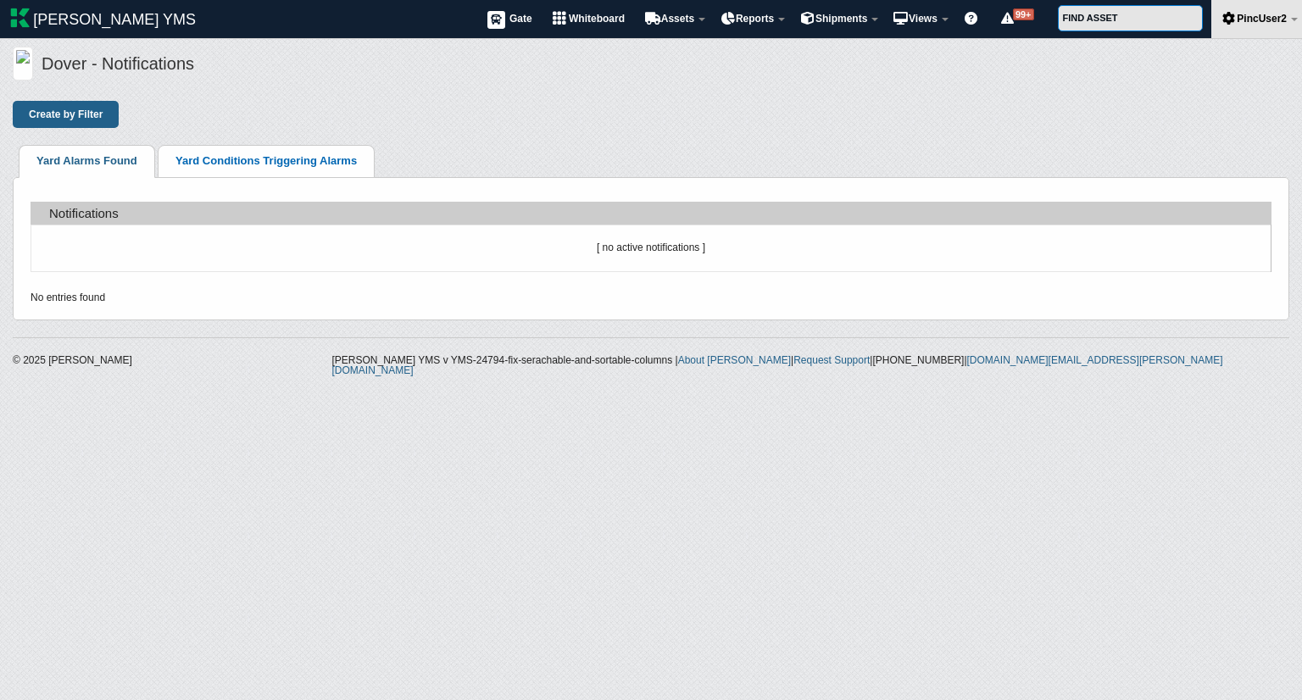
click at [231, 165] on link "Yard Conditions Triggering Alarms" at bounding box center [266, 160] width 181 height 13
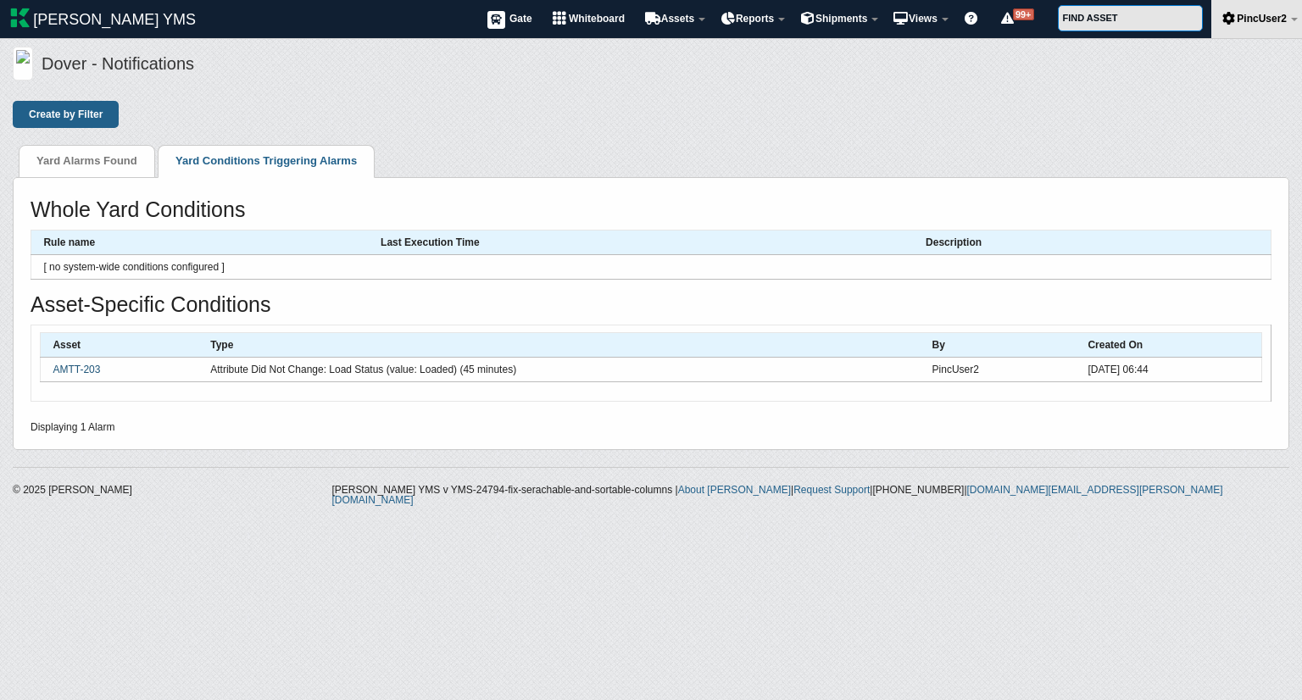
click at [90, 364] on link "AMTT-203" at bounding box center [76, 370] width 47 height 12
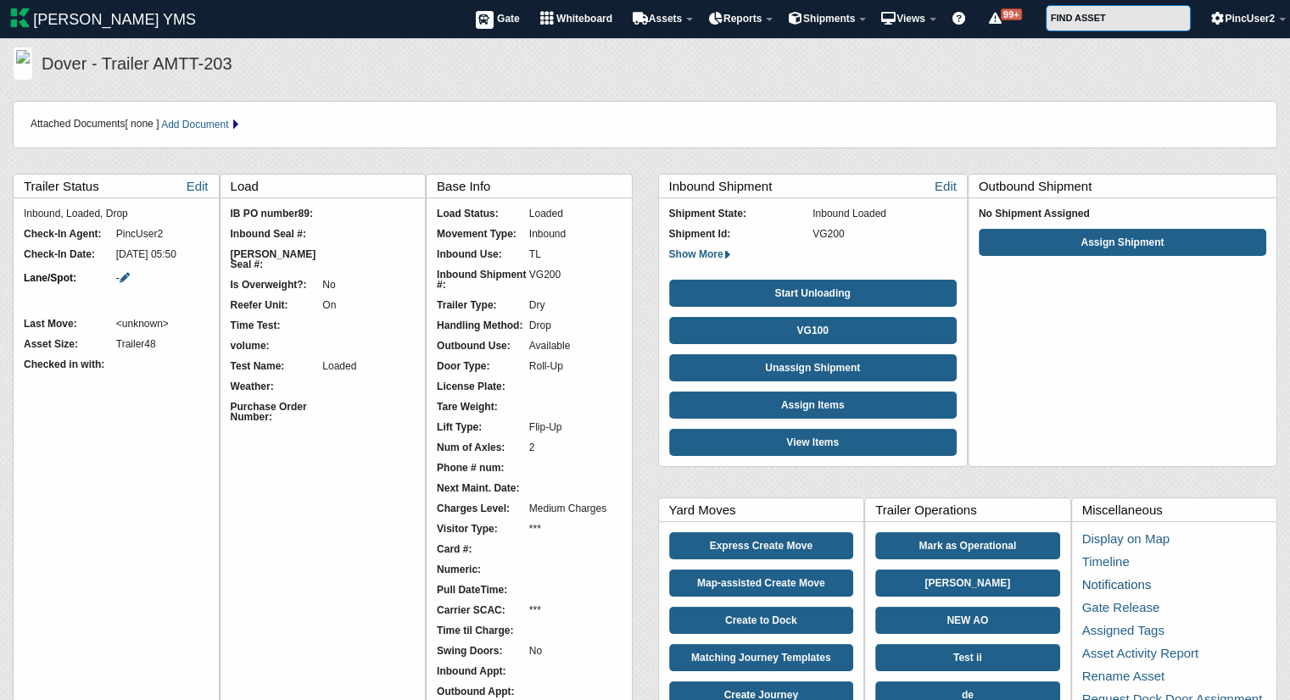
click at [1136, 584] on link "Notifications" at bounding box center [1117, 584] width 70 height 14
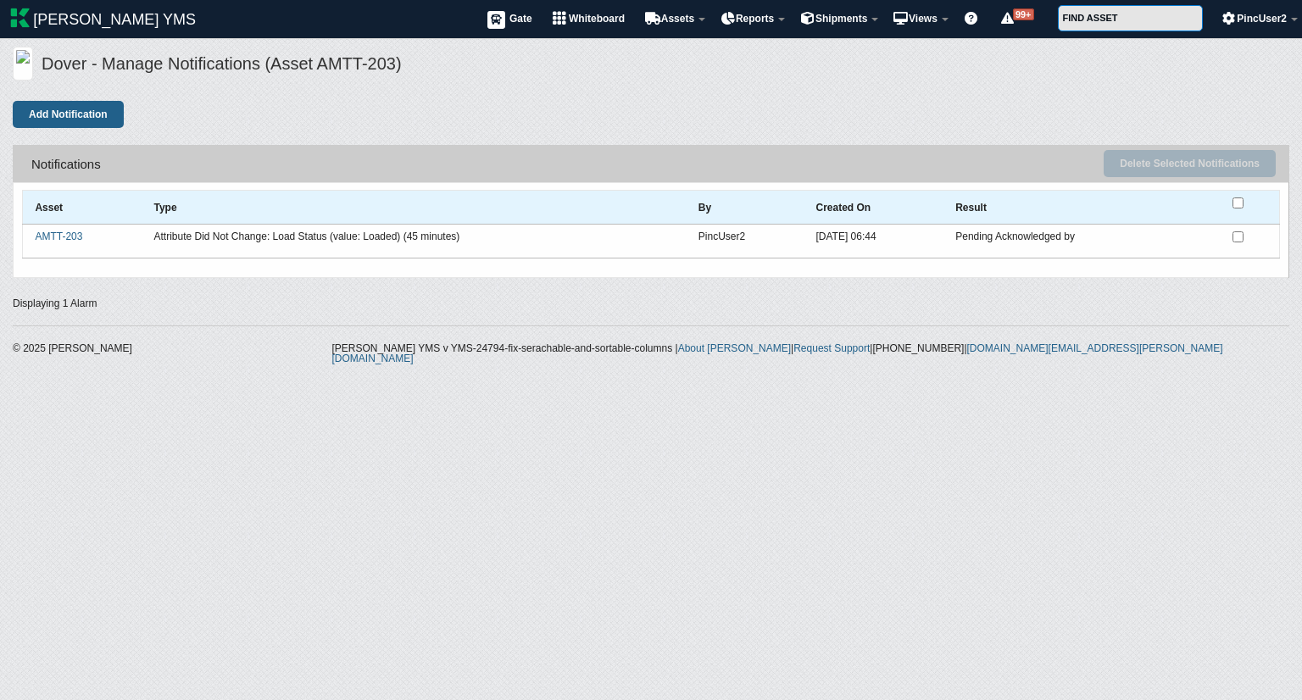
click at [1241, 199] on input "checkbox" at bounding box center [1238, 203] width 11 height 11
checkbox input "true"
click at [1187, 168] on button "Delete Selected Notifications" at bounding box center [1190, 163] width 172 height 27
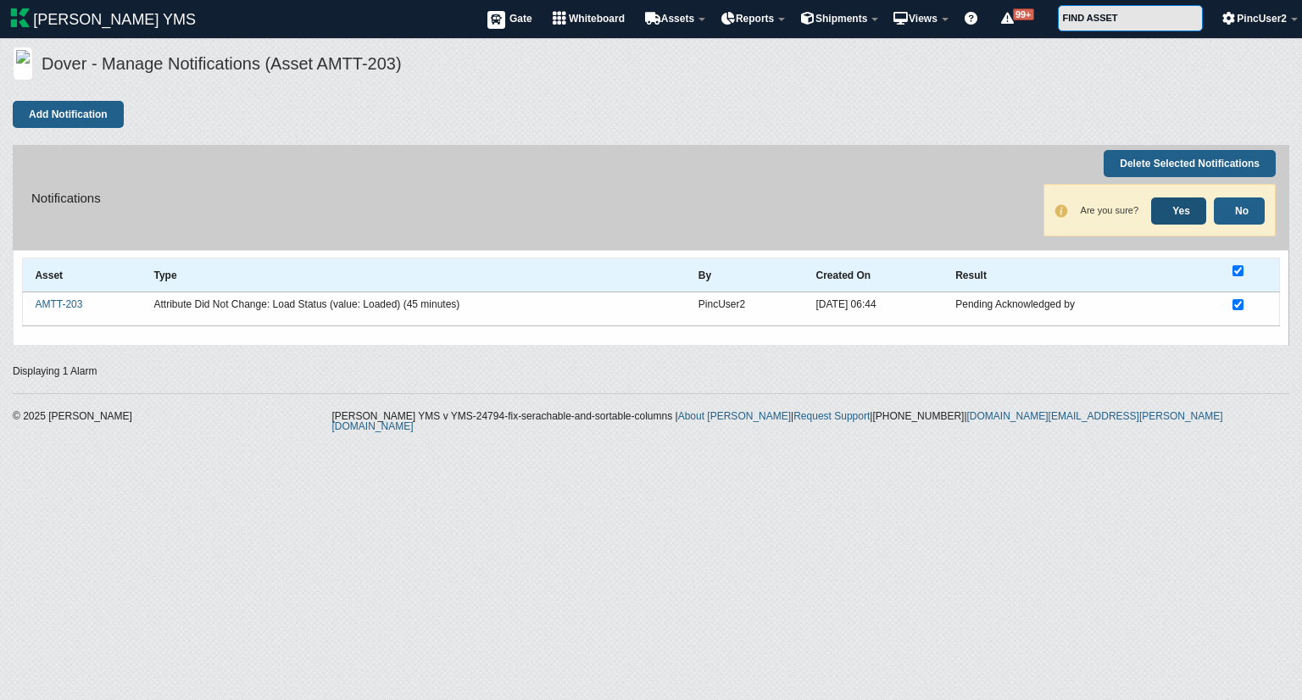
click at [1191, 200] on link "Yes" at bounding box center [1179, 211] width 55 height 27
